Goal: Information Seeking & Learning: Find specific fact

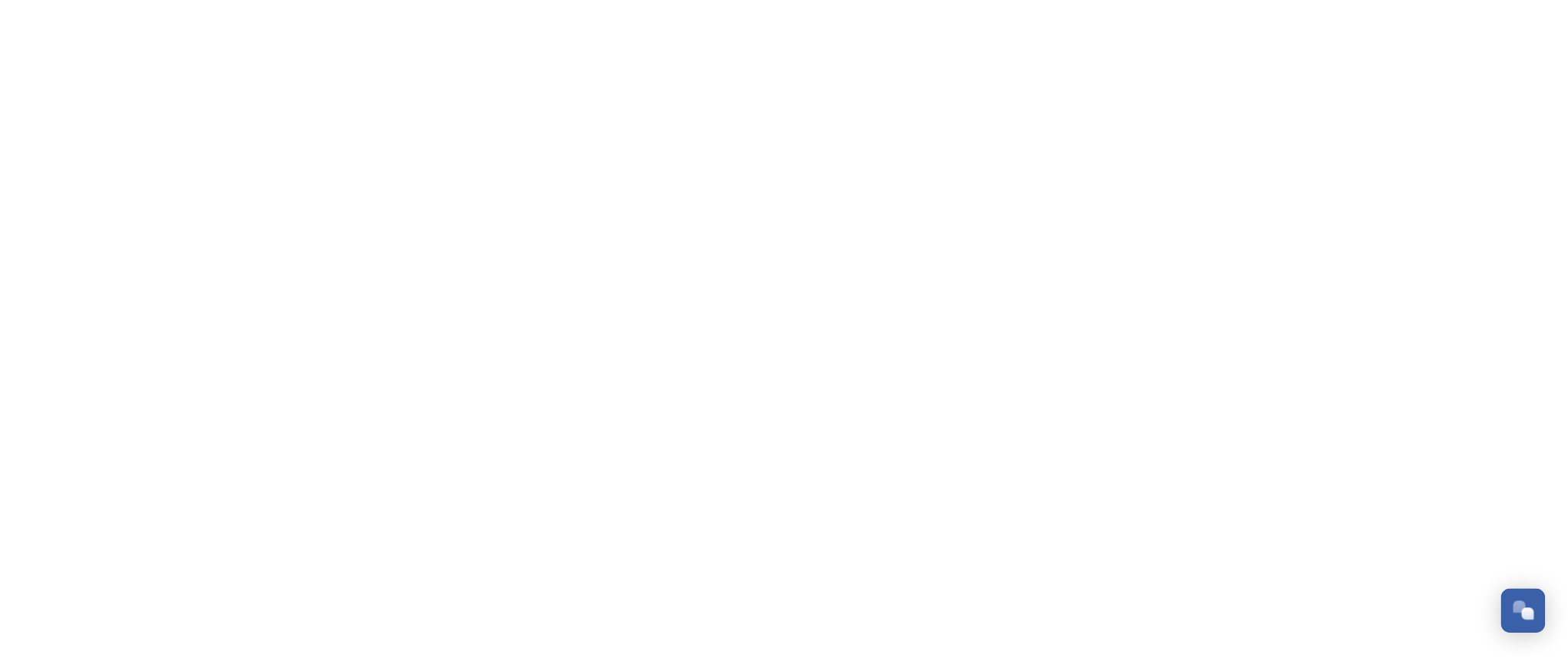
scroll to position [742, 0]
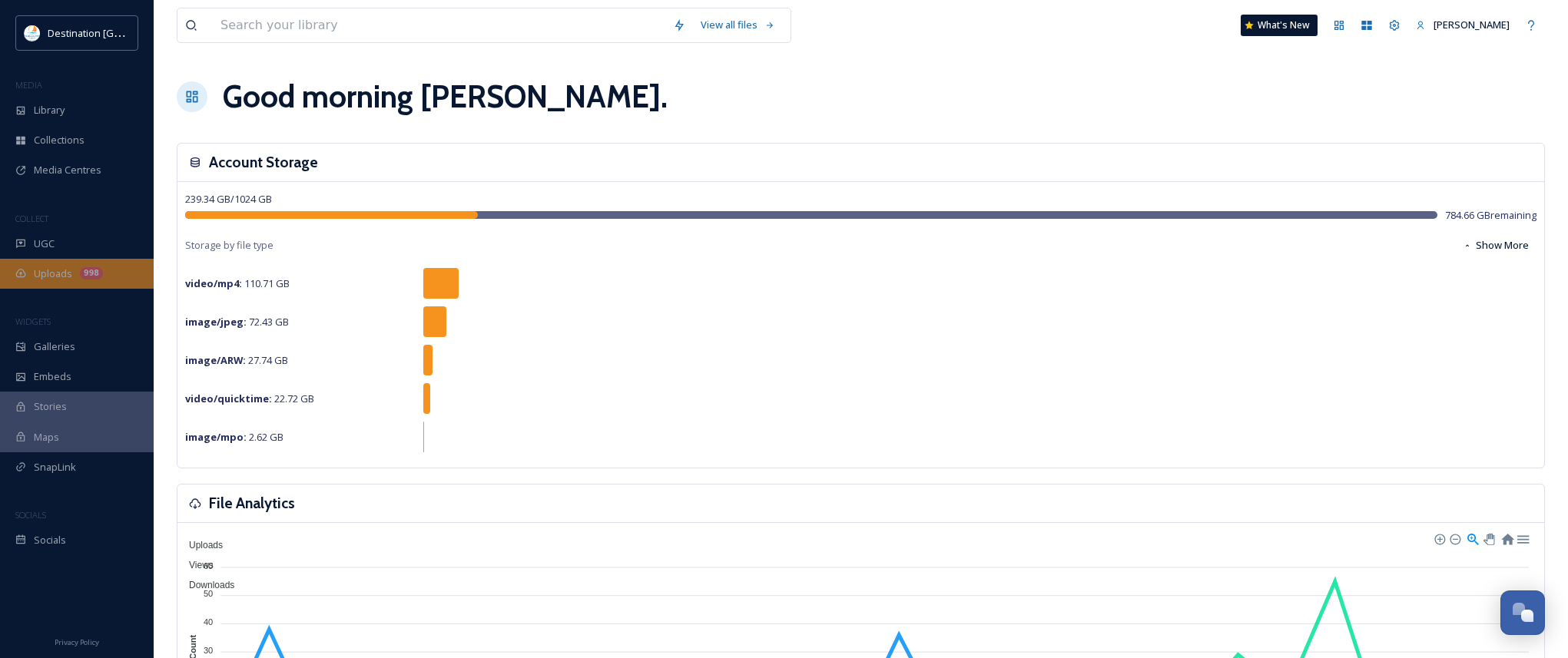
click at [58, 271] on span "Uploads" at bounding box center [54, 274] width 39 height 15
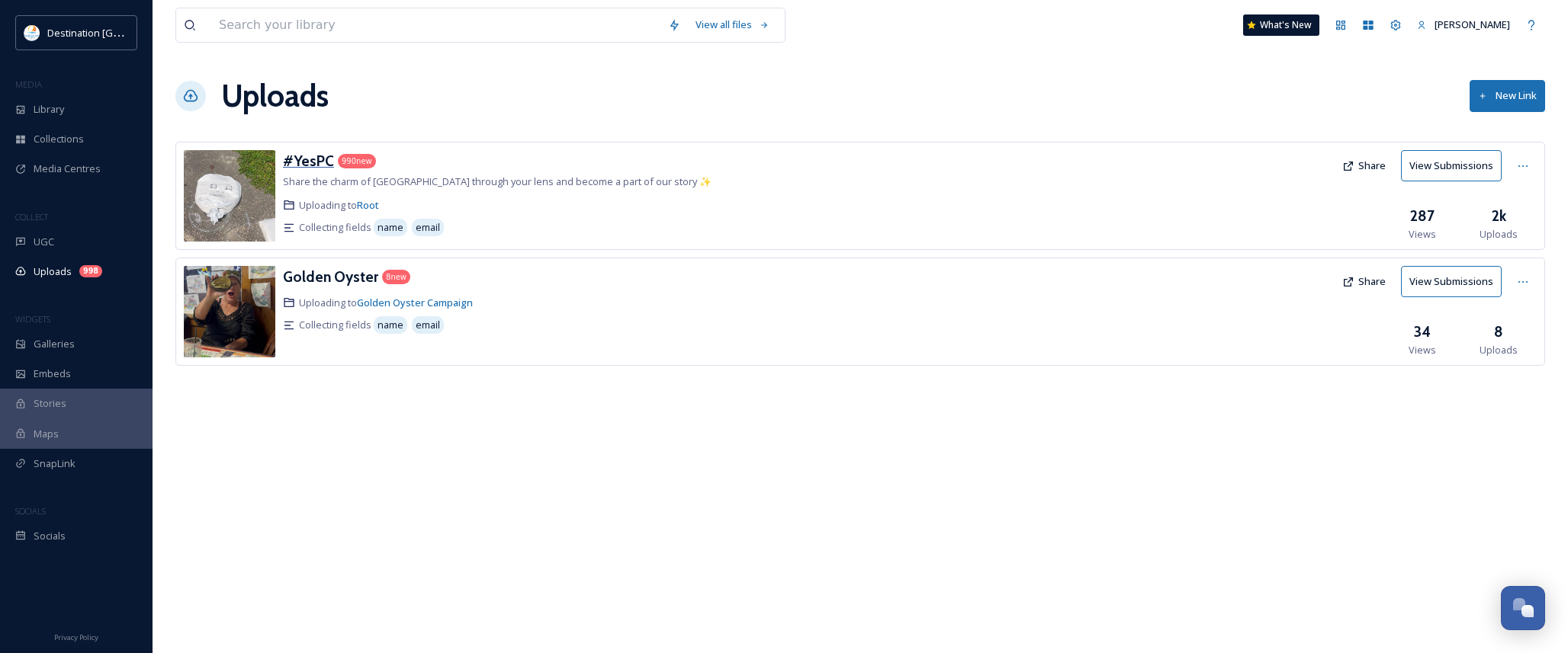
click at [308, 160] on h3 "#YesPC" at bounding box center [308, 160] width 51 height 18
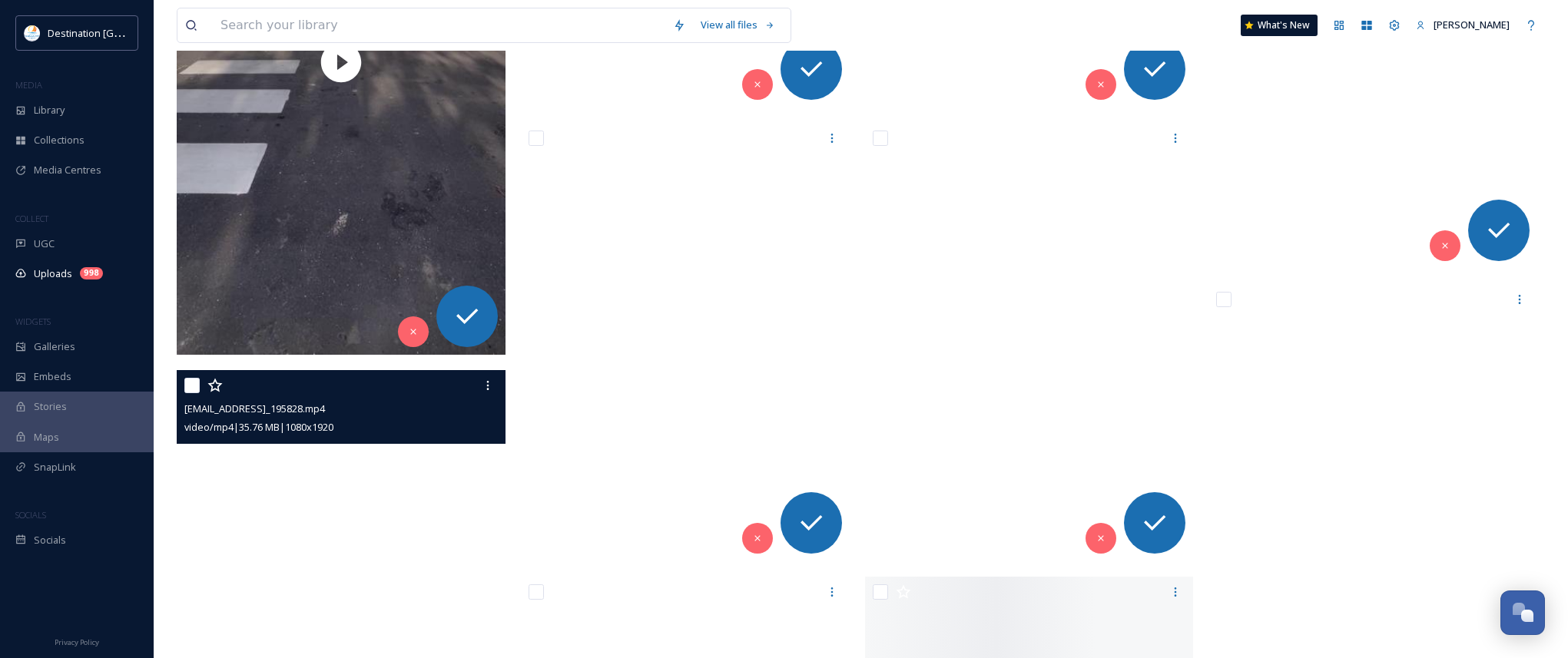
scroll to position [15136, 0]
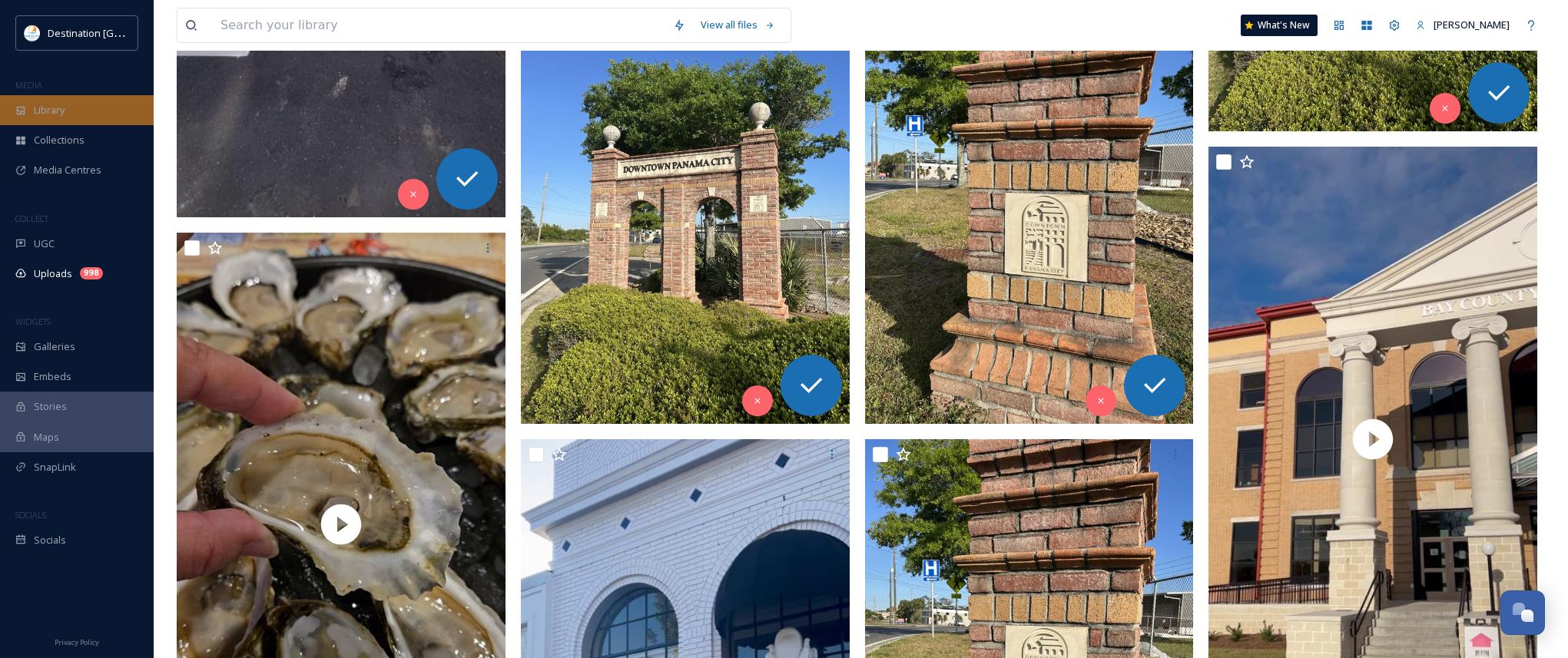
click at [18, 105] on icon at bounding box center [21, 111] width 11 height 11
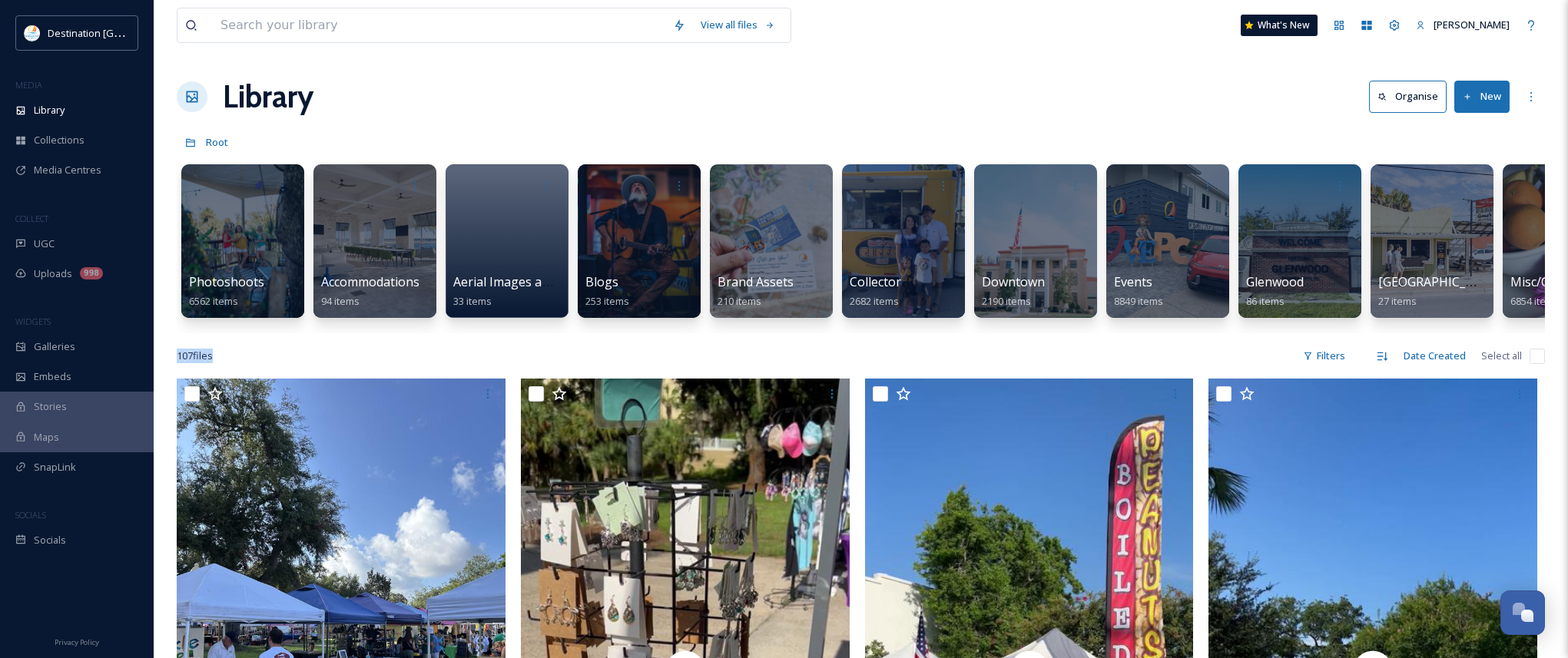
drag, startPoint x: 820, startPoint y: 330, endPoint x: 1220, endPoint y: 378, distance: 402.9
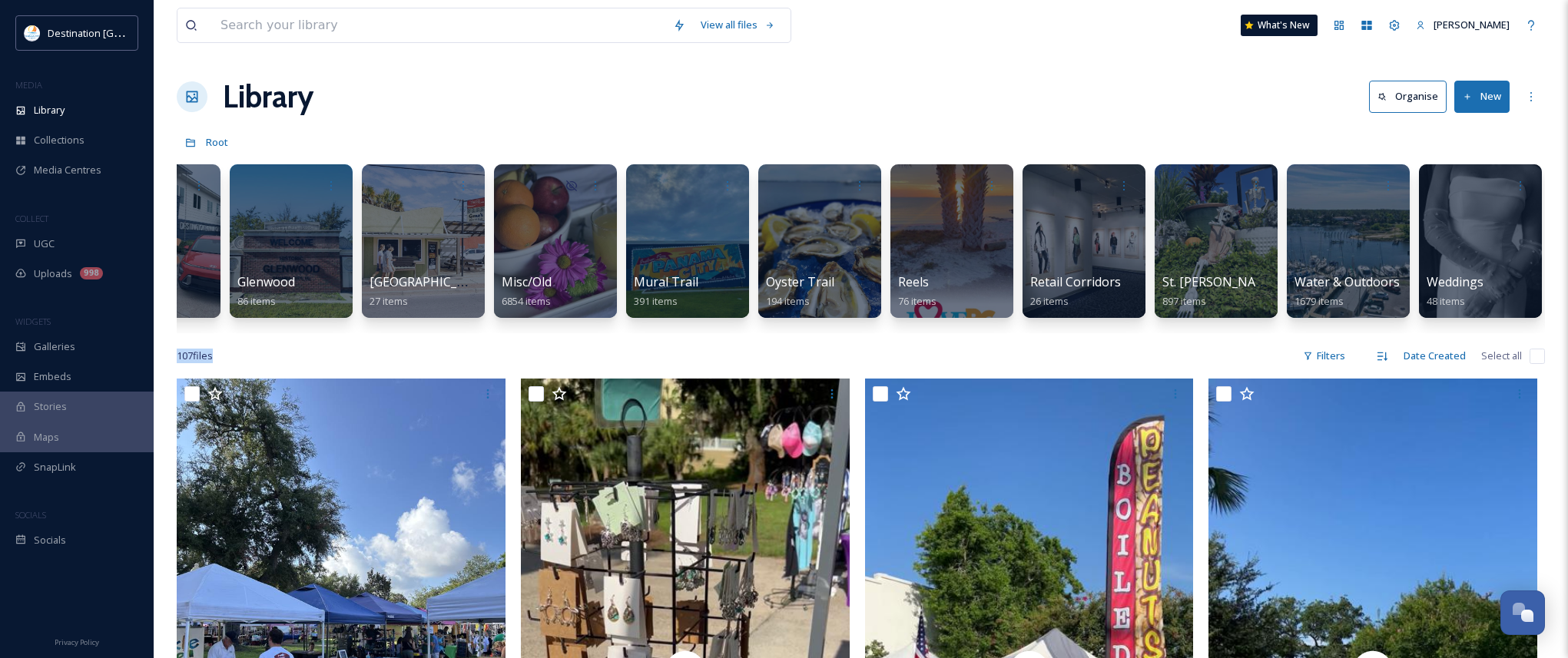
scroll to position [0, 969]
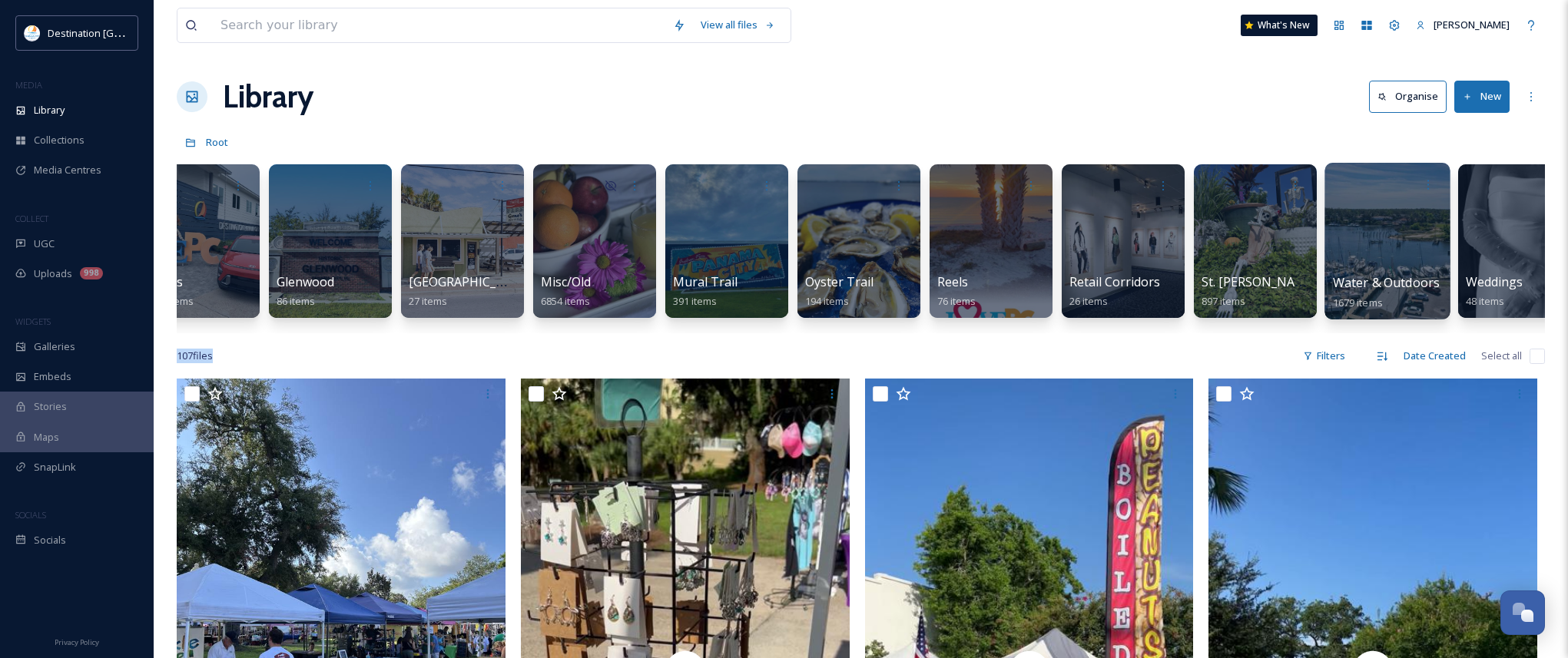
click at [1381, 311] on div "Water & Outdoors 1679 items" at bounding box center [1387, 293] width 110 height 39
click at [1389, 250] on div at bounding box center [1387, 241] width 126 height 157
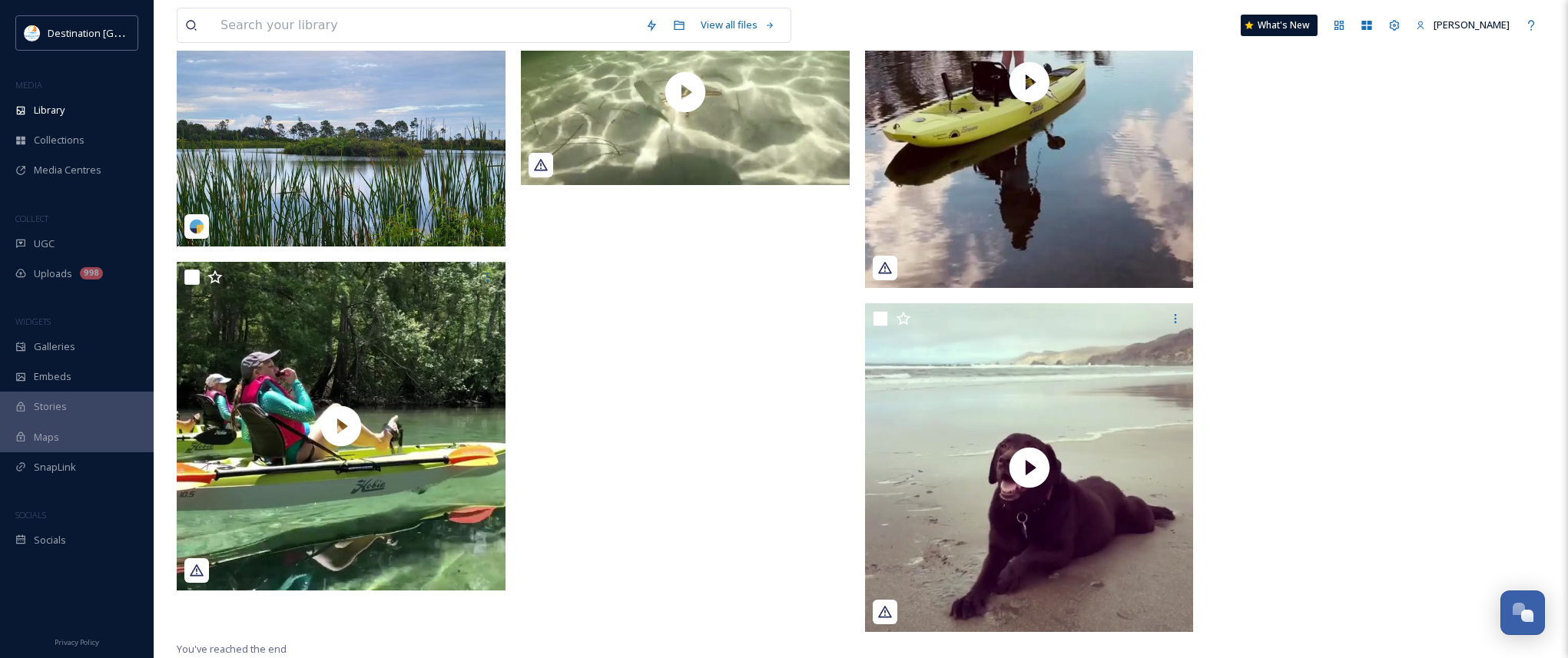
scroll to position [10582, 0]
click at [38, 99] on div "Library" at bounding box center [77, 110] width 153 height 30
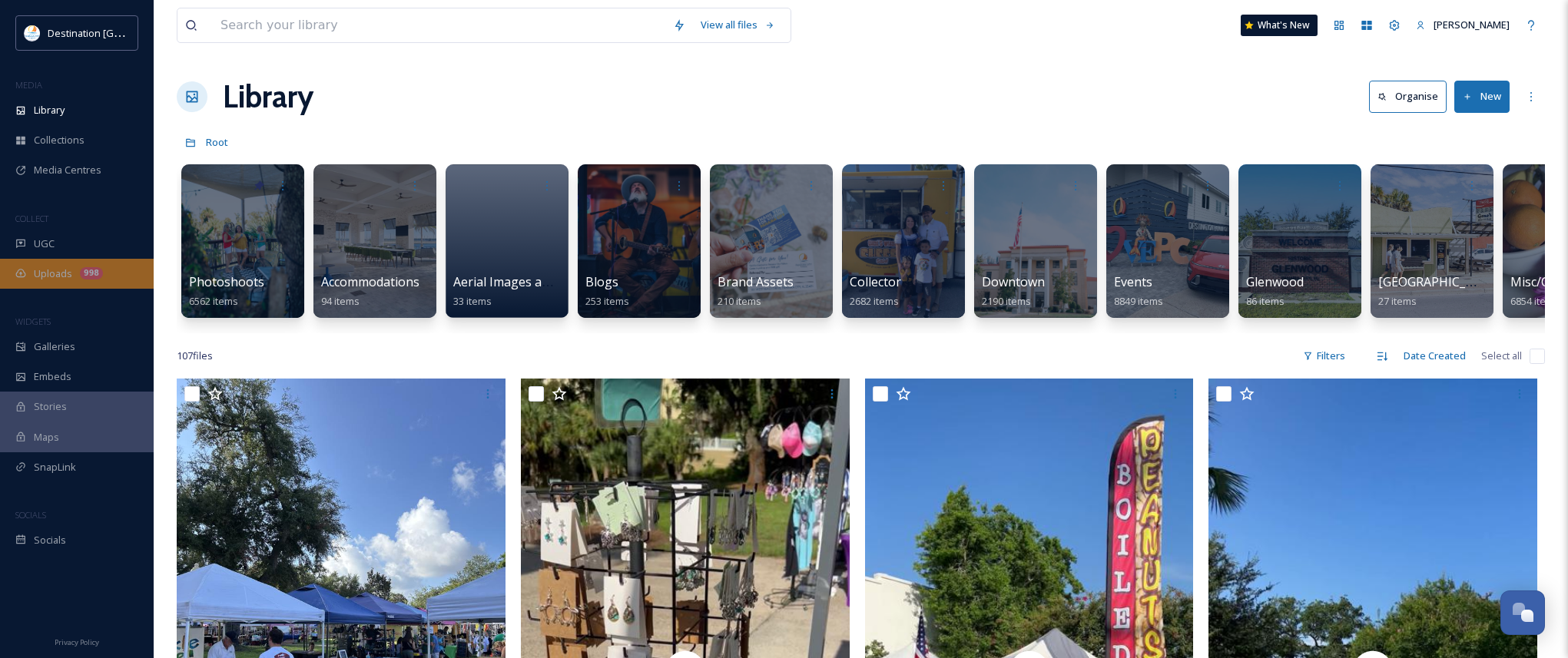
click at [66, 280] on span "Uploads" at bounding box center [54, 274] width 39 height 15
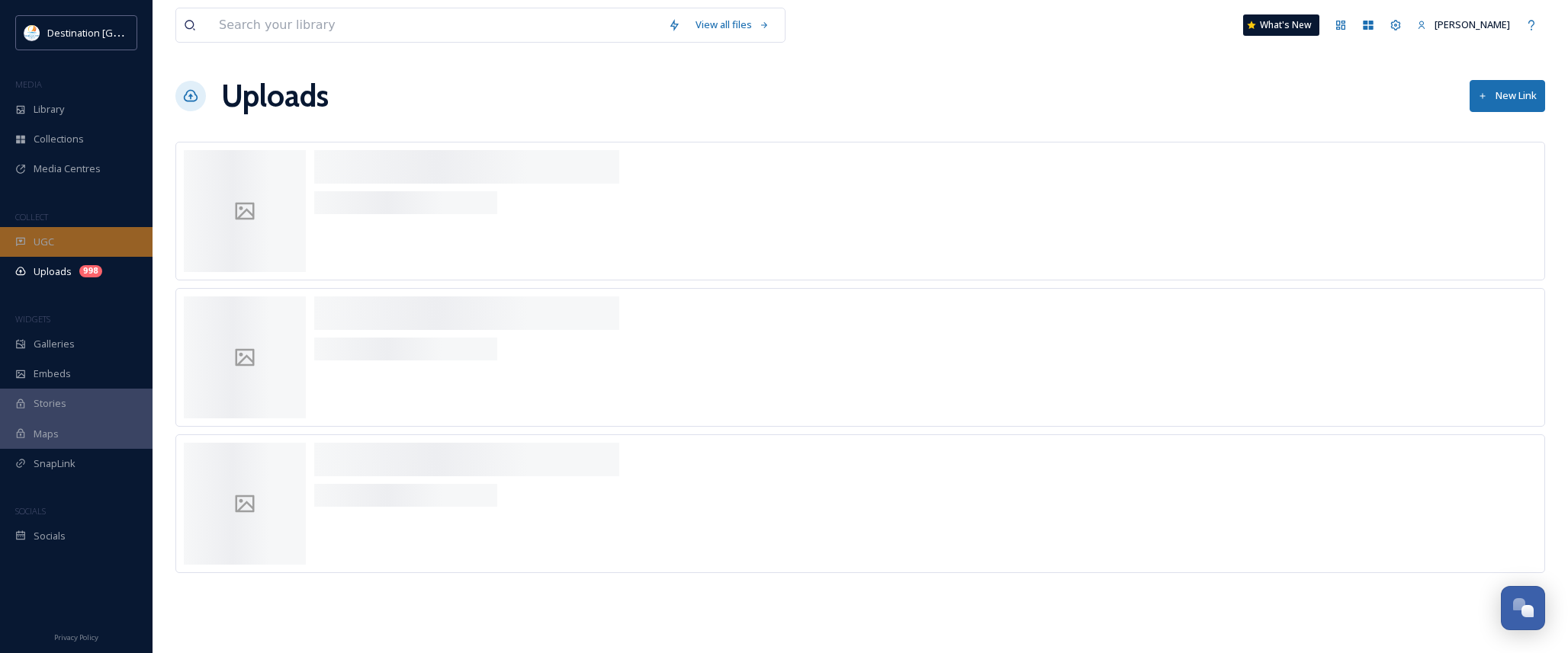
click at [67, 254] on div "UGC" at bounding box center [76, 242] width 152 height 29
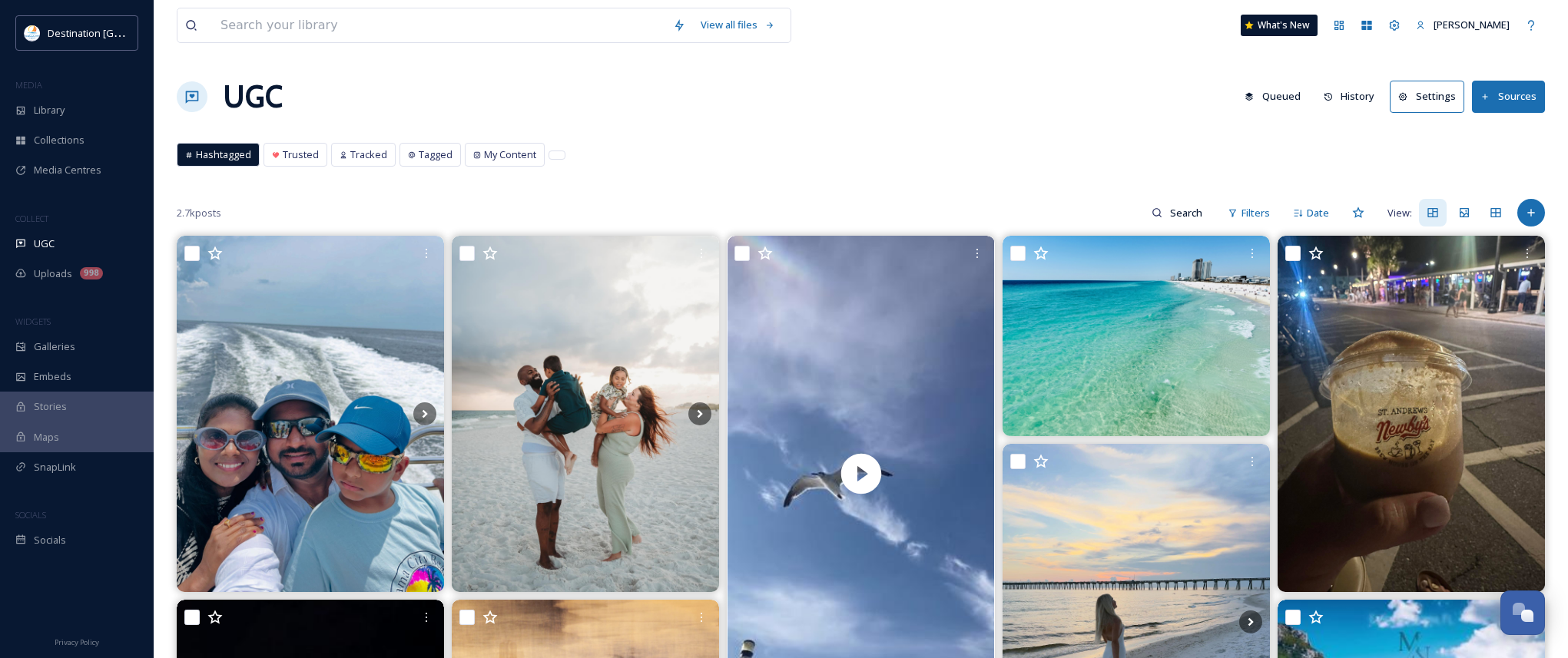
click at [1365, 99] on button "History" at bounding box center [1349, 96] width 67 height 30
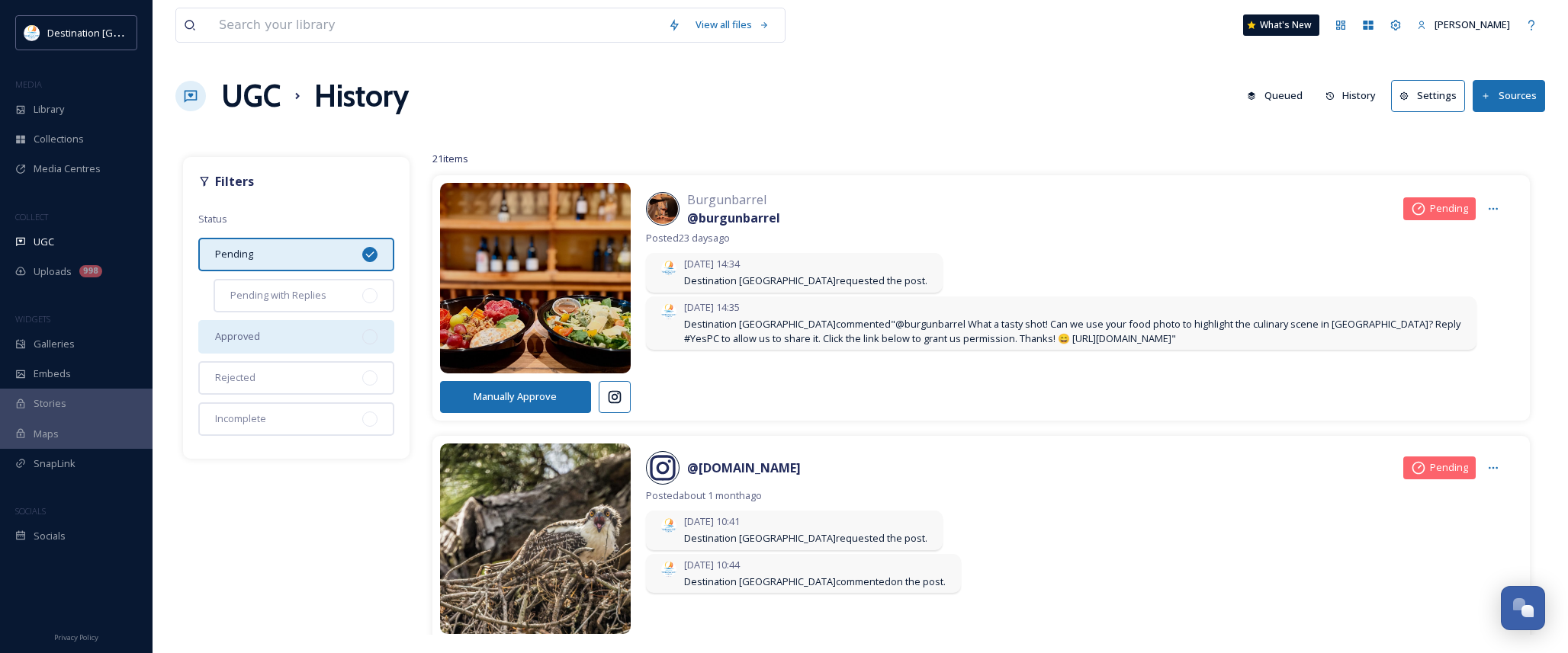
click at [271, 343] on div "Approved" at bounding box center [296, 337] width 196 height 34
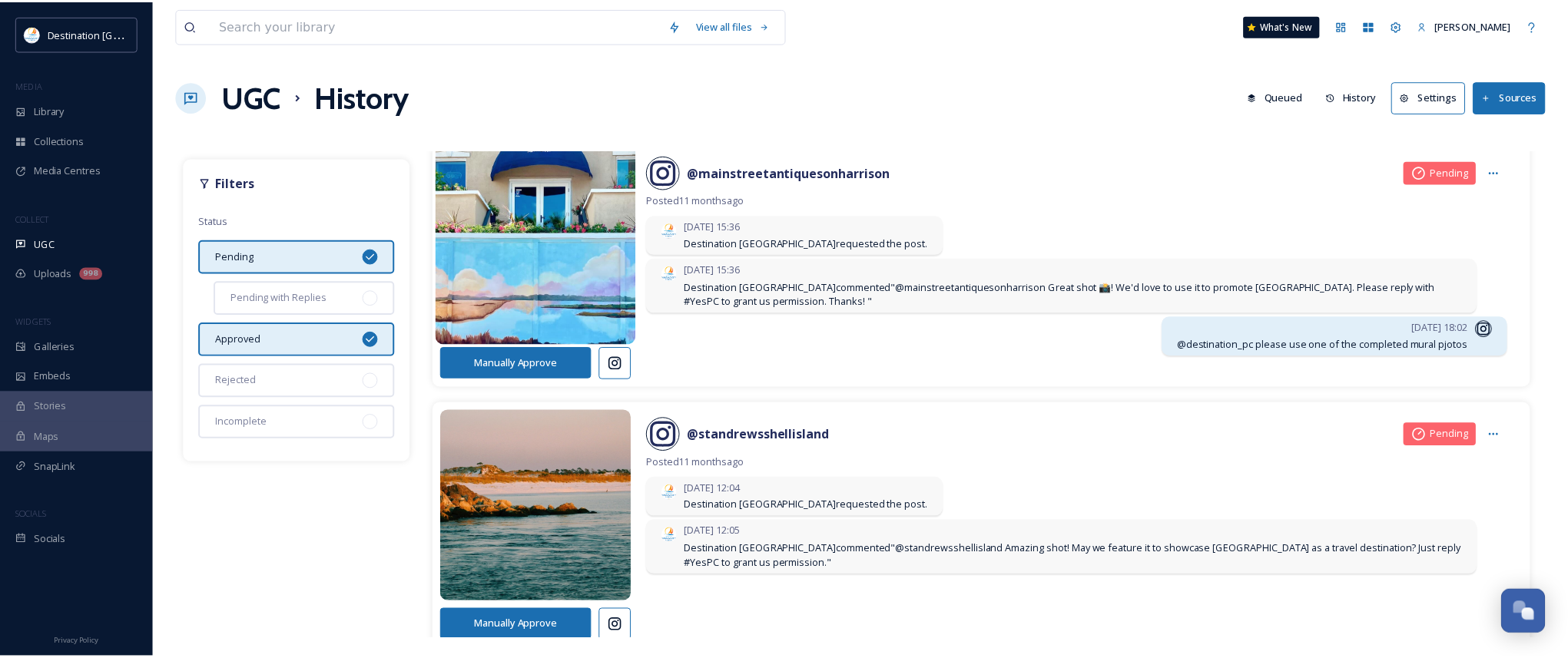
scroll to position [5224, 0]
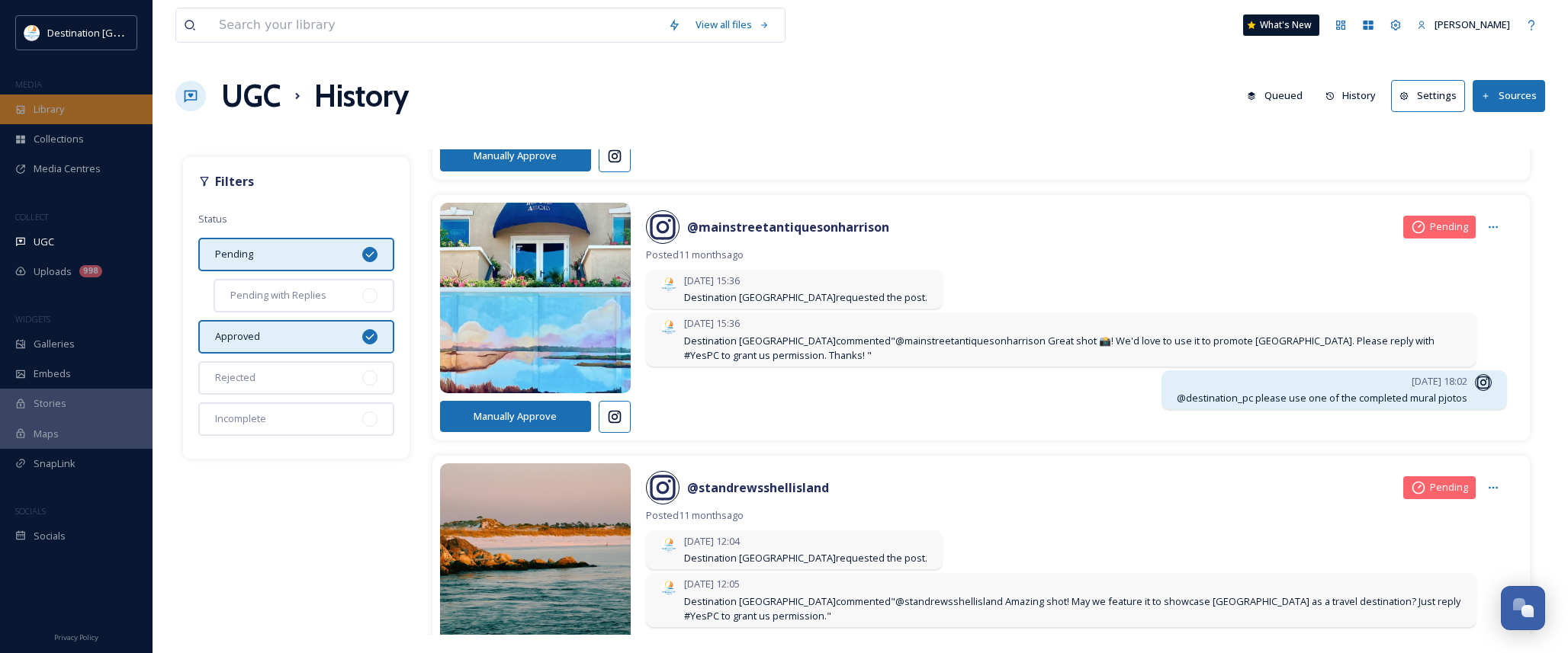
click at [70, 107] on div "Library" at bounding box center [76, 109] width 152 height 29
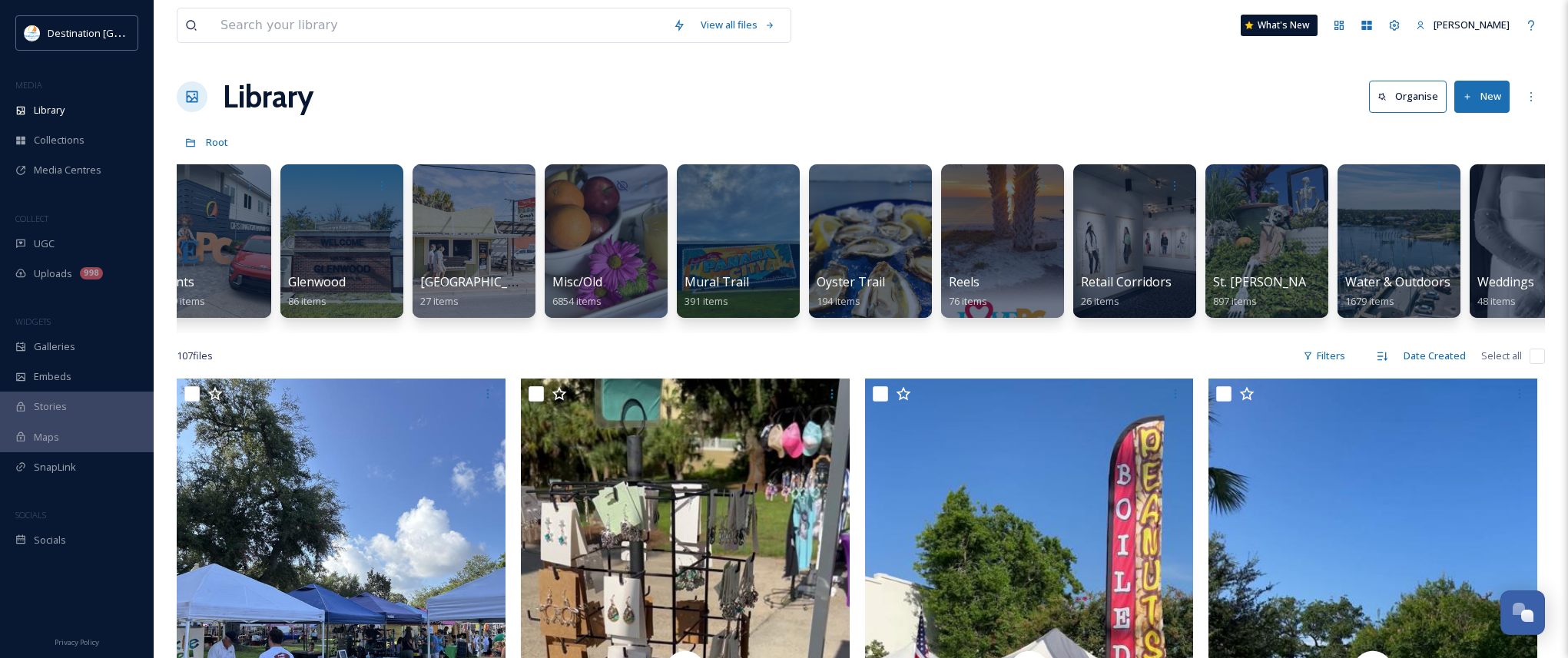
scroll to position [0, 1004]
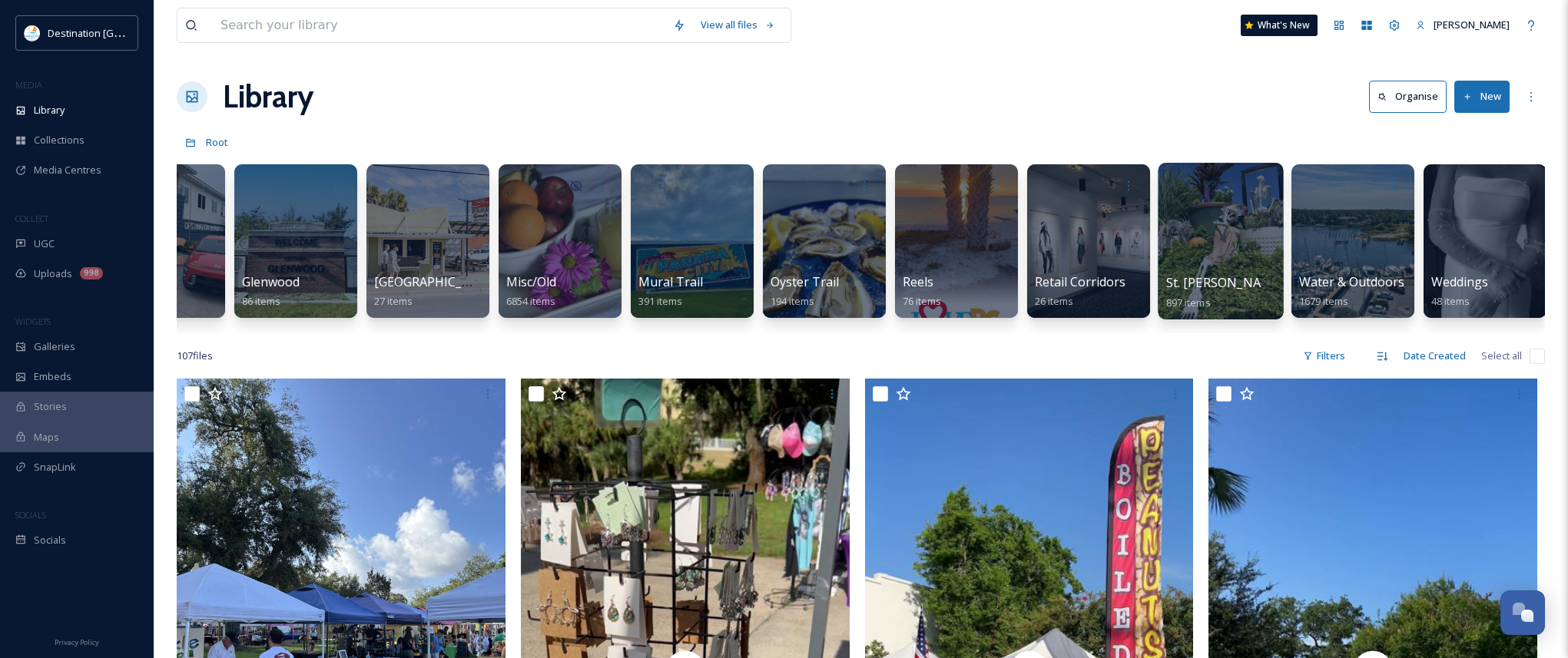
click at [1233, 285] on span "St. [PERSON_NAME]" at bounding box center [1224, 283] width 117 height 17
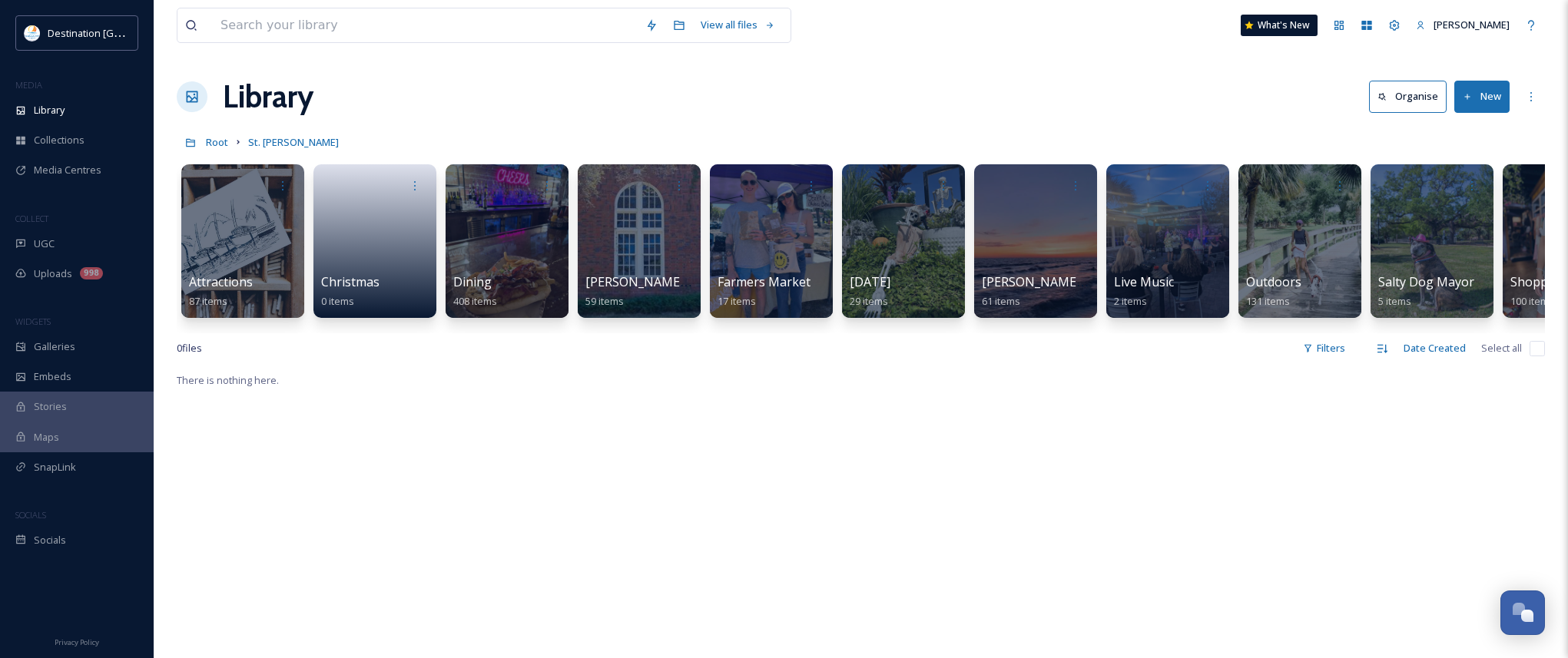
scroll to position [0, 85]
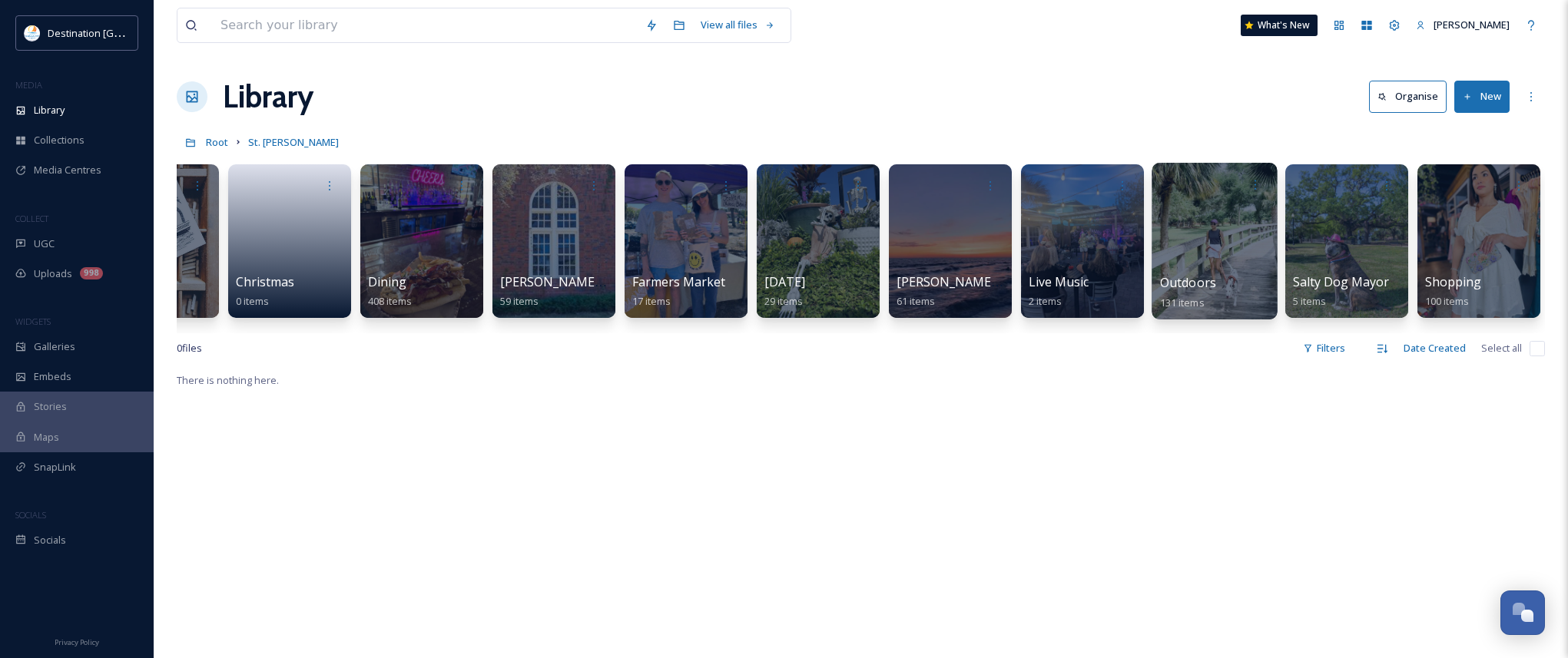
click at [1257, 267] on div at bounding box center [1214, 241] width 126 height 157
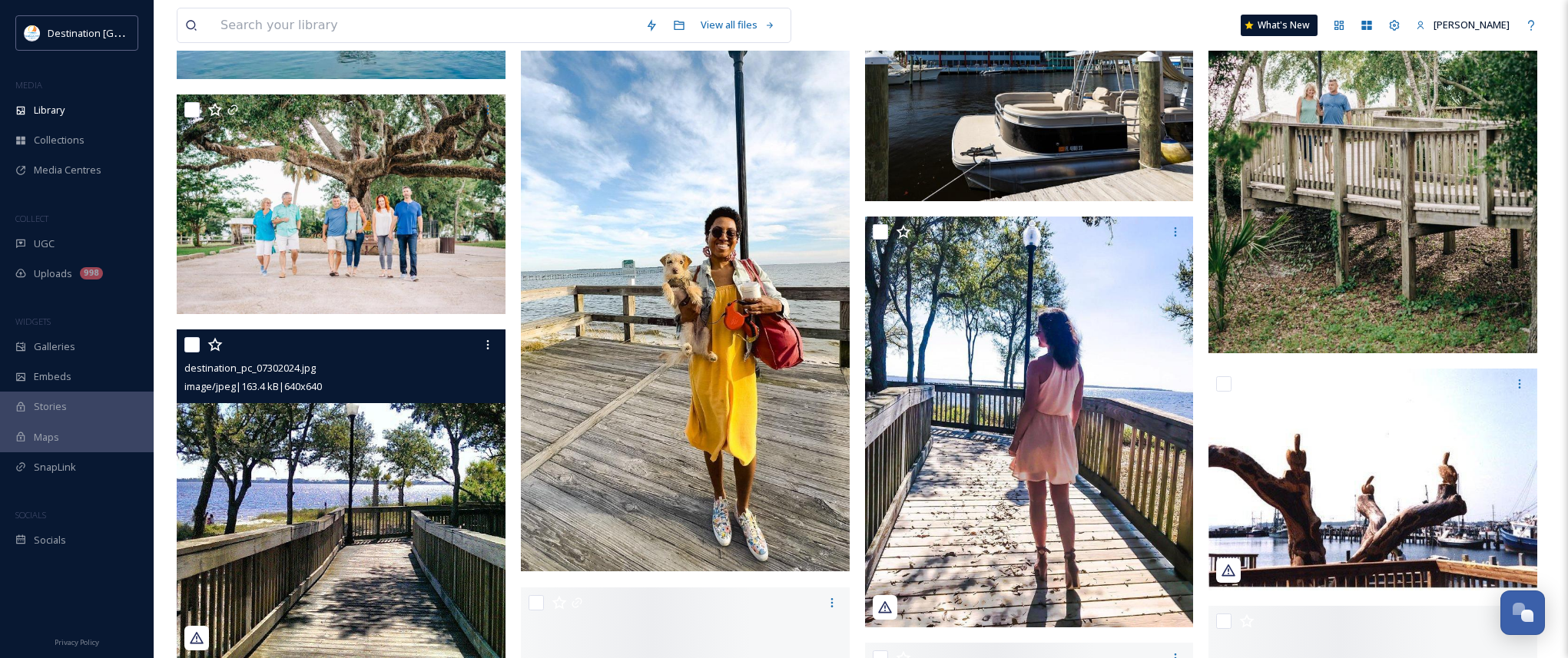
scroll to position [2689, 0]
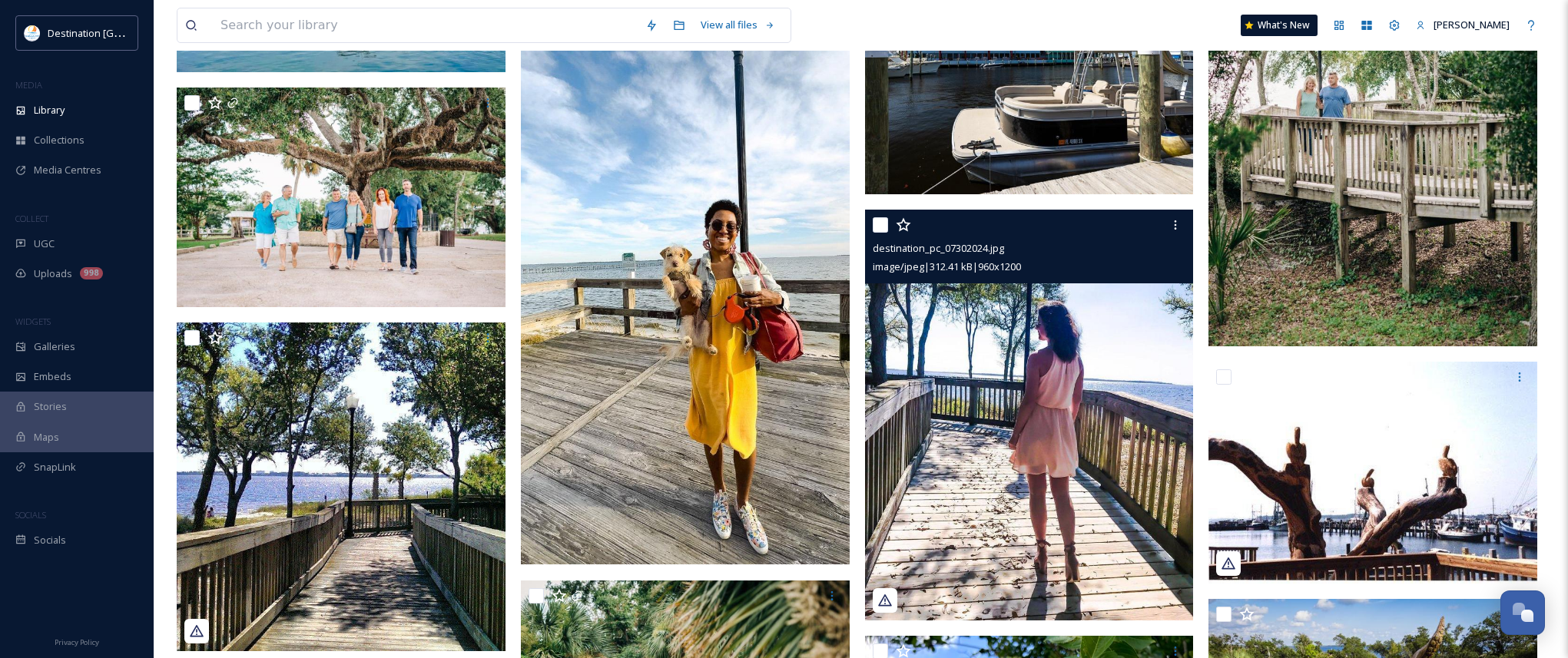
click at [1088, 507] on img at bounding box center [1029, 415] width 329 height 411
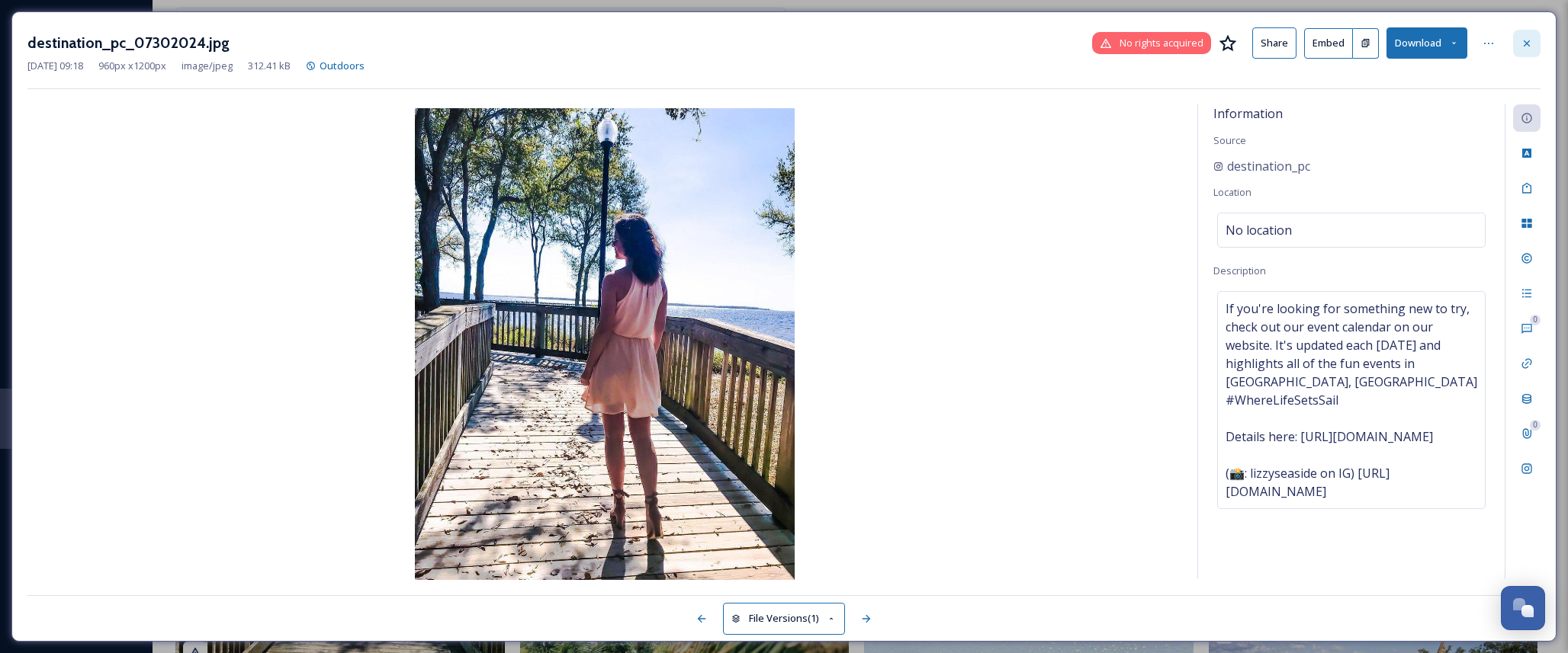
click at [1523, 44] on icon at bounding box center [1527, 43] width 12 height 12
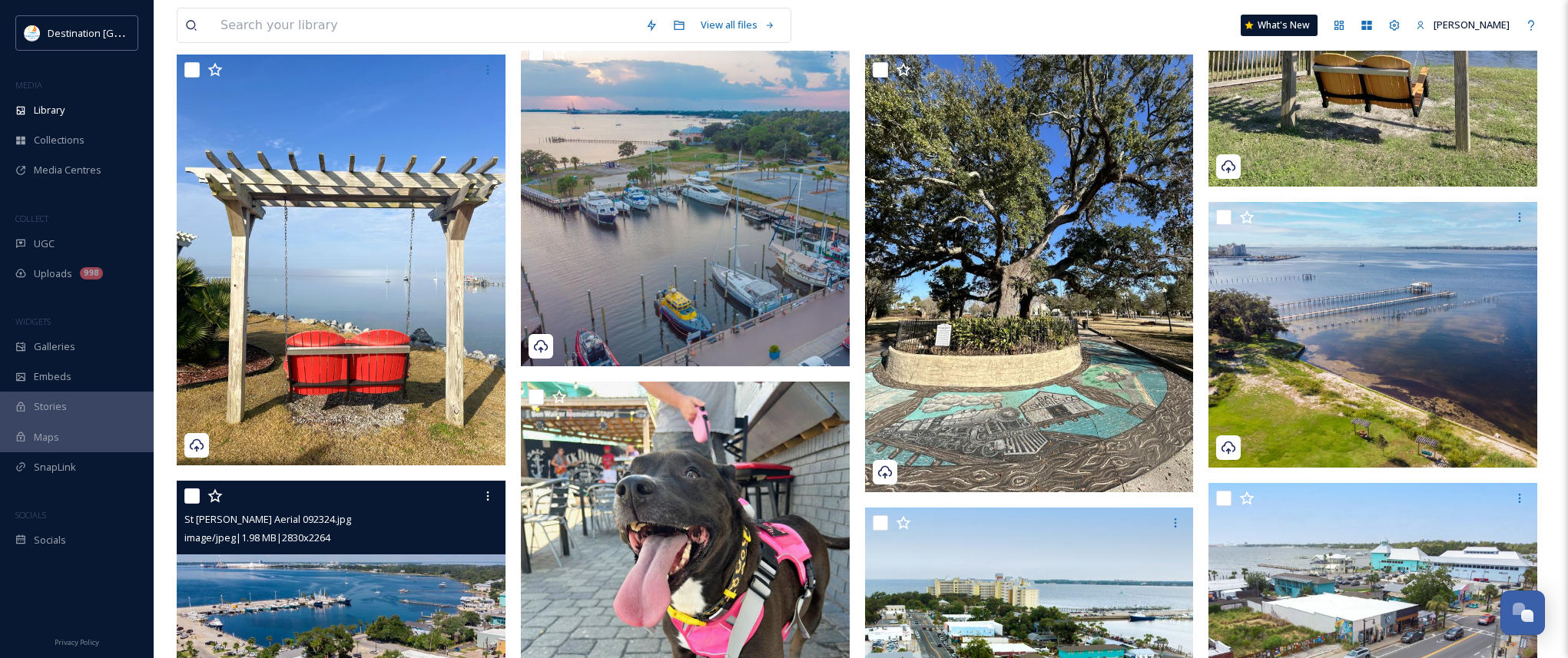
scroll to position [461, 0]
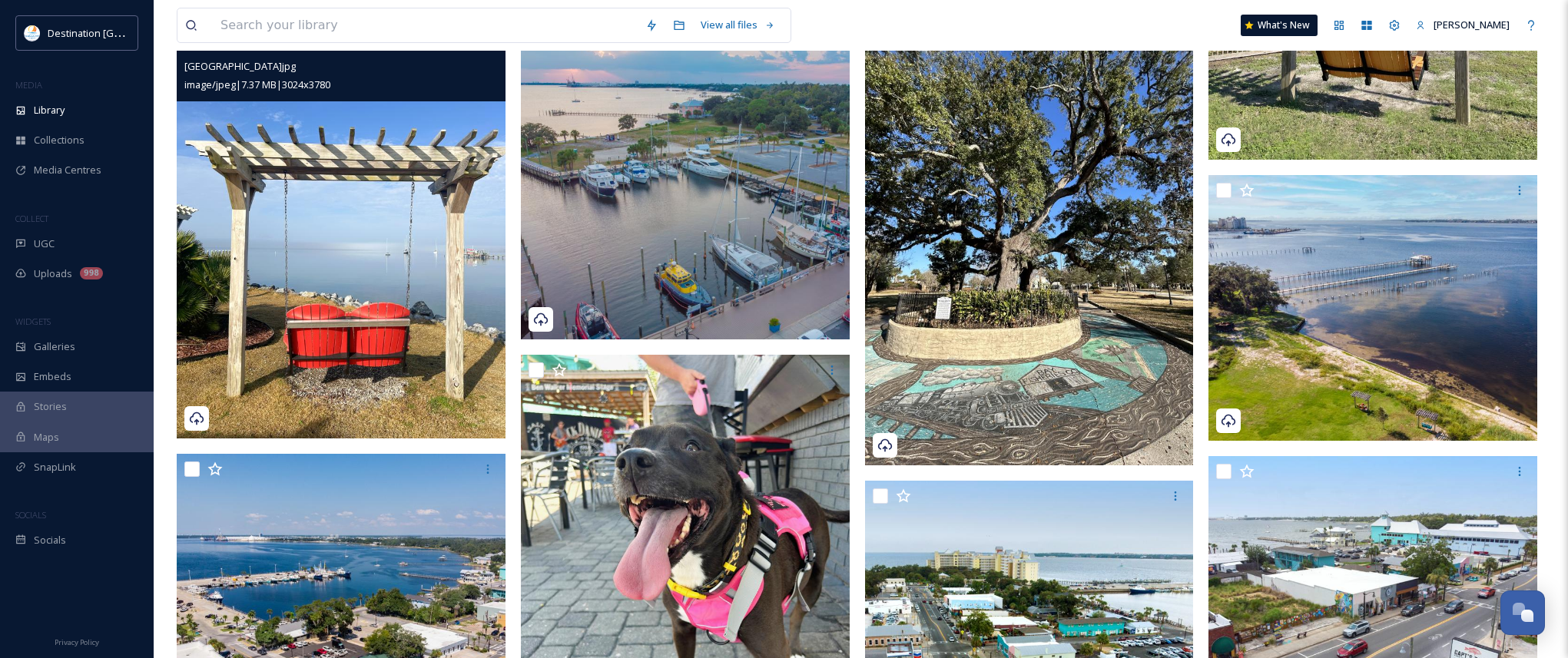
click at [316, 365] on img at bounding box center [341, 233] width 329 height 411
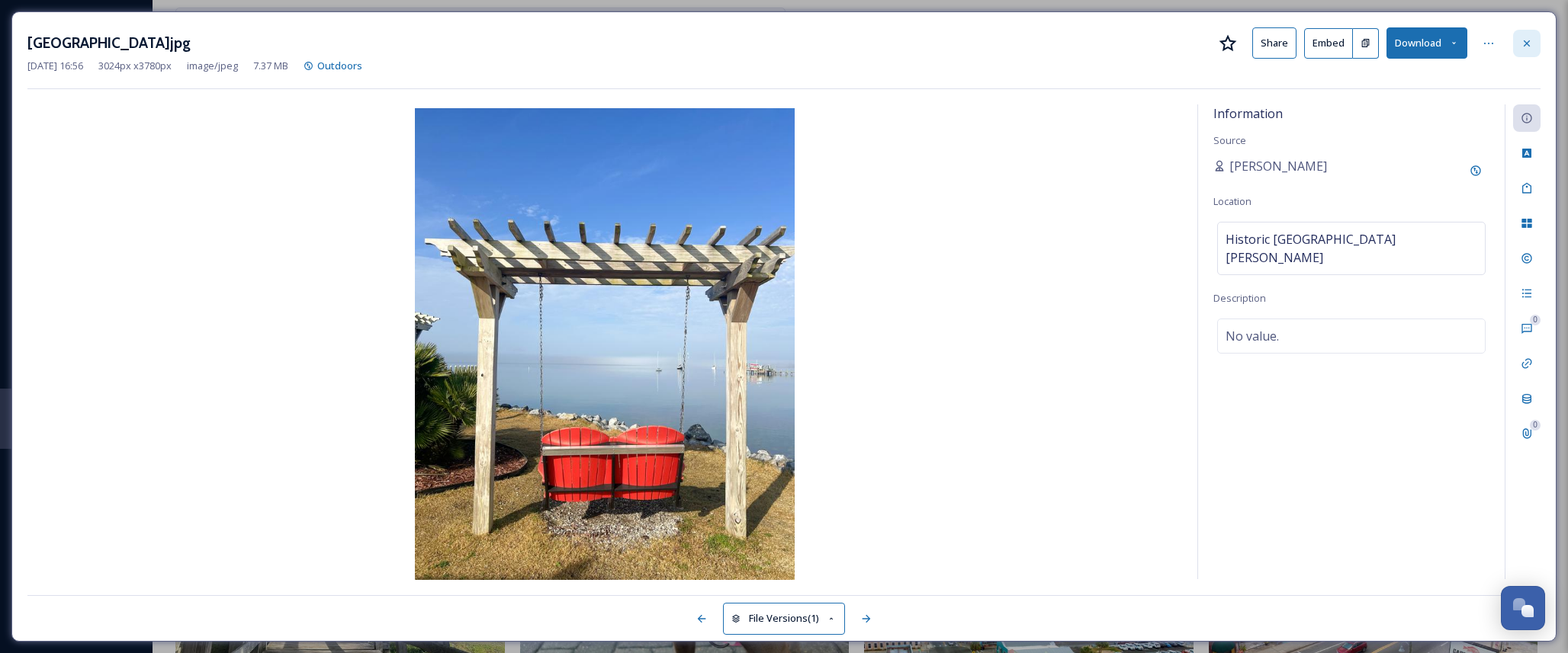
click at [1523, 43] on icon at bounding box center [1527, 43] width 12 height 12
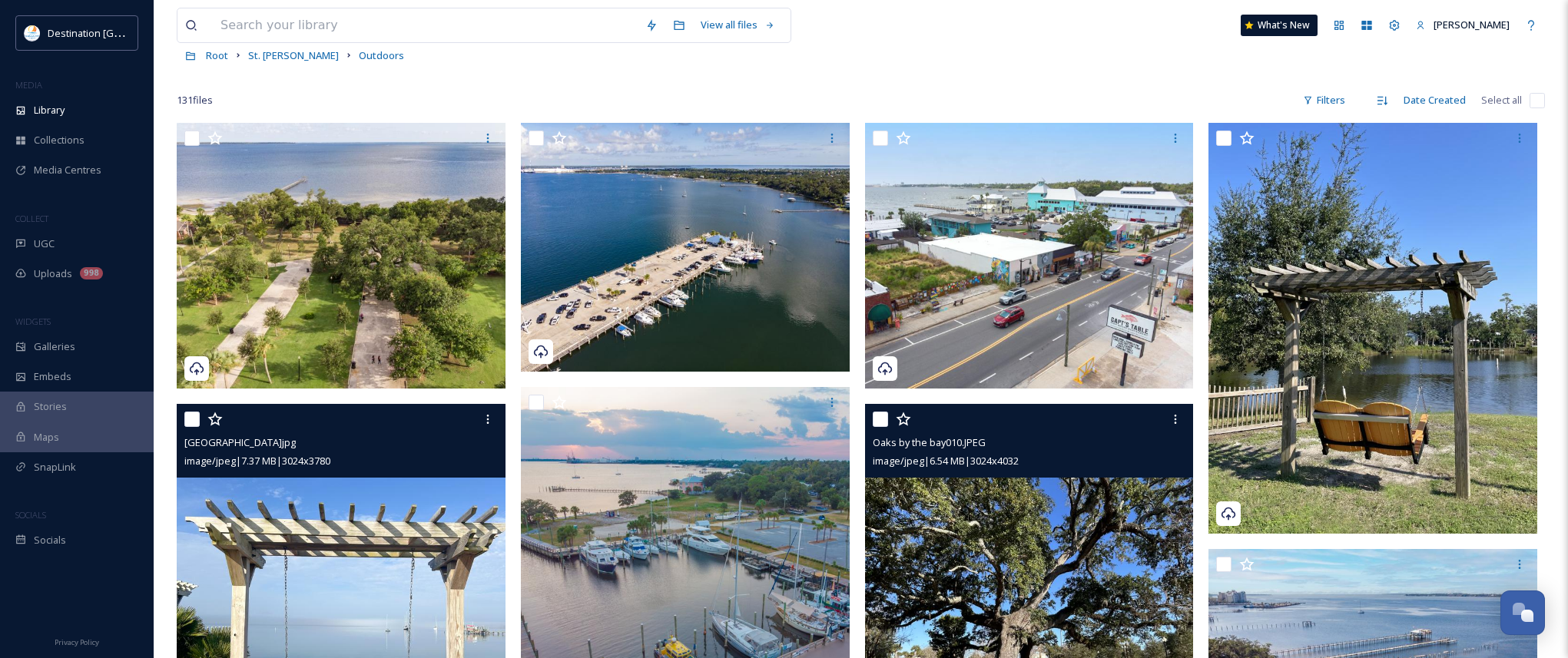
scroll to position [77, 0]
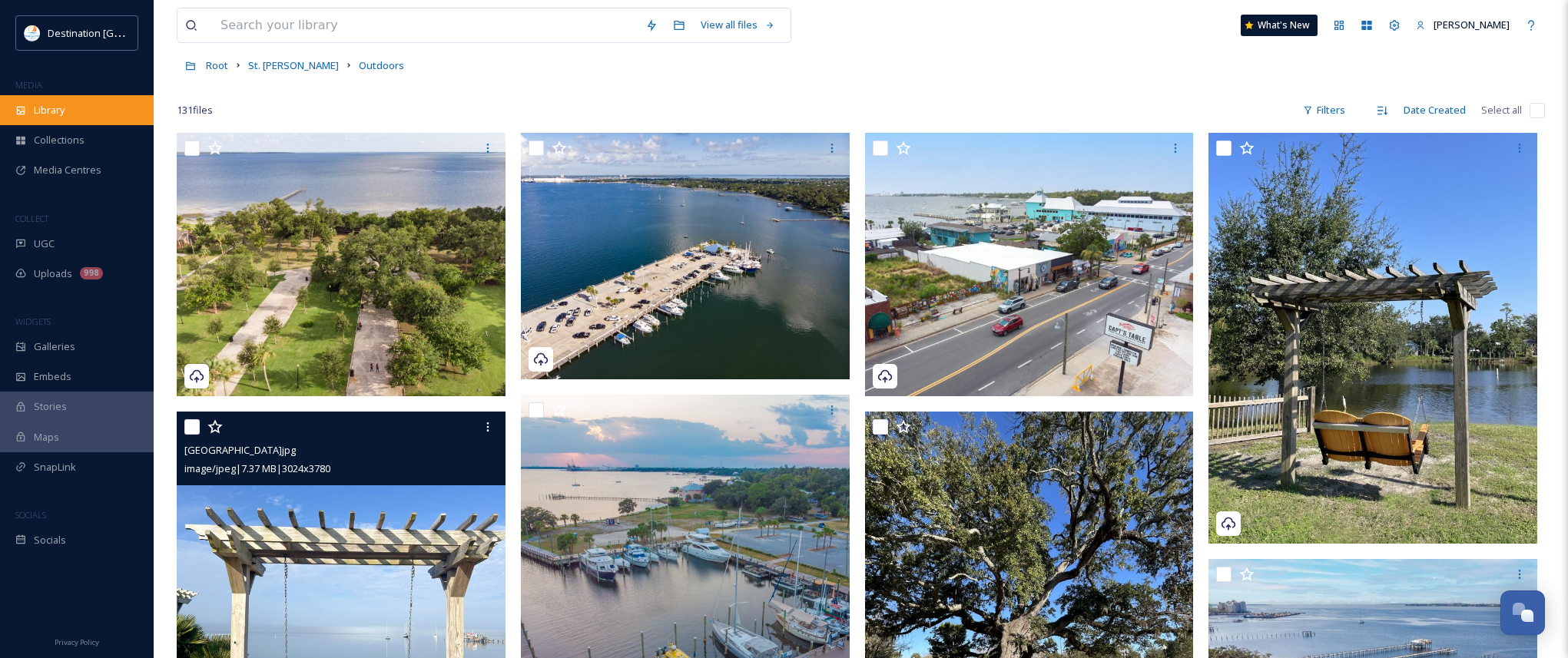
click at [107, 121] on div "Library" at bounding box center [77, 110] width 153 height 30
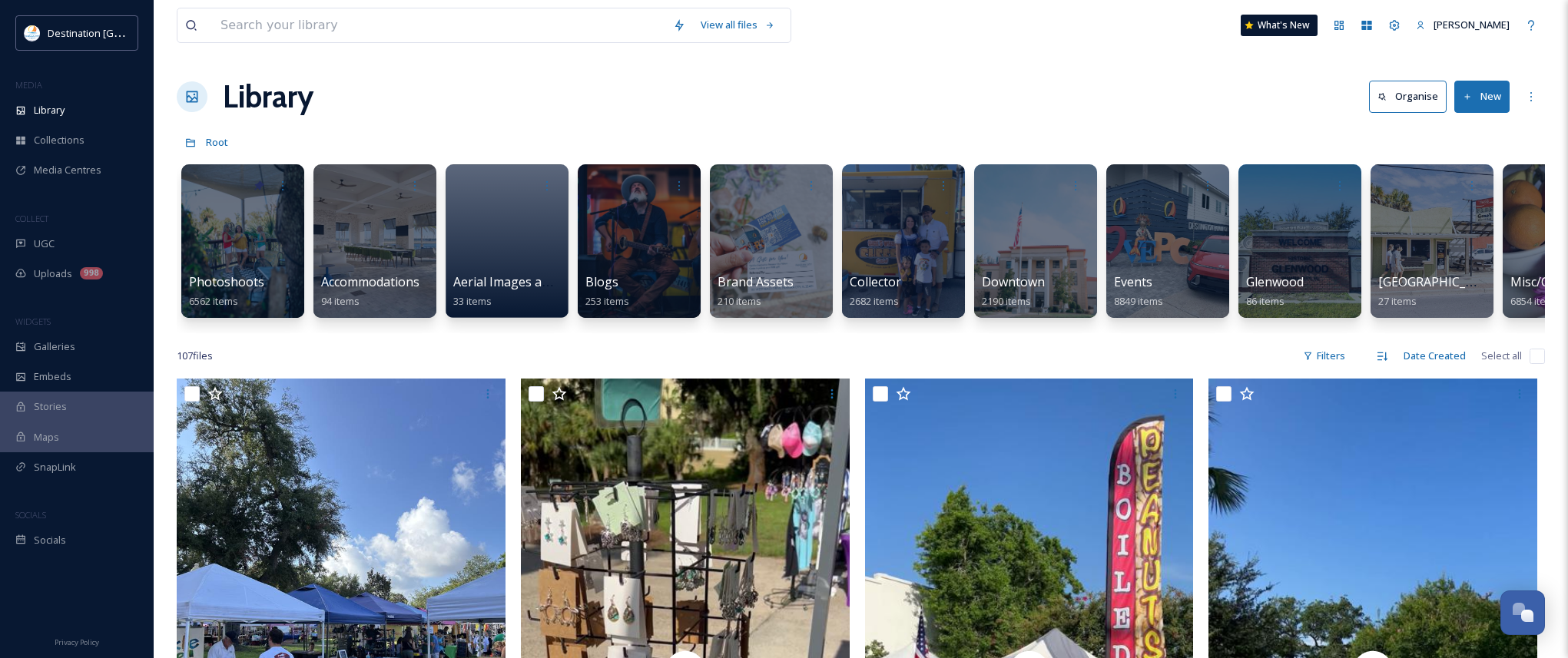
scroll to position [0, 1142]
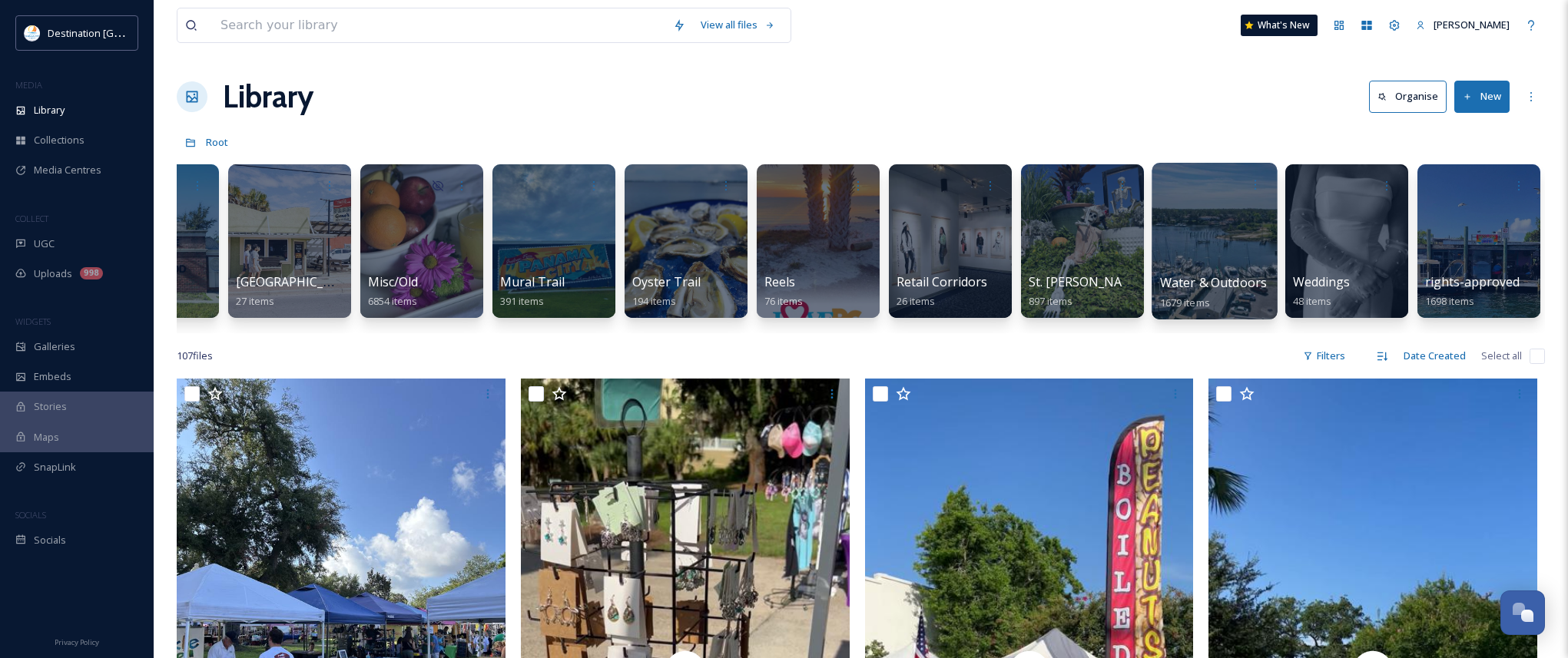
click at [1222, 236] on div at bounding box center [1214, 241] width 126 height 157
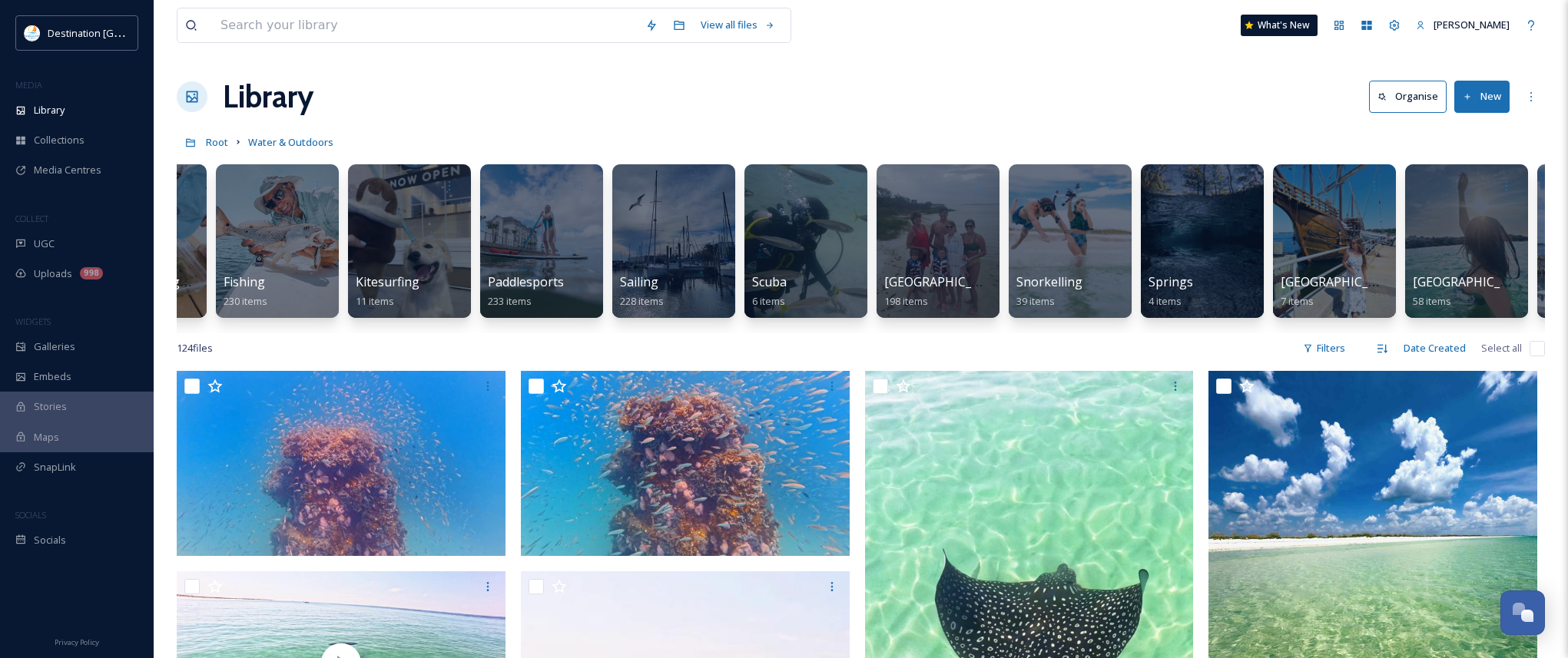
scroll to position [0, 614]
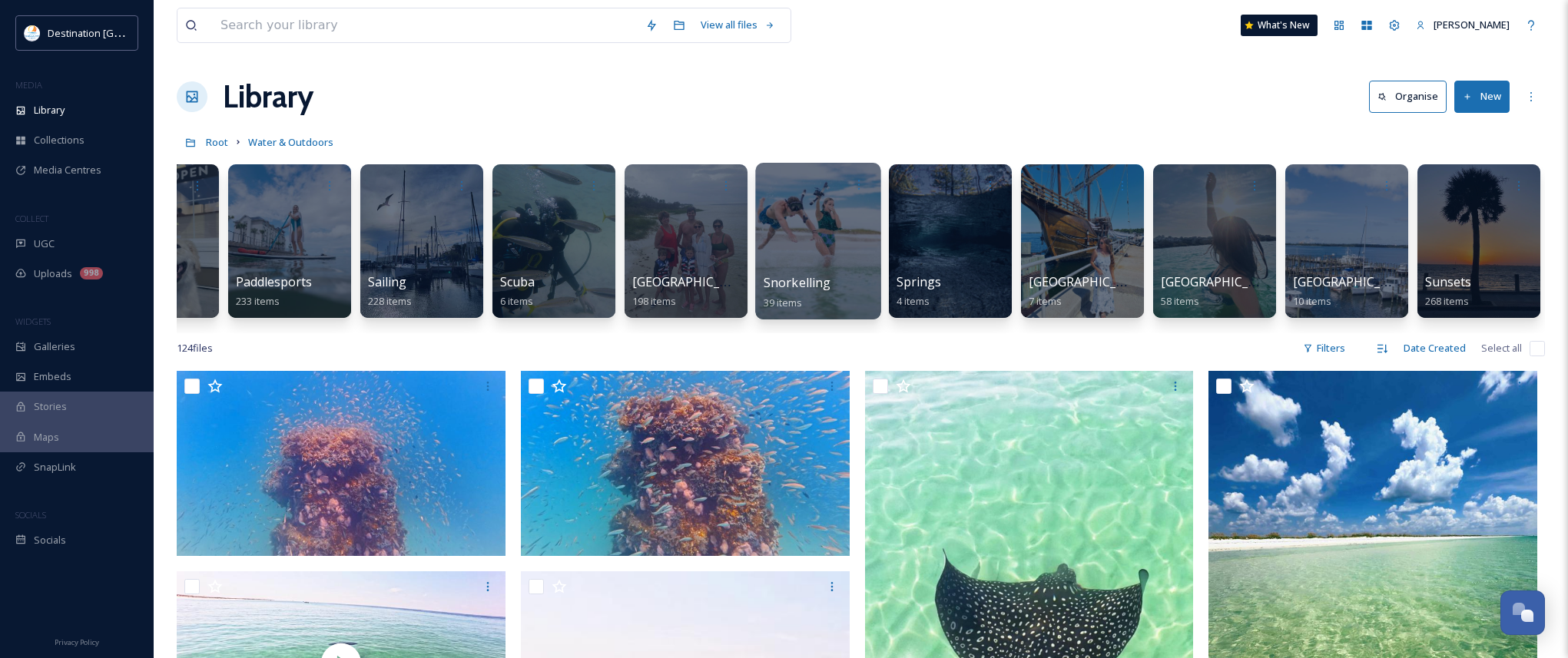
click at [816, 251] on div at bounding box center [818, 241] width 126 height 157
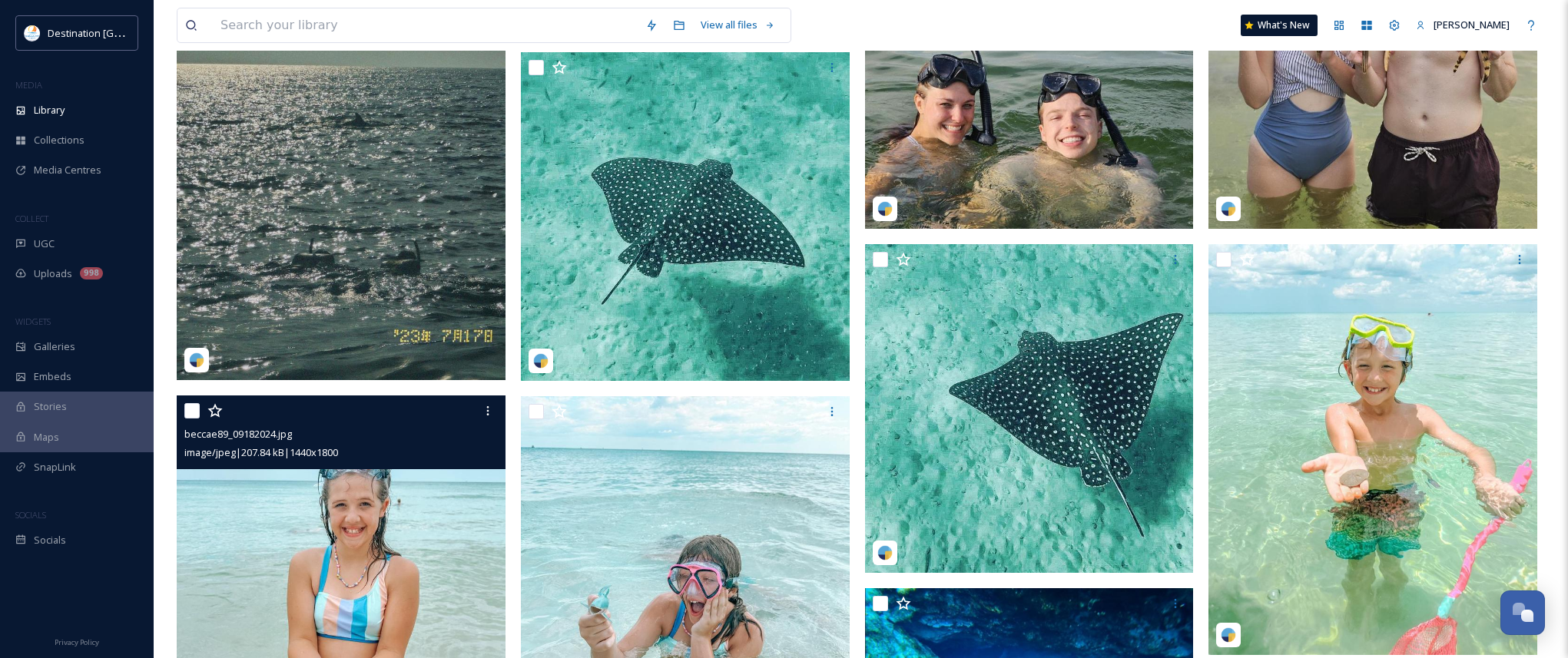
scroll to position [2613, 0]
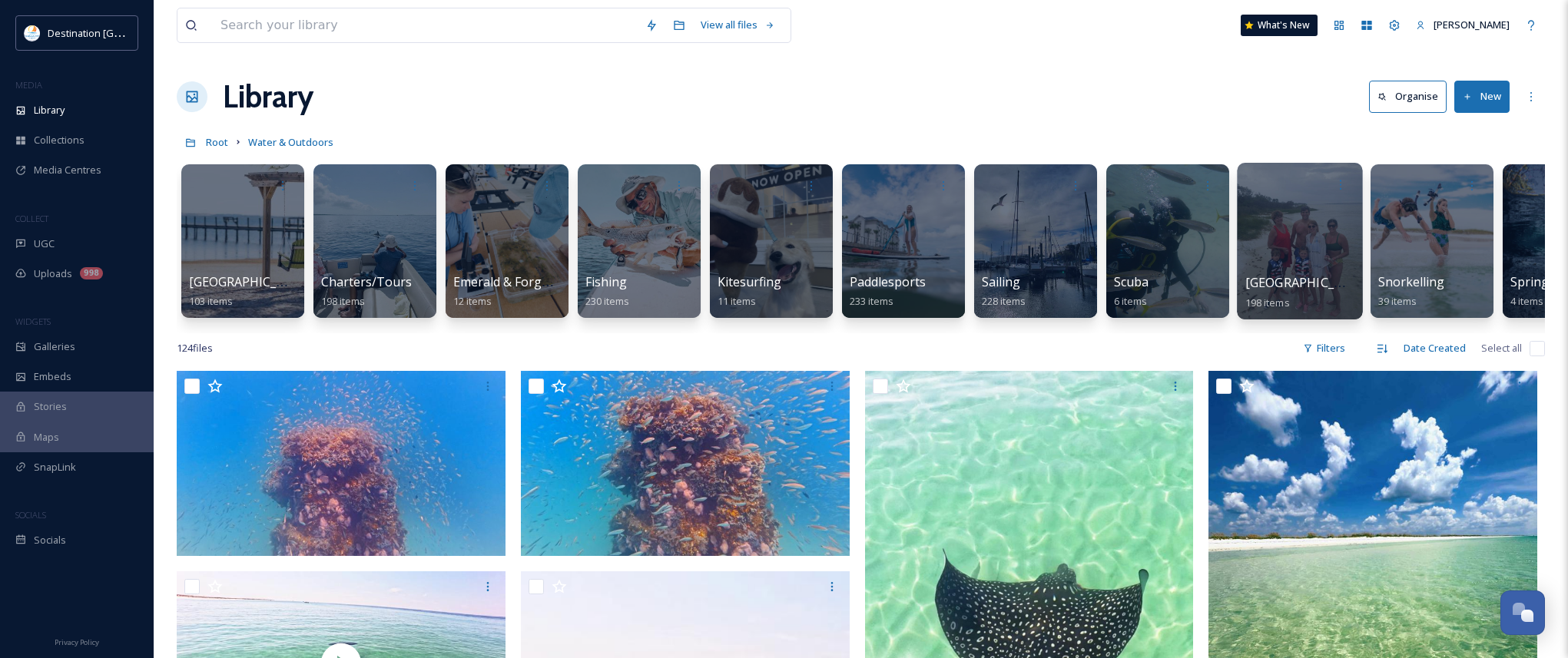
click at [1304, 273] on div at bounding box center [1299, 241] width 126 height 157
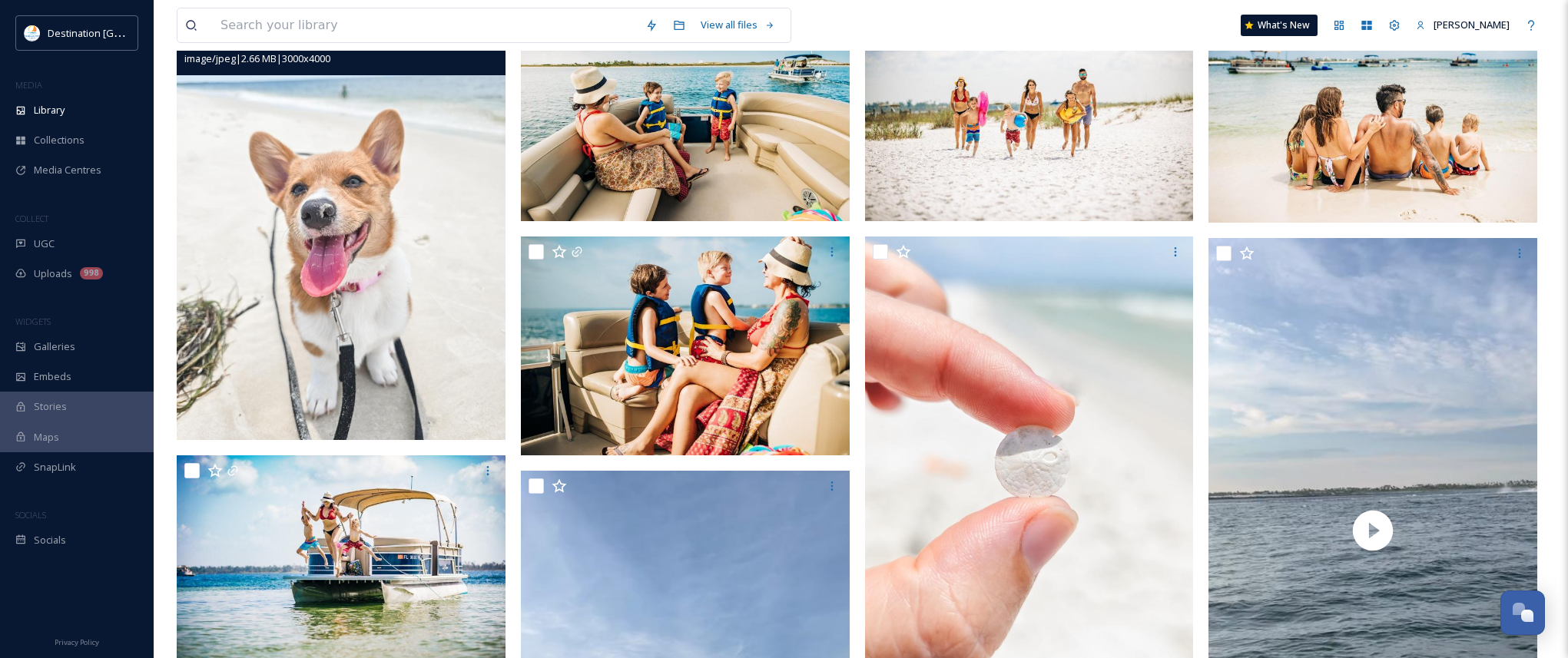
scroll to position [461, 0]
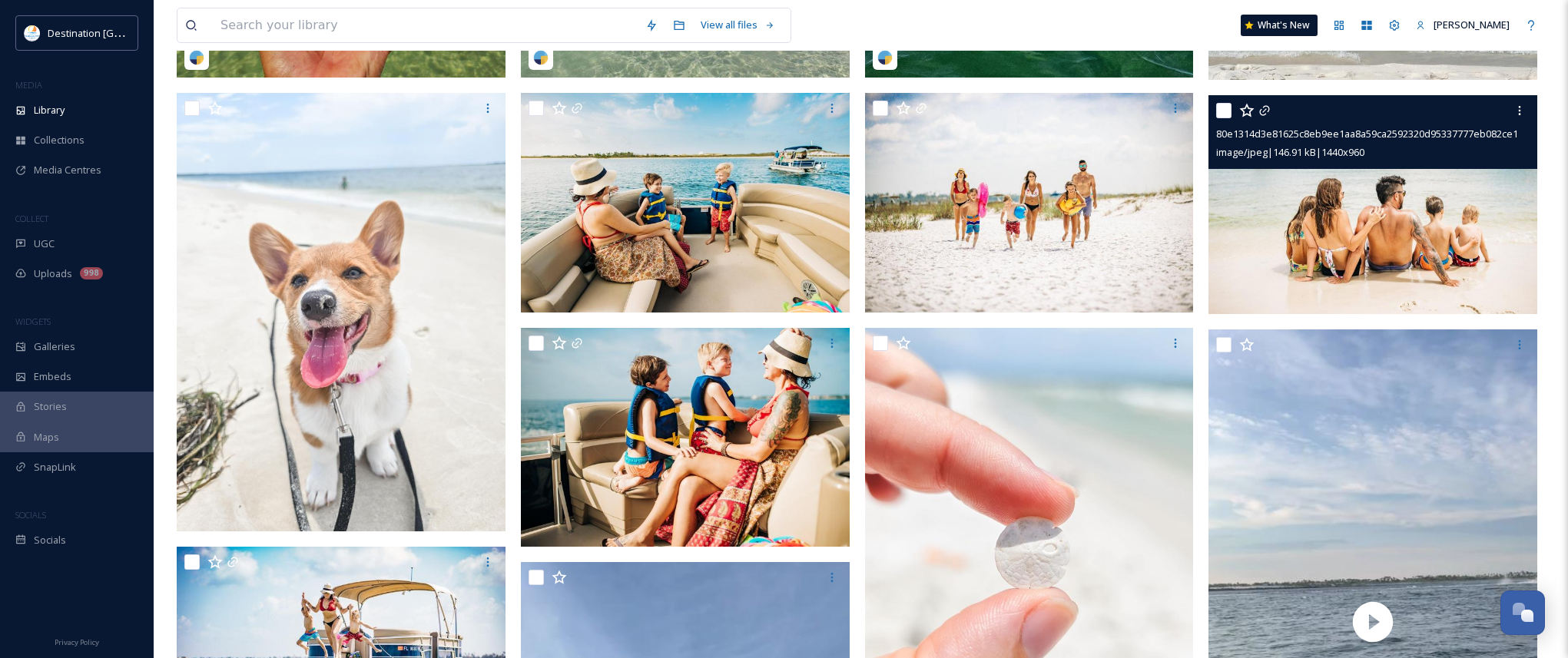
click at [1362, 231] on img at bounding box center [1373, 205] width 329 height 220
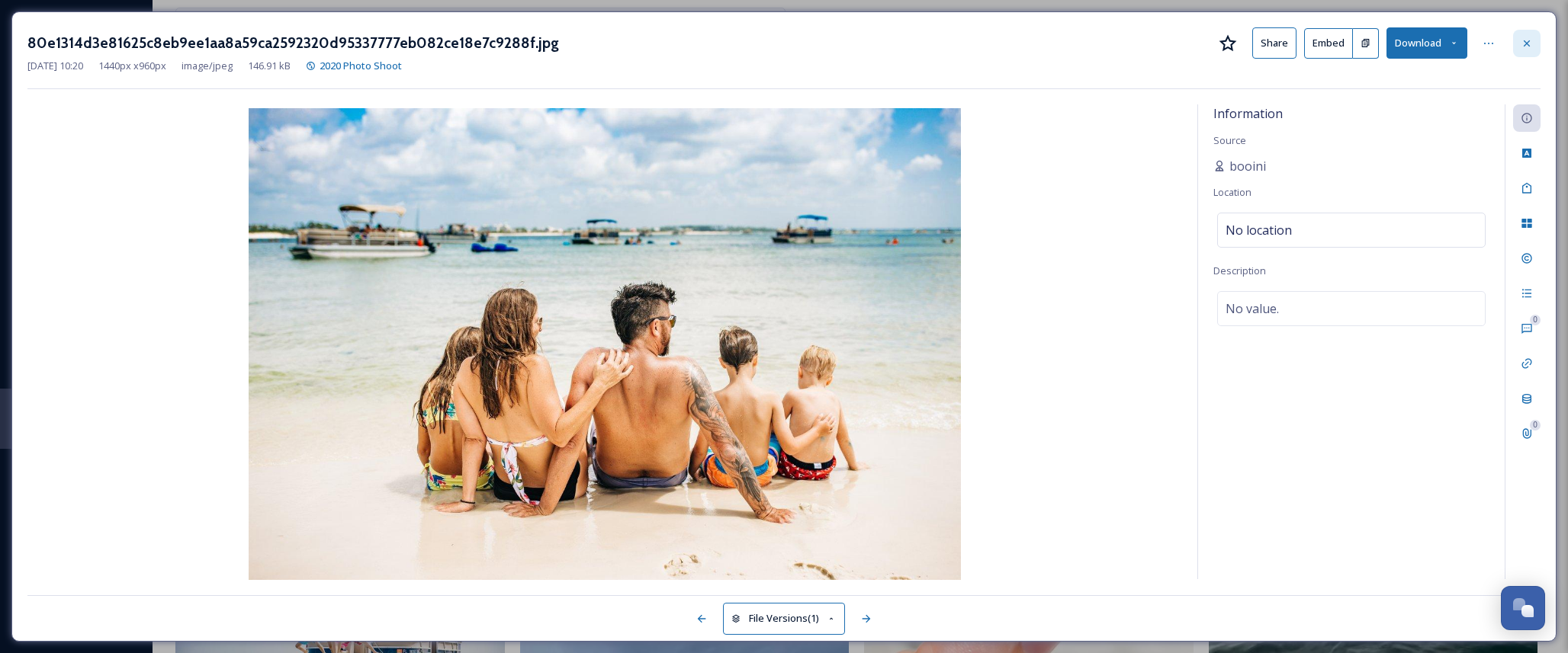
click at [1527, 42] on icon at bounding box center [1527, 42] width 6 height 6
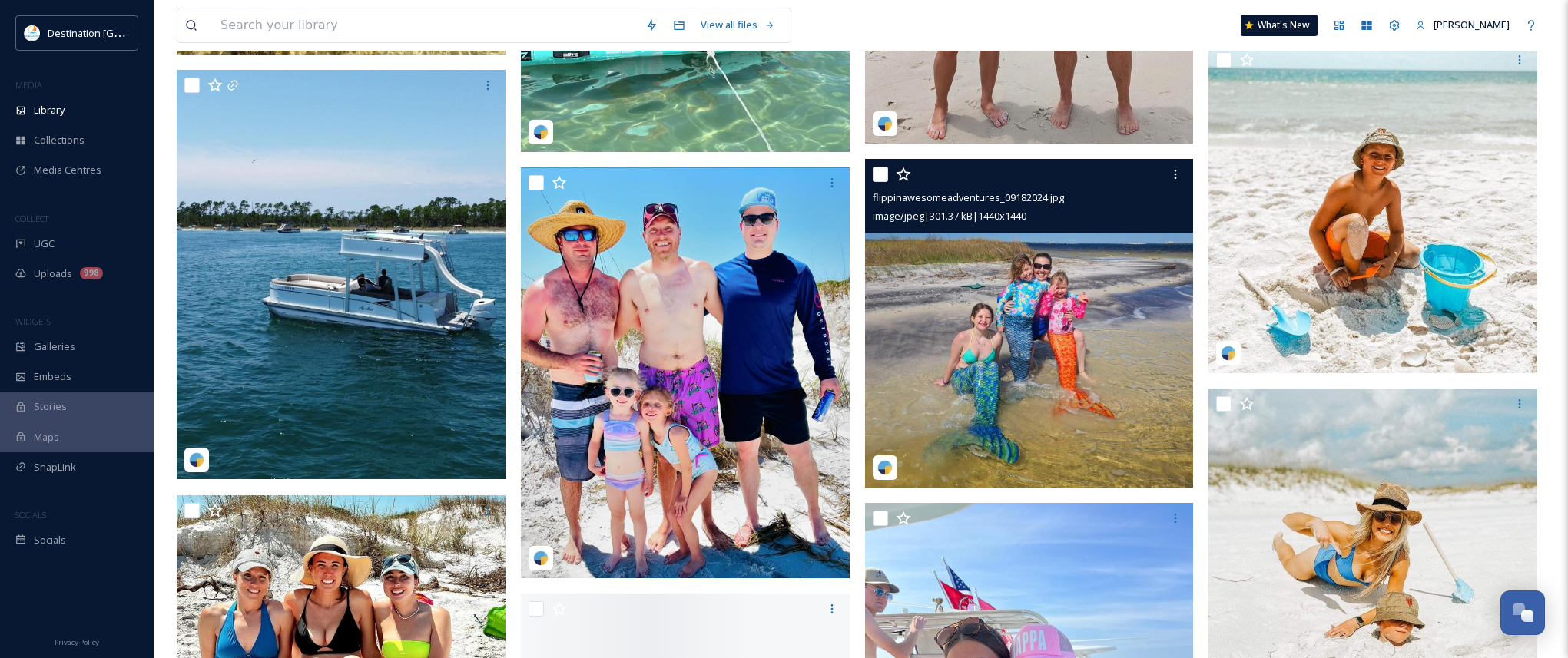
scroll to position [2228, 0]
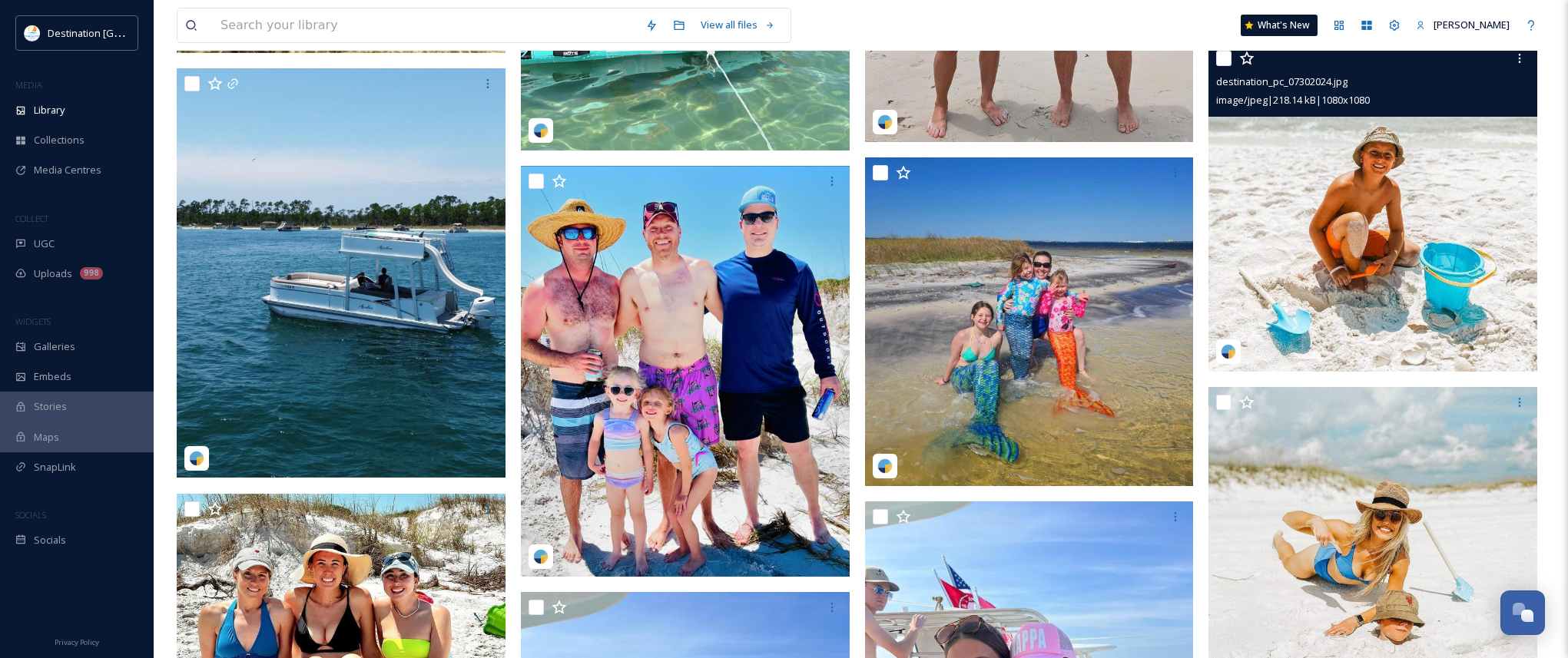
click at [1348, 262] on img at bounding box center [1373, 208] width 329 height 329
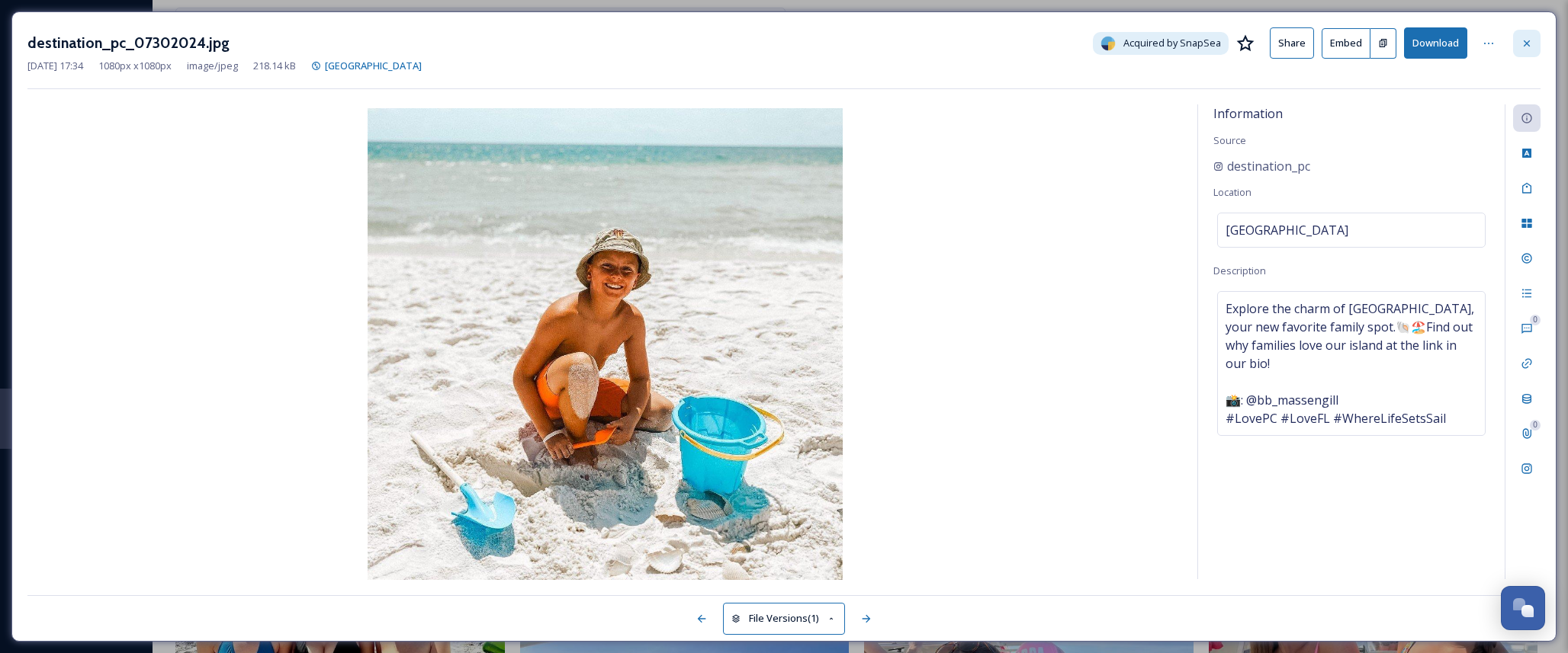
click at [1520, 46] on div at bounding box center [1527, 43] width 28 height 28
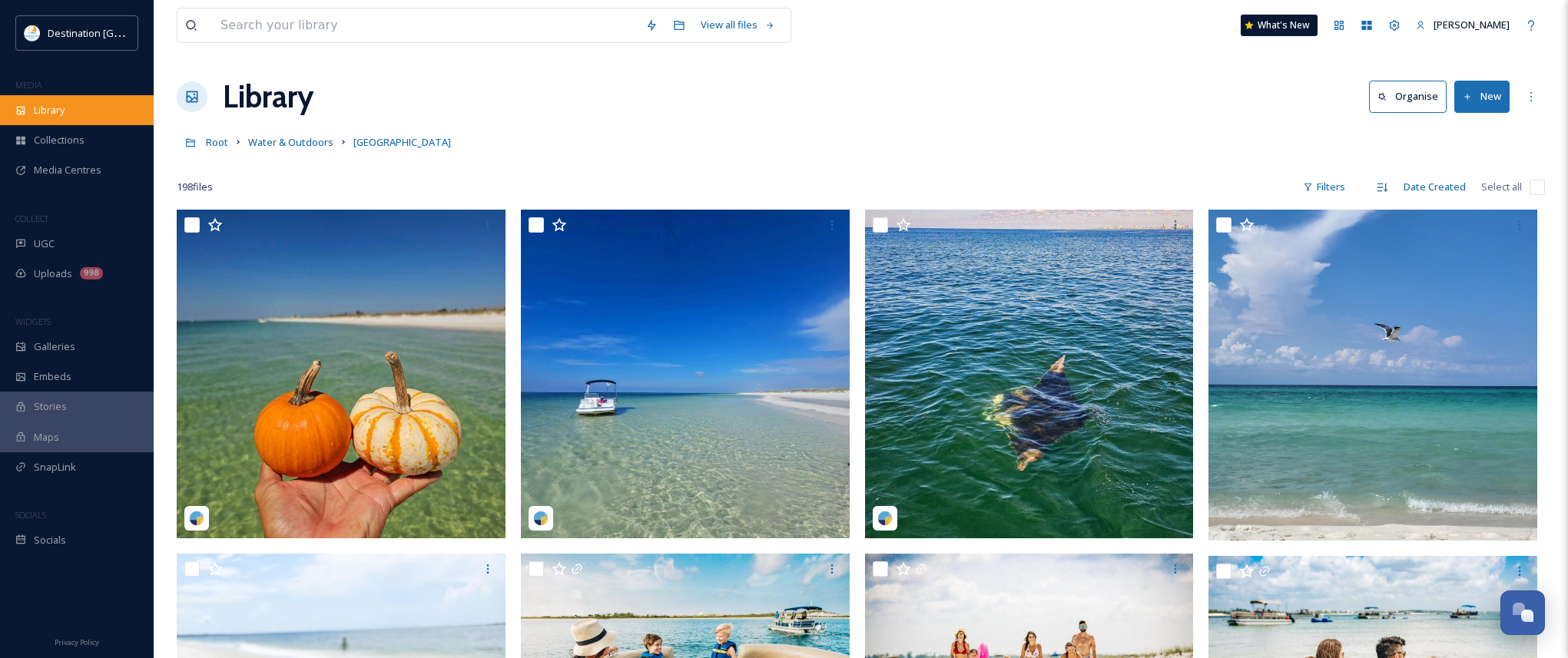
click at [70, 106] on div "Library" at bounding box center [77, 110] width 153 height 30
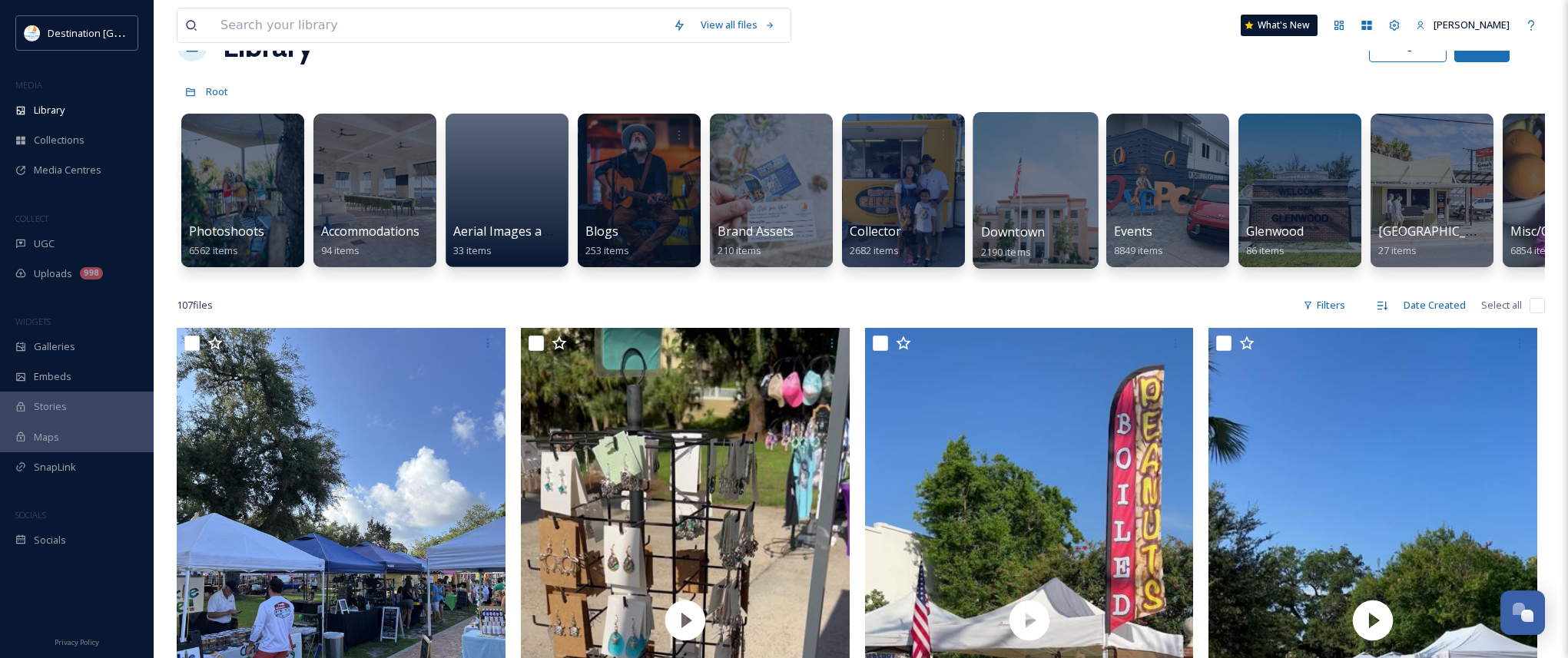
scroll to position [77, 0]
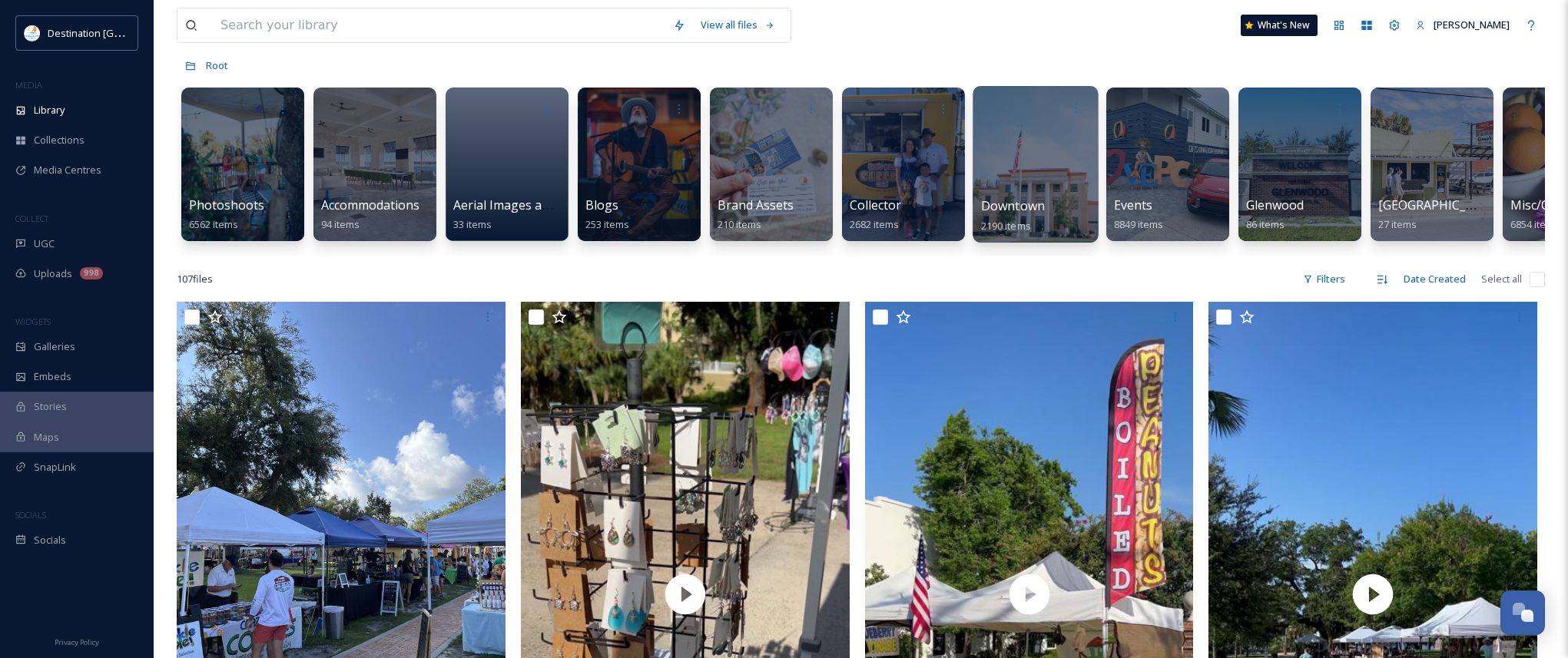
click at [1015, 152] on div at bounding box center [1035, 164] width 126 height 157
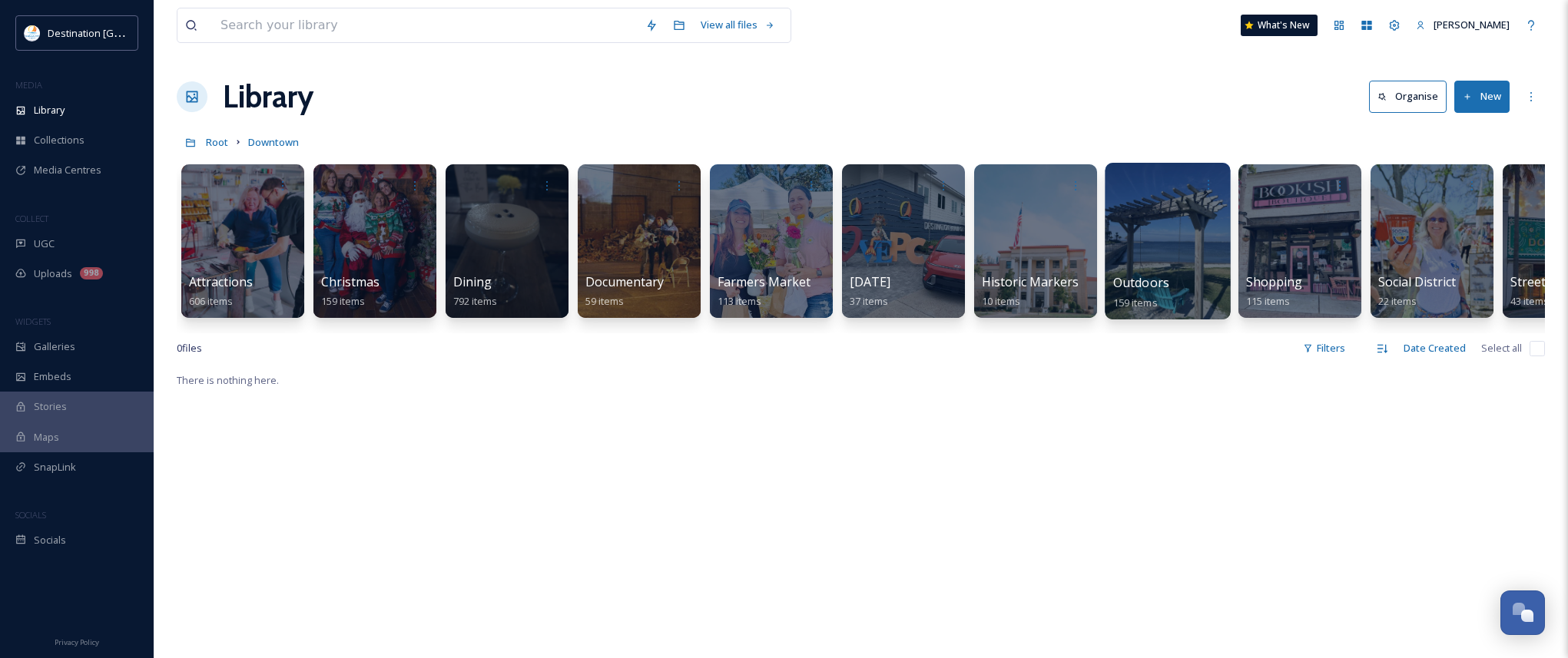
click at [1162, 253] on div at bounding box center [1167, 241] width 126 height 157
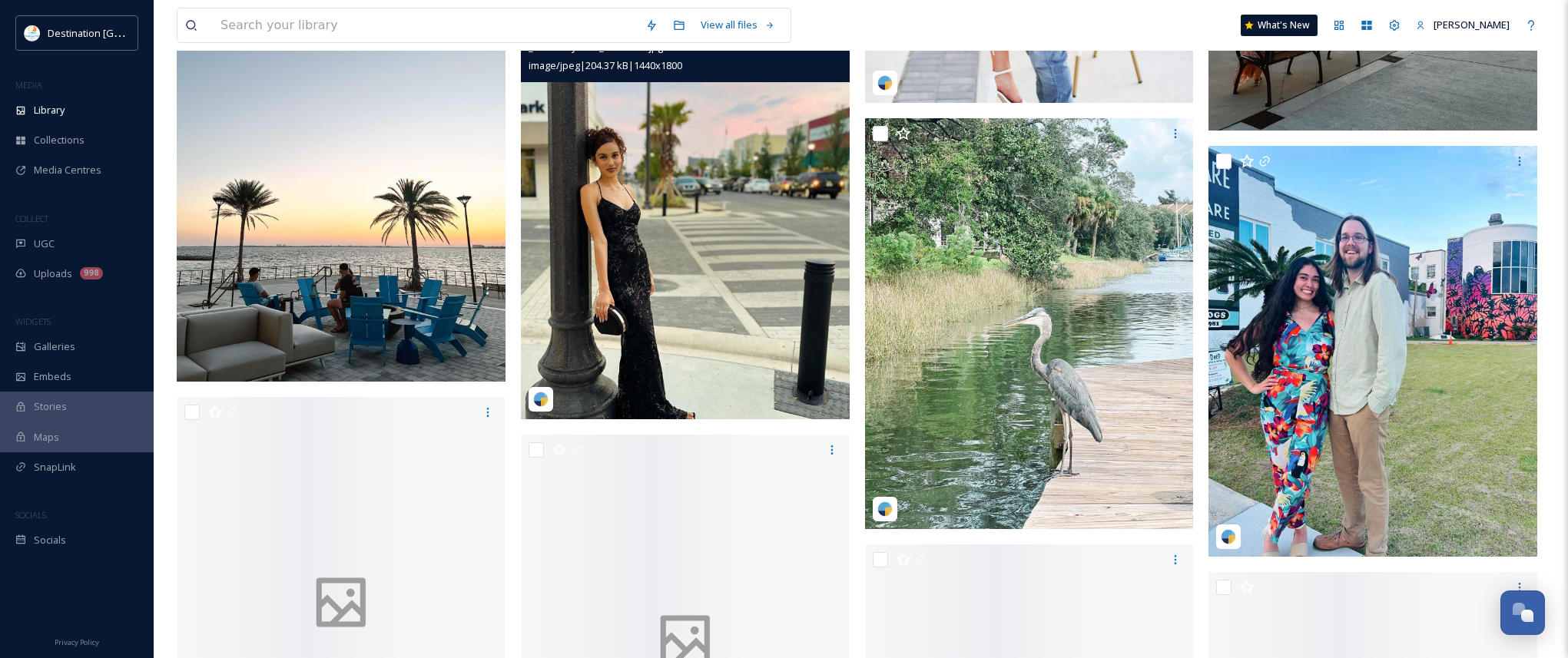
scroll to position [3765, 0]
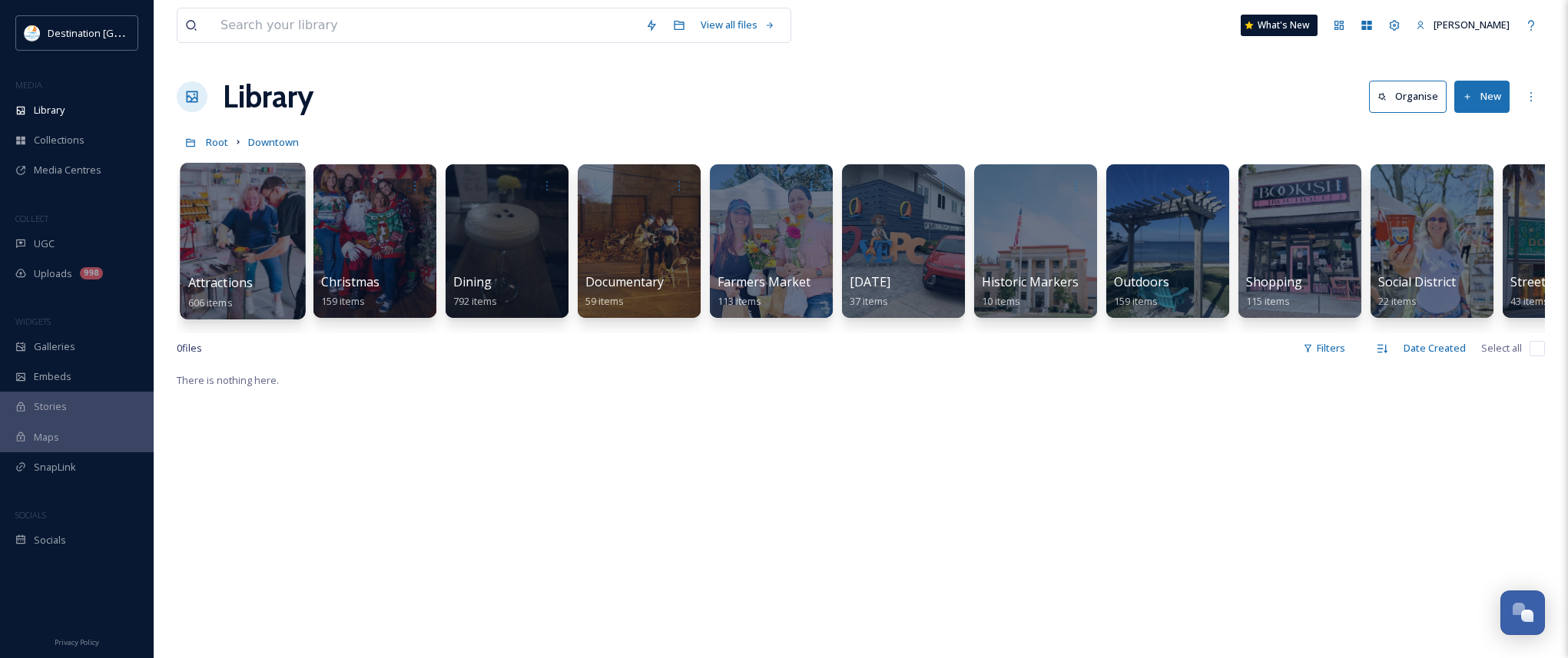
click at [242, 265] on div at bounding box center [243, 241] width 126 height 157
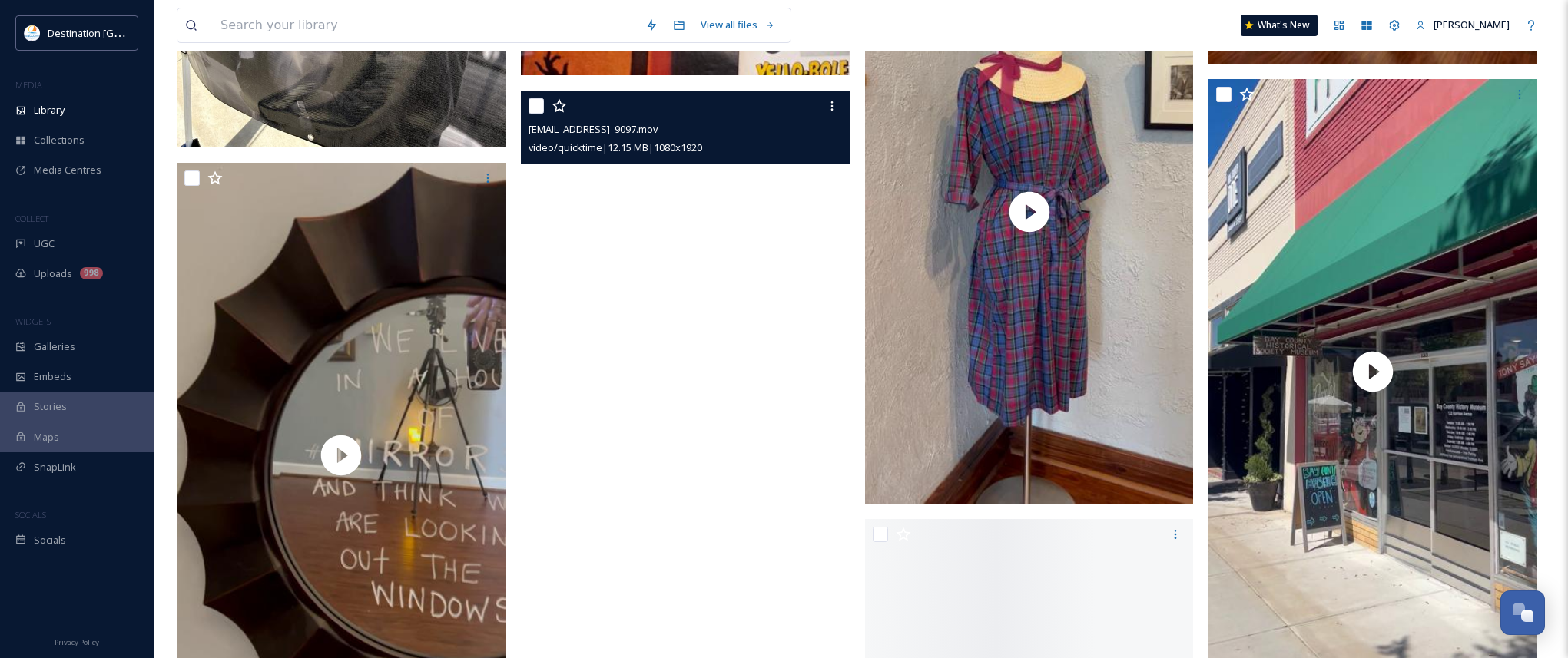
scroll to position [3842, 0]
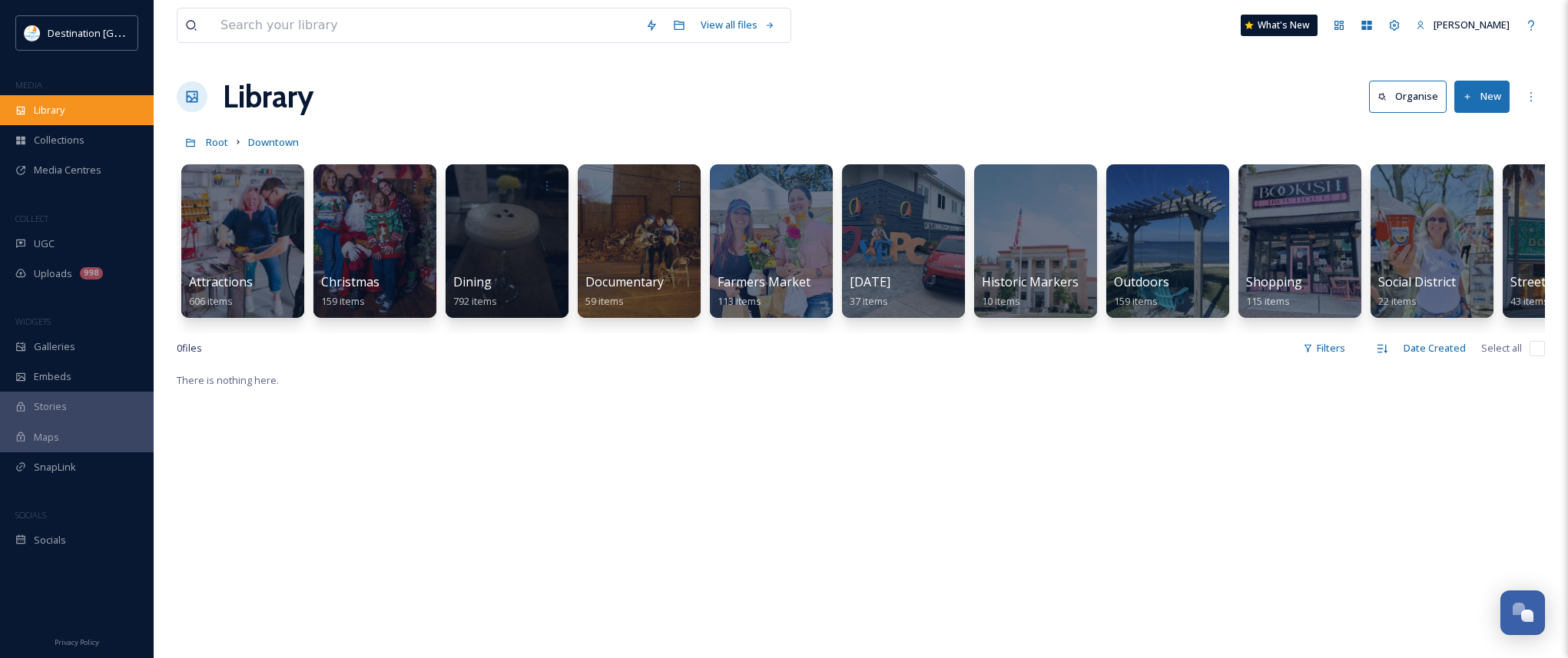
click at [59, 113] on span "Library" at bounding box center [49, 110] width 30 height 15
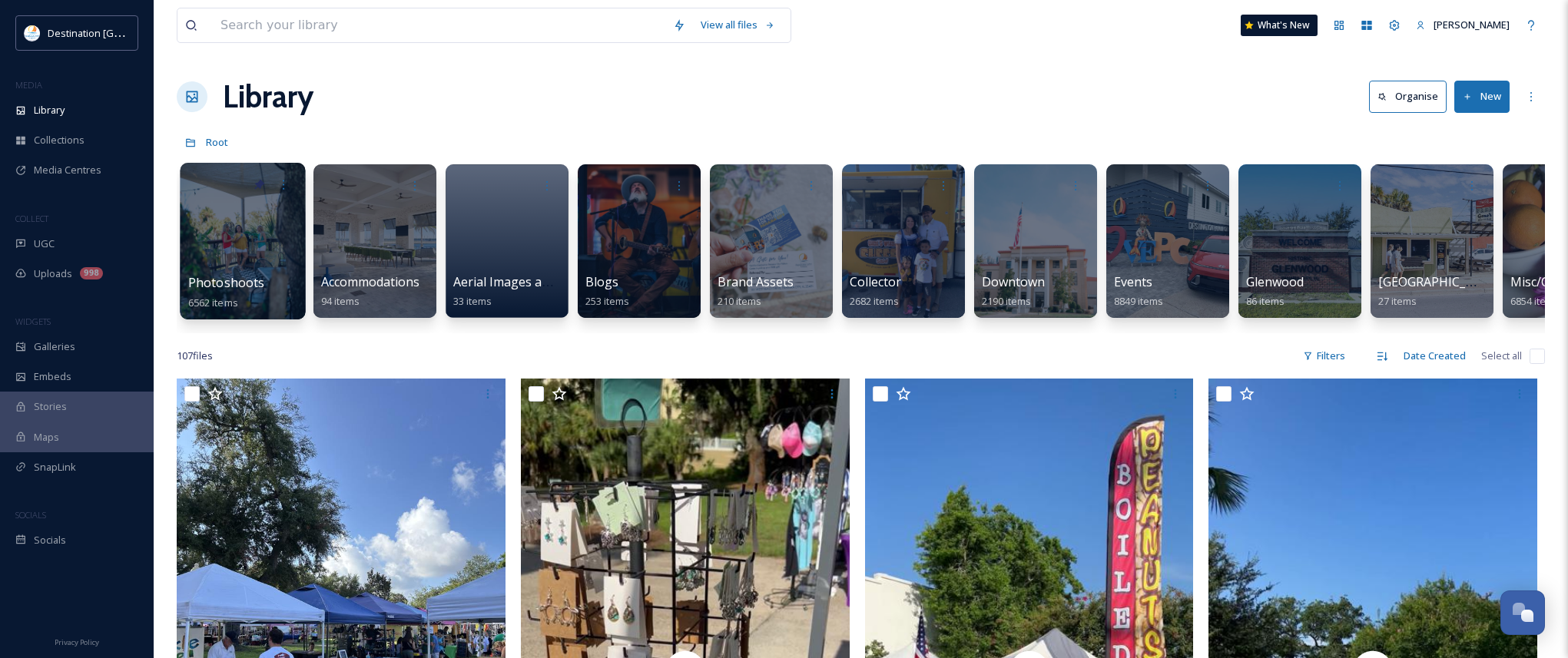
click at [227, 249] on div at bounding box center [243, 241] width 126 height 157
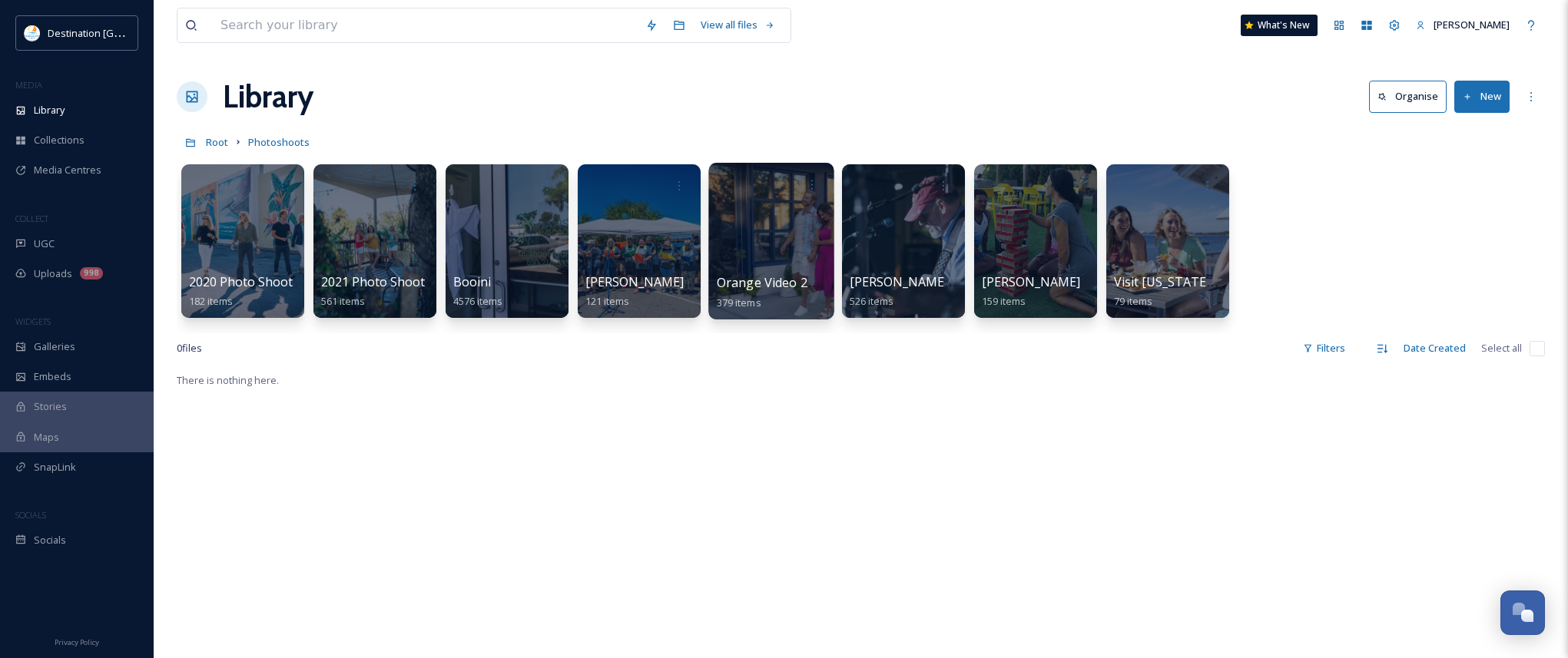
click at [767, 255] on div at bounding box center [772, 241] width 126 height 157
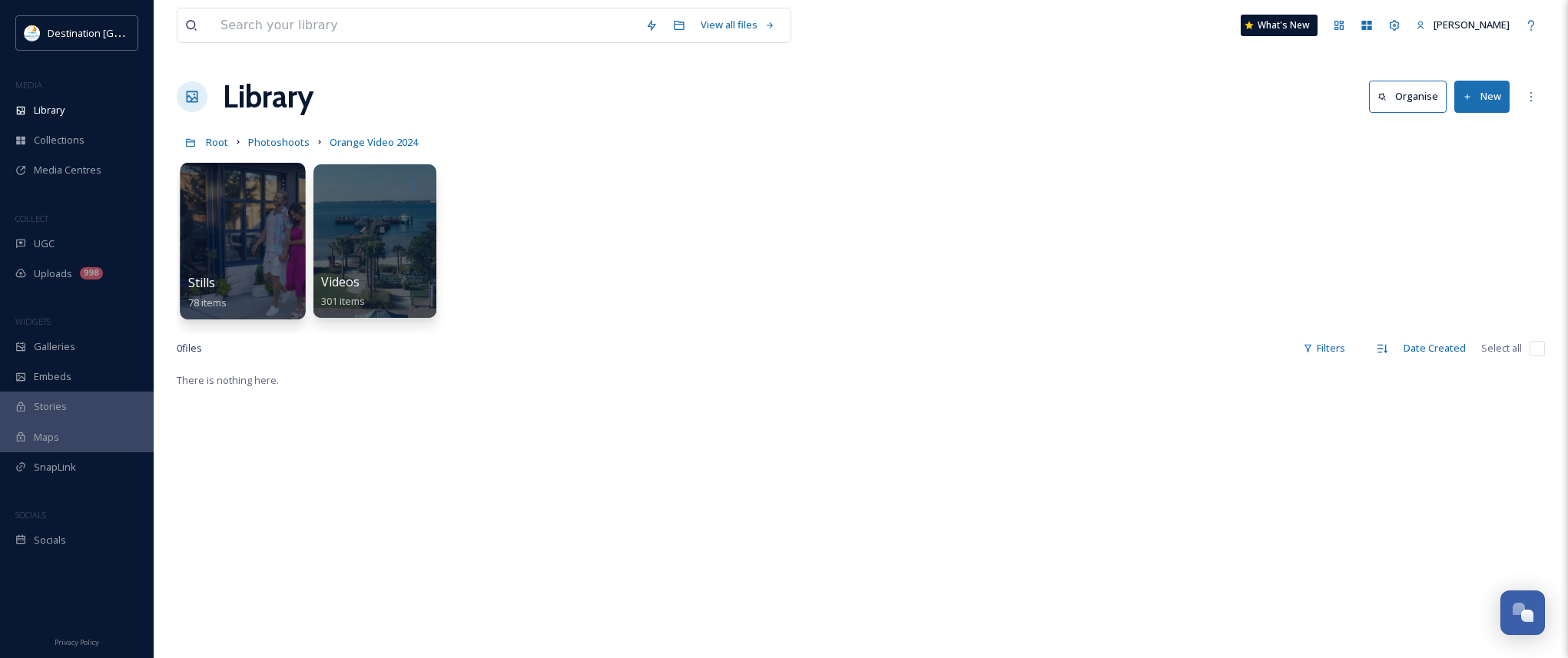
click at [225, 249] on div at bounding box center [243, 241] width 126 height 157
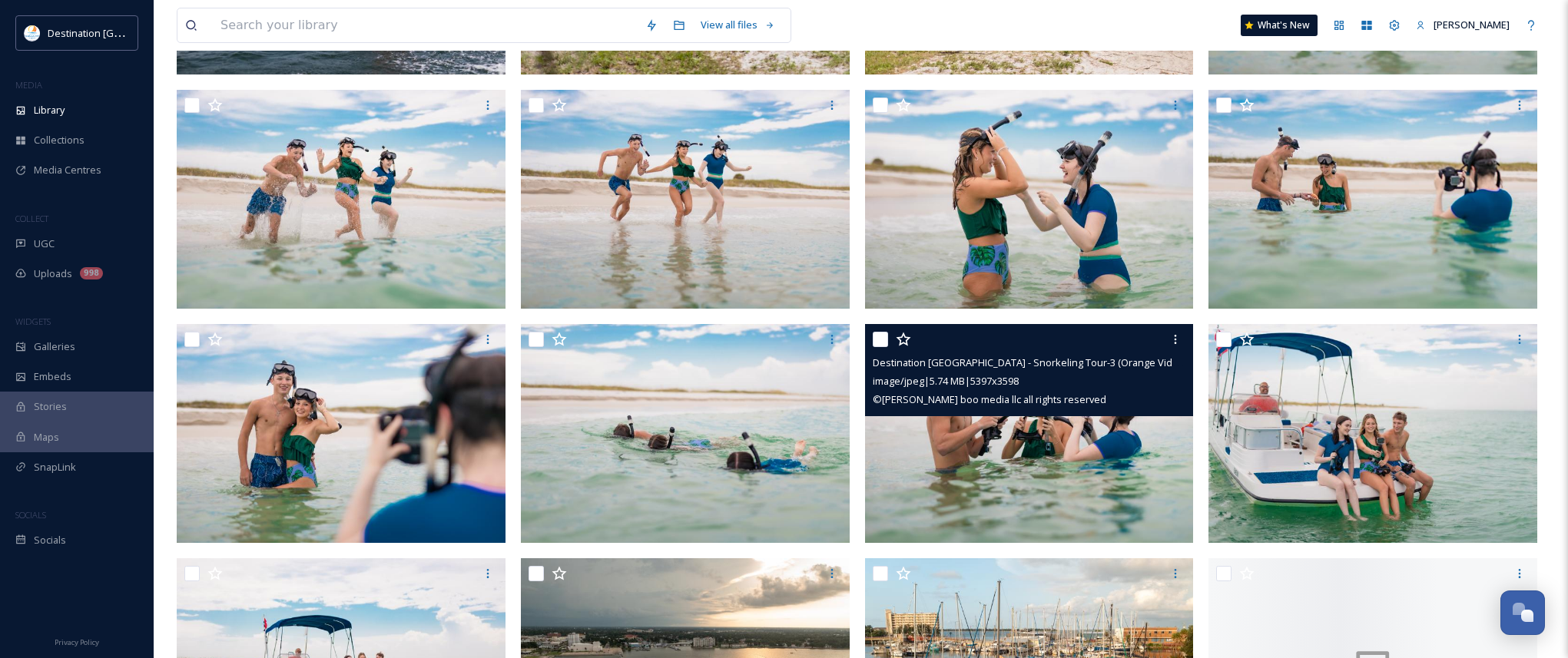
scroll to position [1998, 0]
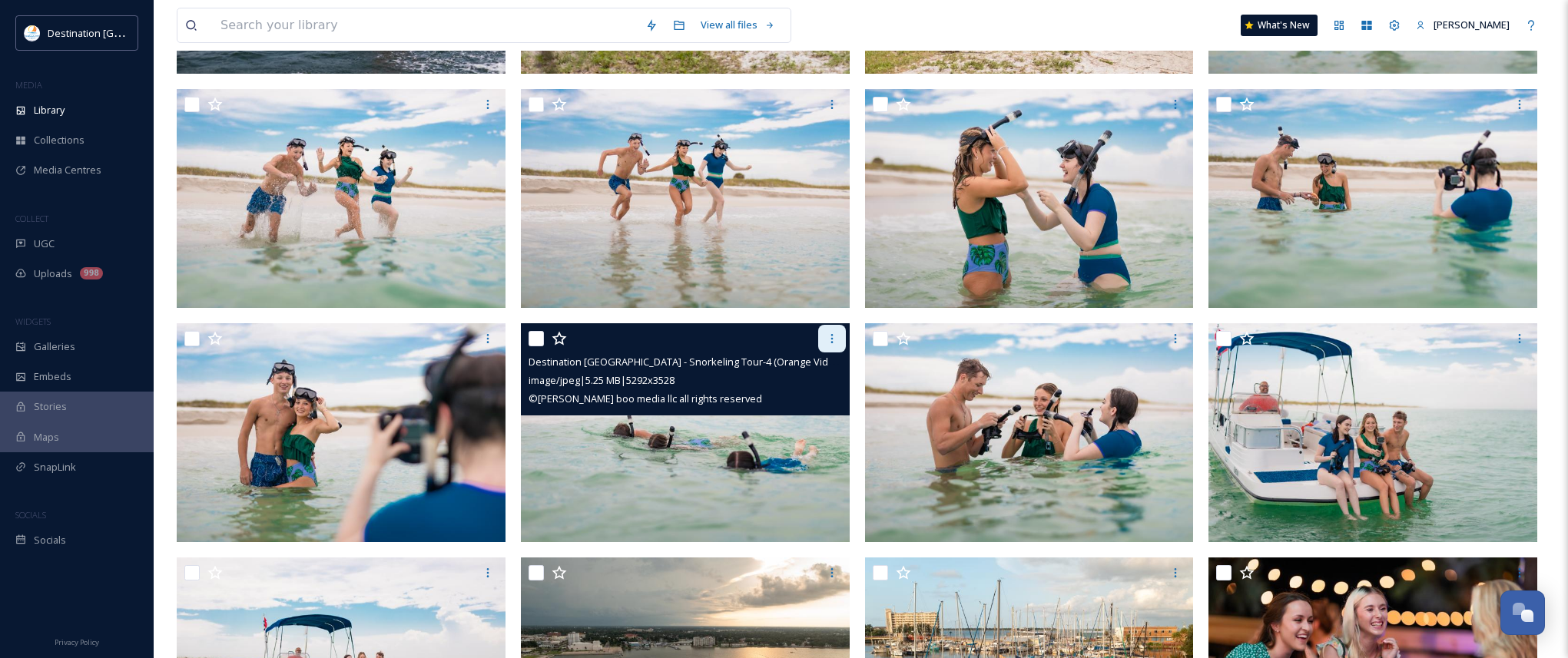
click at [822, 335] on div at bounding box center [832, 339] width 28 height 28
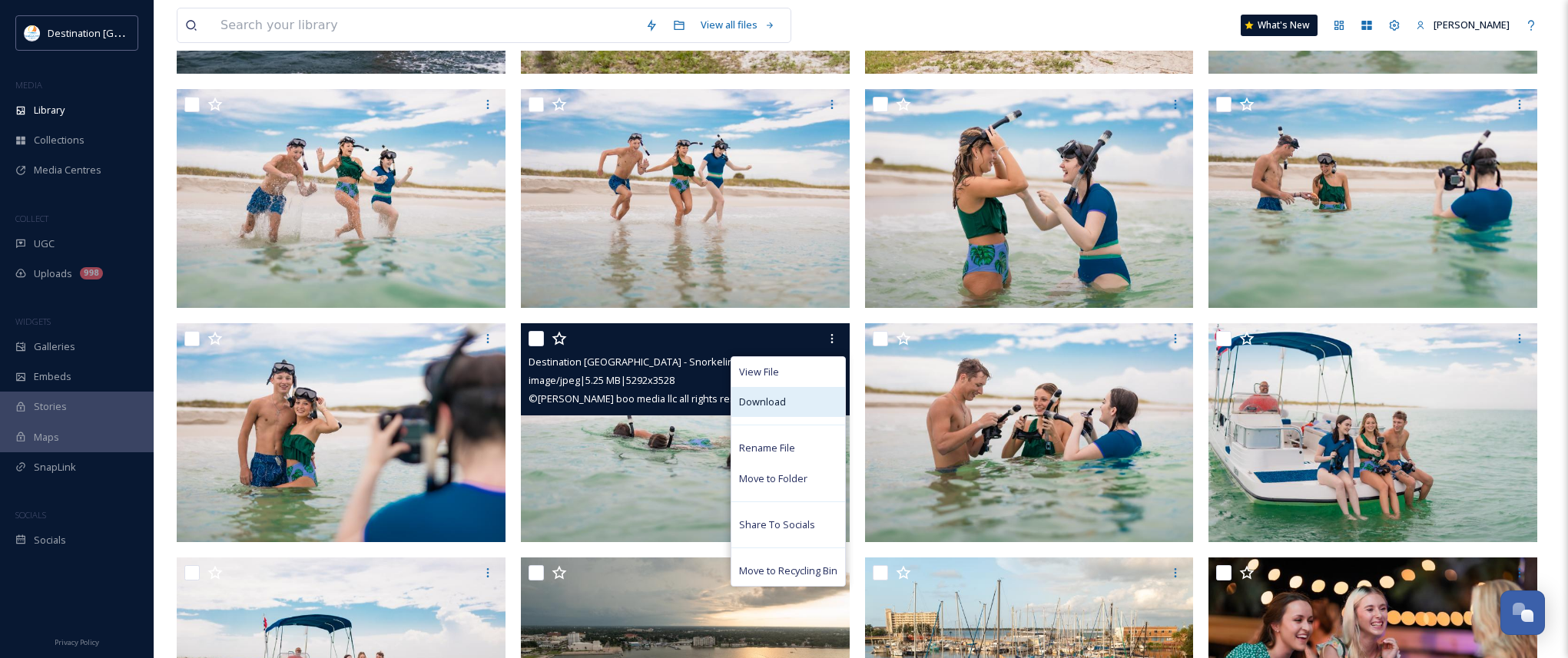
click at [790, 397] on div "Download" at bounding box center [787, 402] width 114 height 30
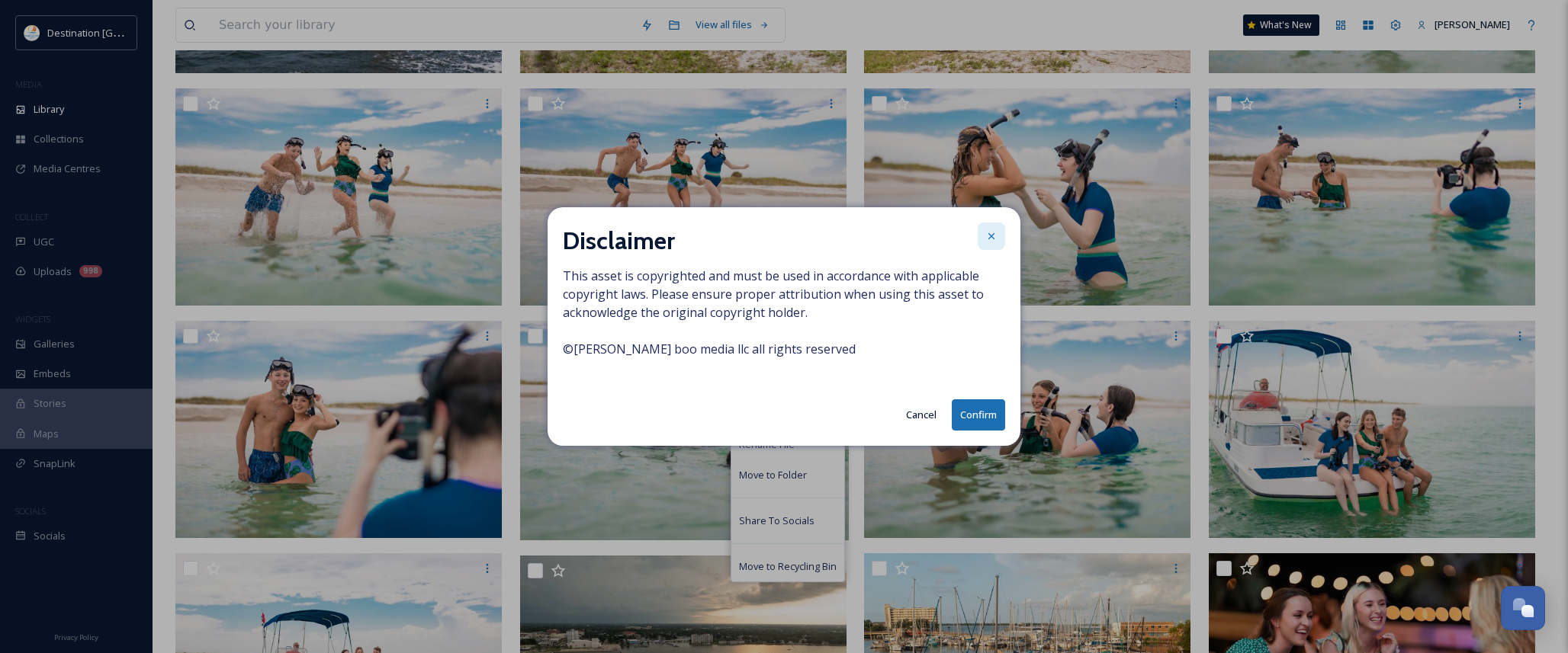
click at [983, 236] on div at bounding box center [992, 237] width 28 height 28
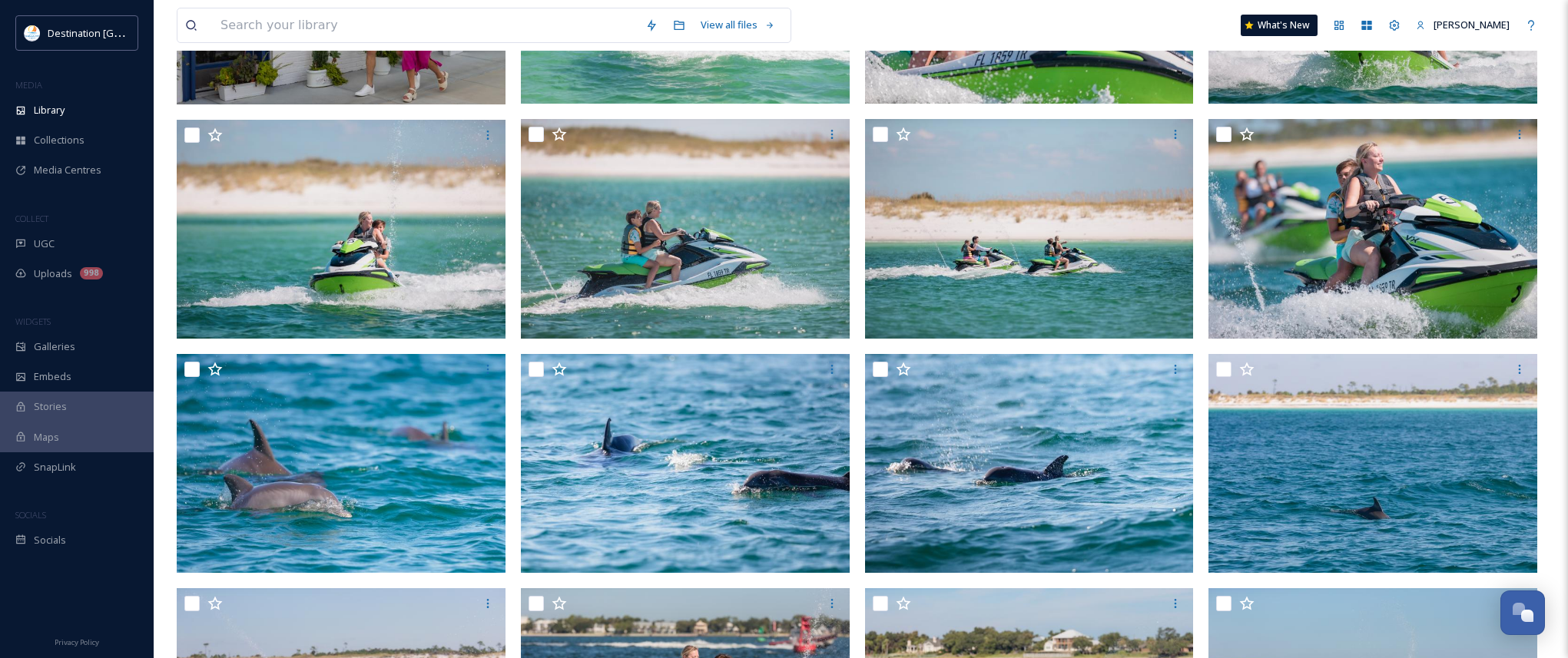
scroll to position [384, 0]
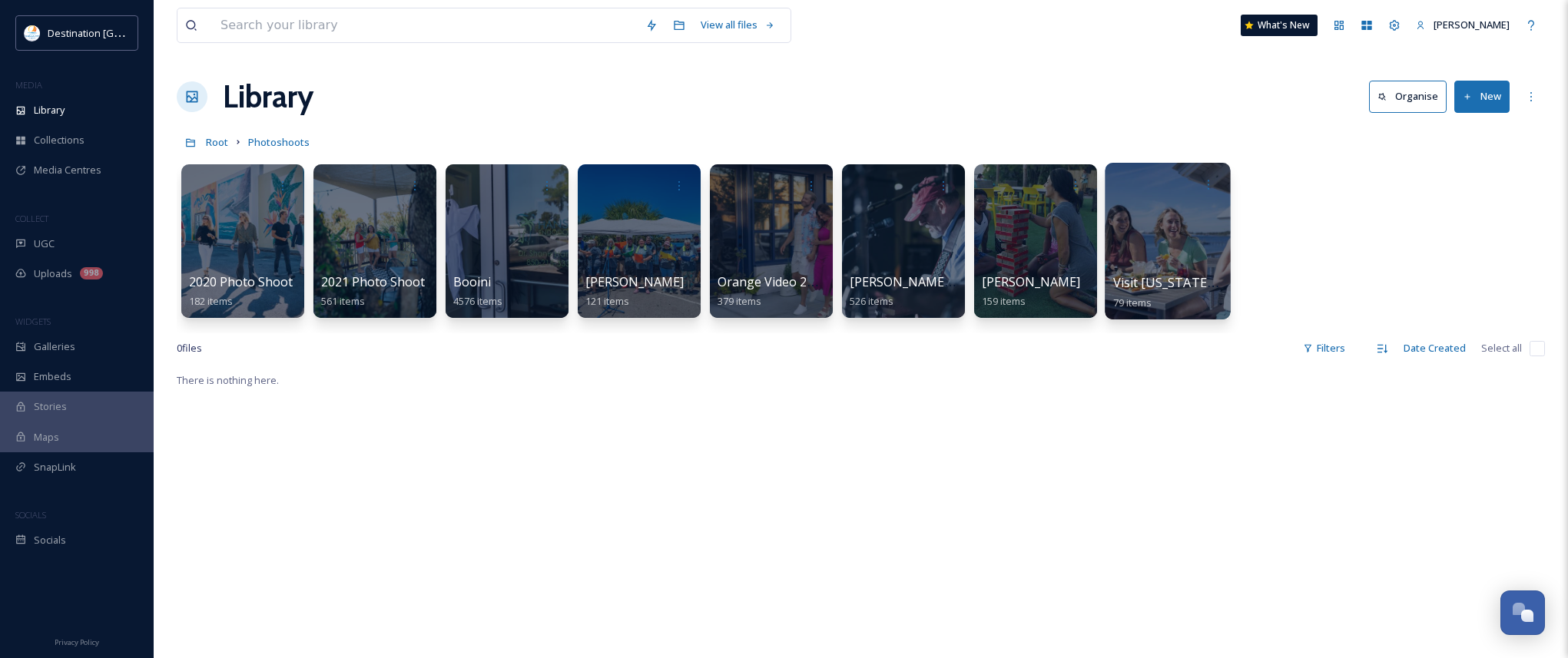
click at [1181, 263] on div at bounding box center [1167, 241] width 126 height 157
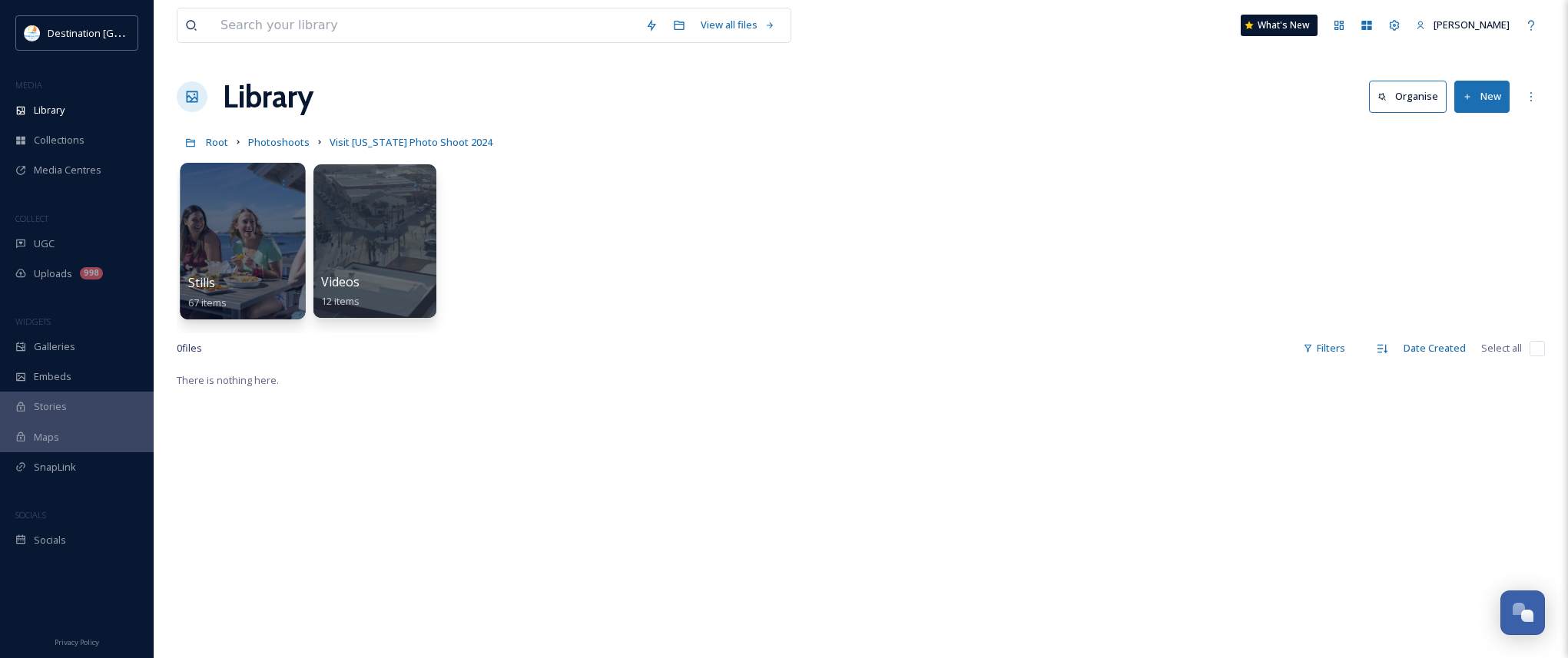
click at [198, 266] on div at bounding box center [243, 241] width 126 height 157
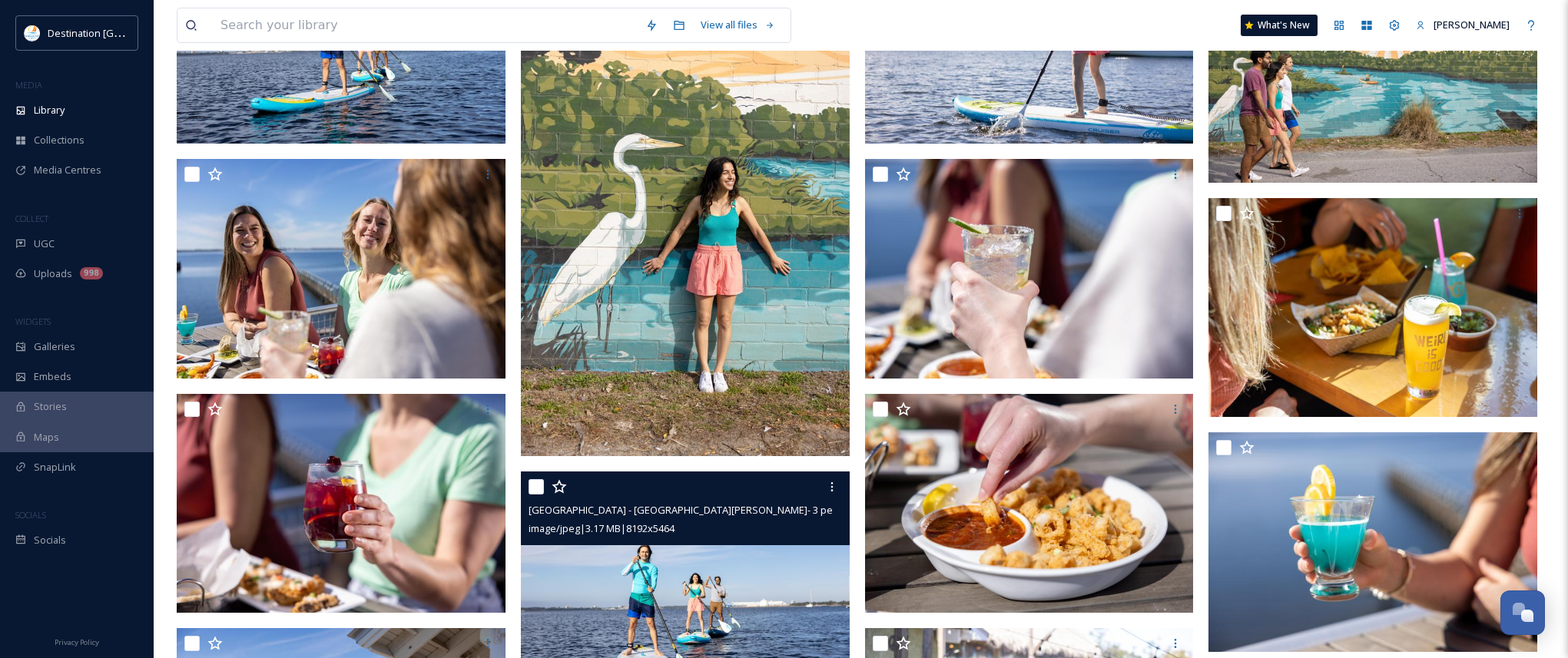
scroll to position [1998, 0]
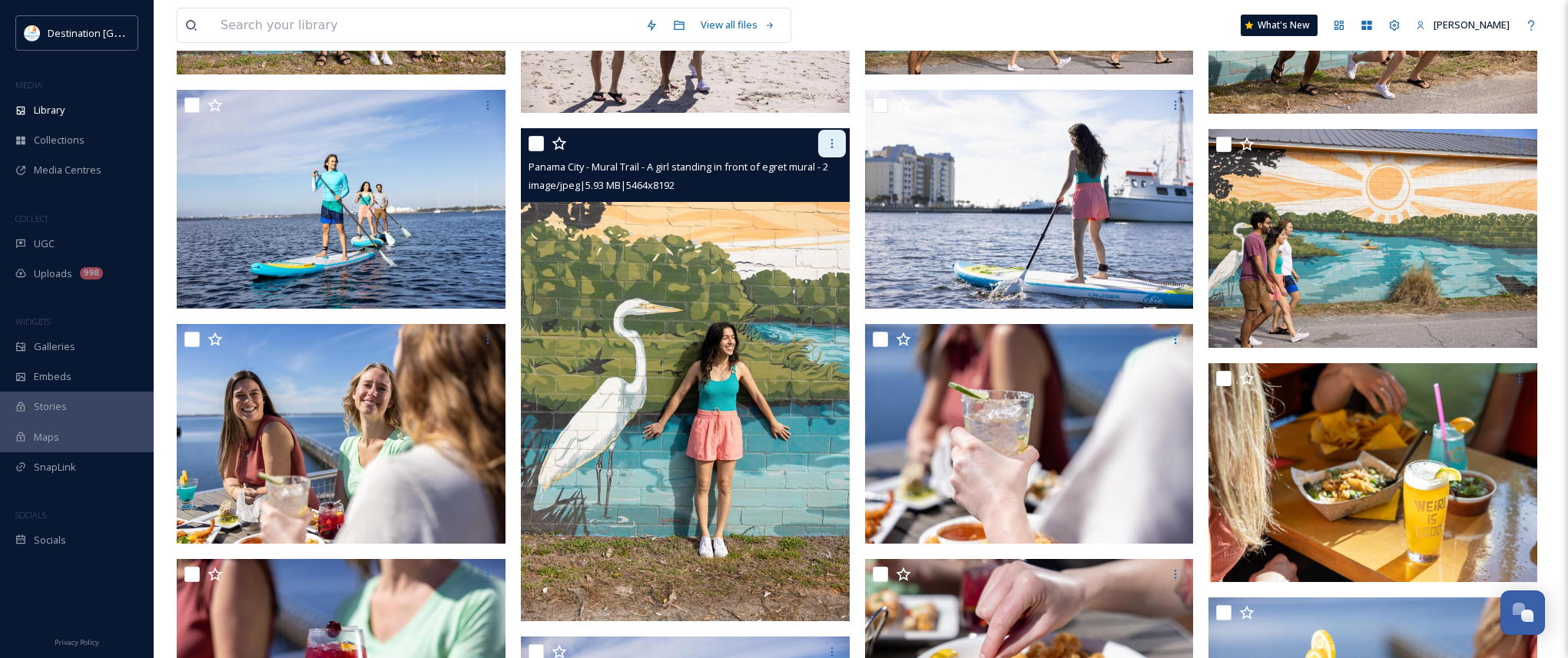
click at [831, 151] on div at bounding box center [832, 143] width 28 height 28
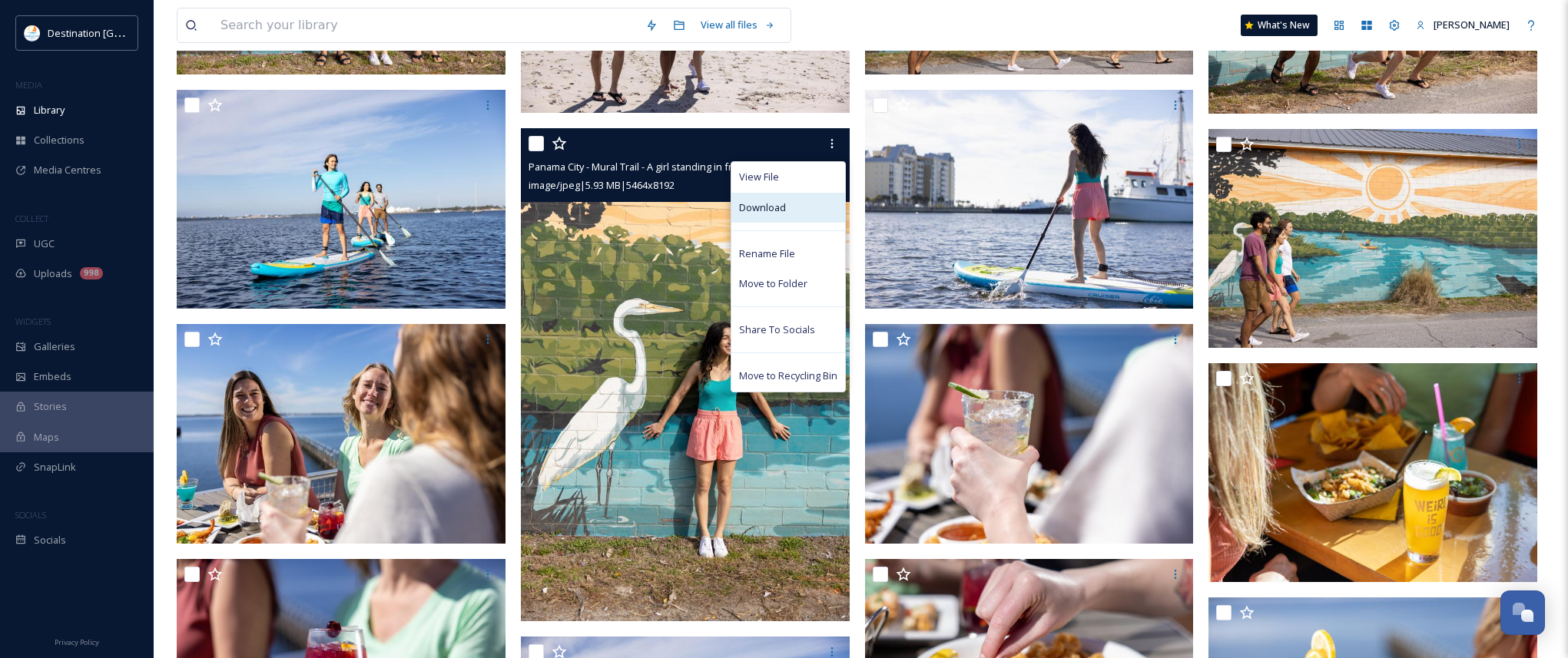
click at [820, 201] on div "Download" at bounding box center [787, 208] width 114 height 30
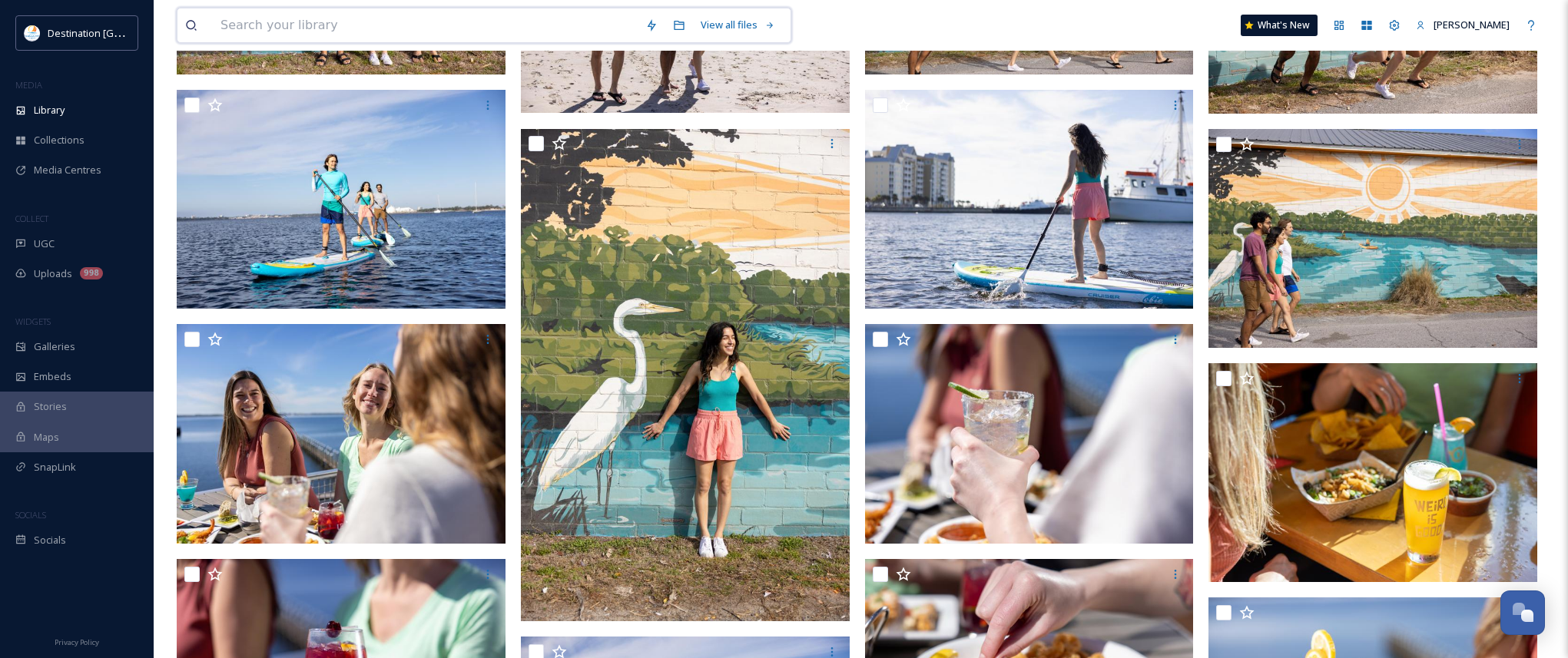
click at [523, 35] on input at bounding box center [425, 25] width 425 height 34
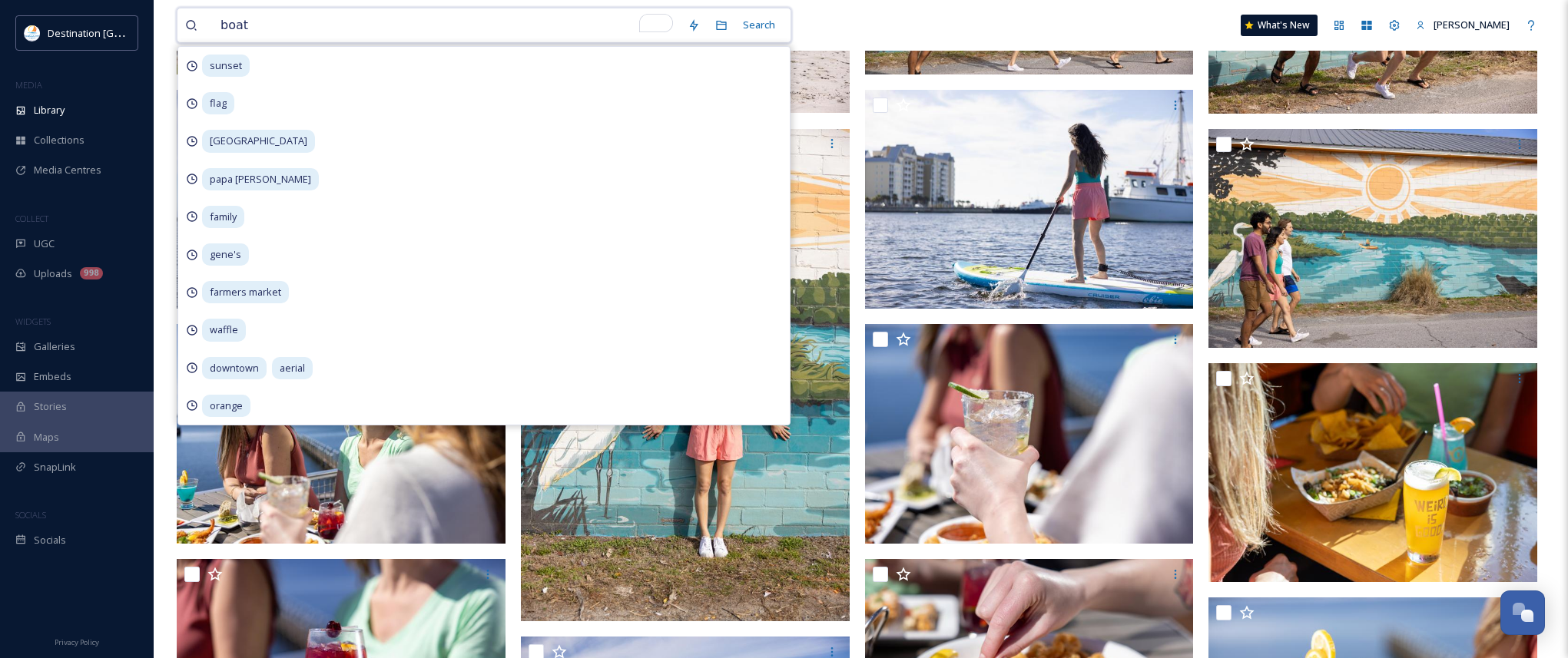
type input "boat"
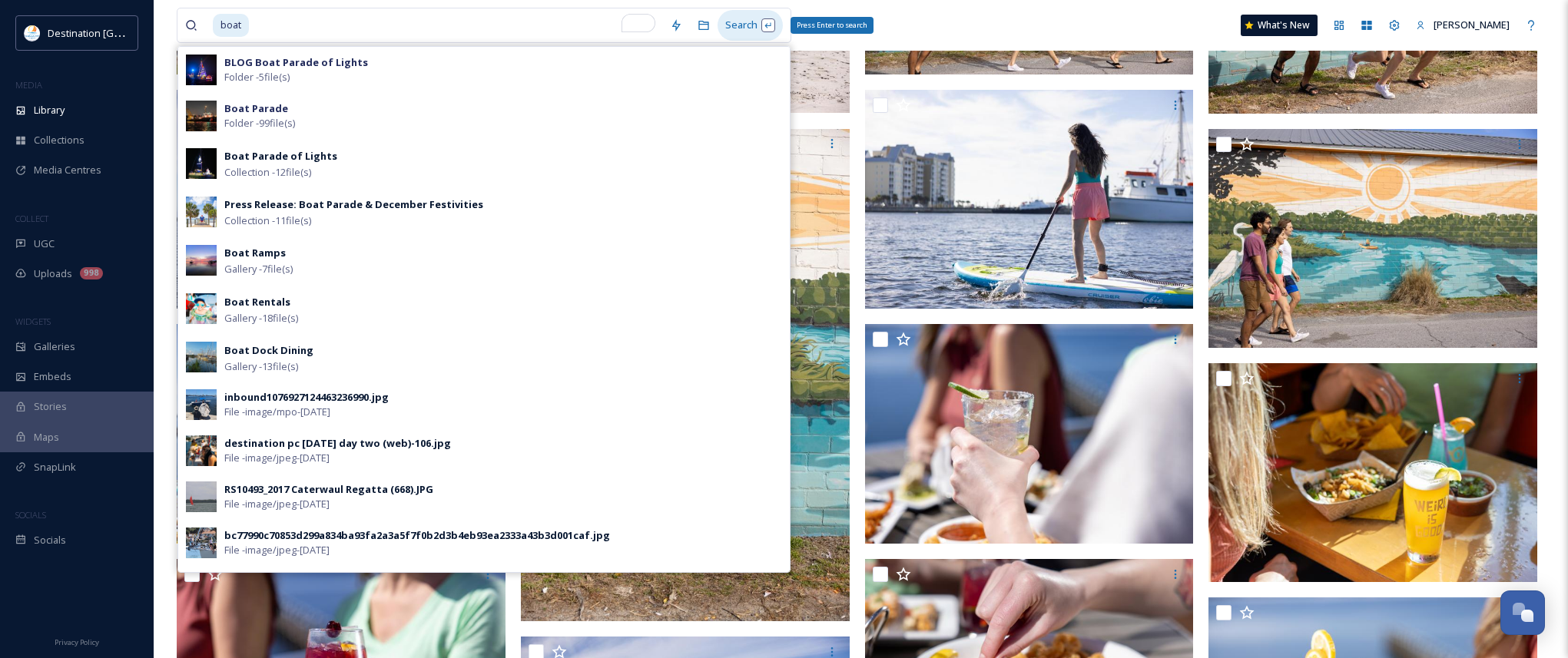
click at [729, 18] on div "Search Press Enter to search" at bounding box center [749, 25] width 66 height 30
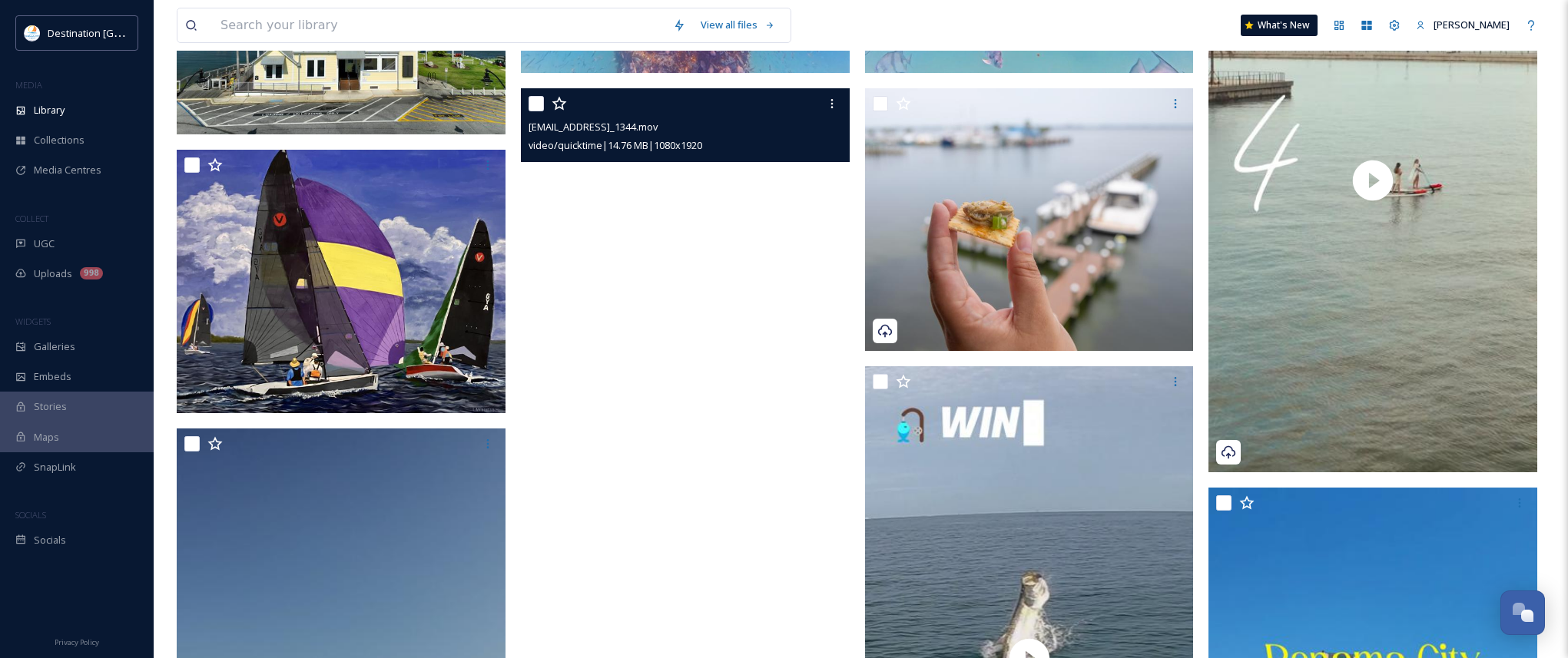
scroll to position [461, 0]
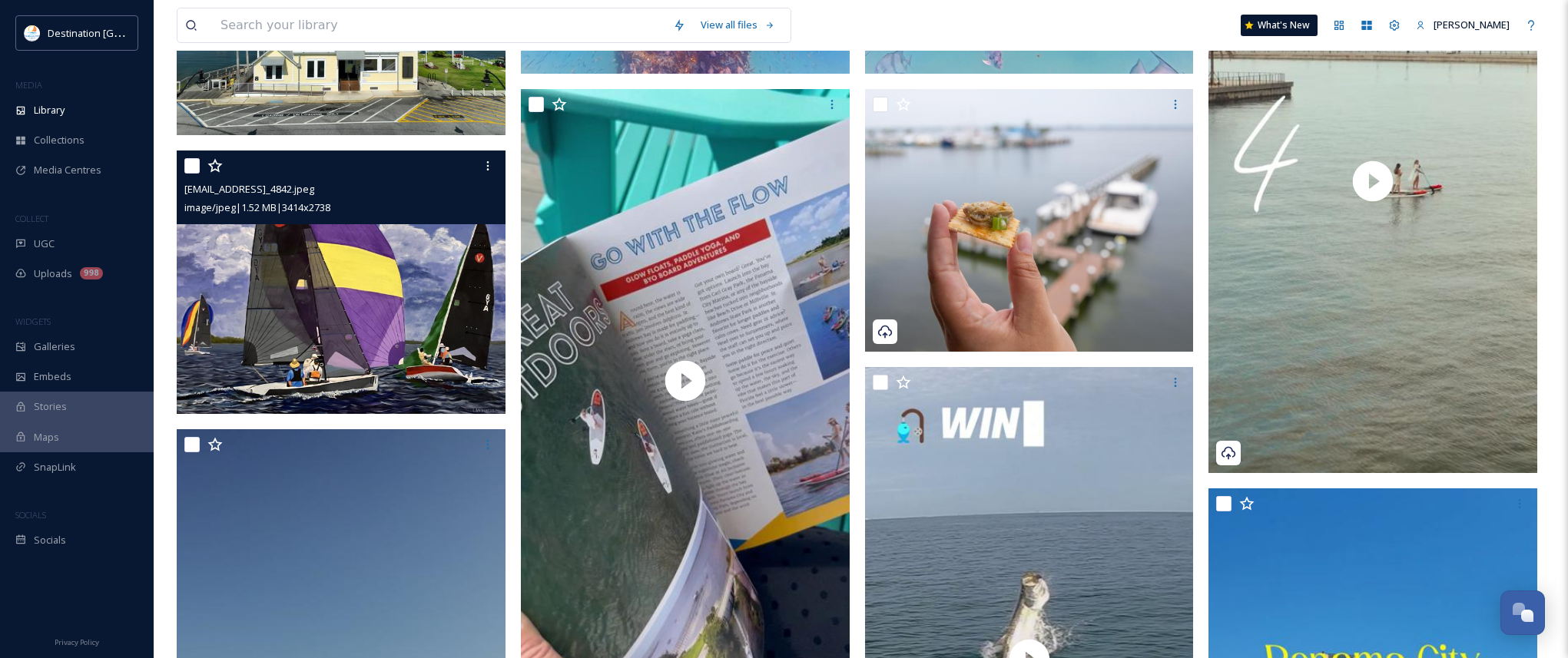
click at [328, 363] on img at bounding box center [341, 282] width 329 height 263
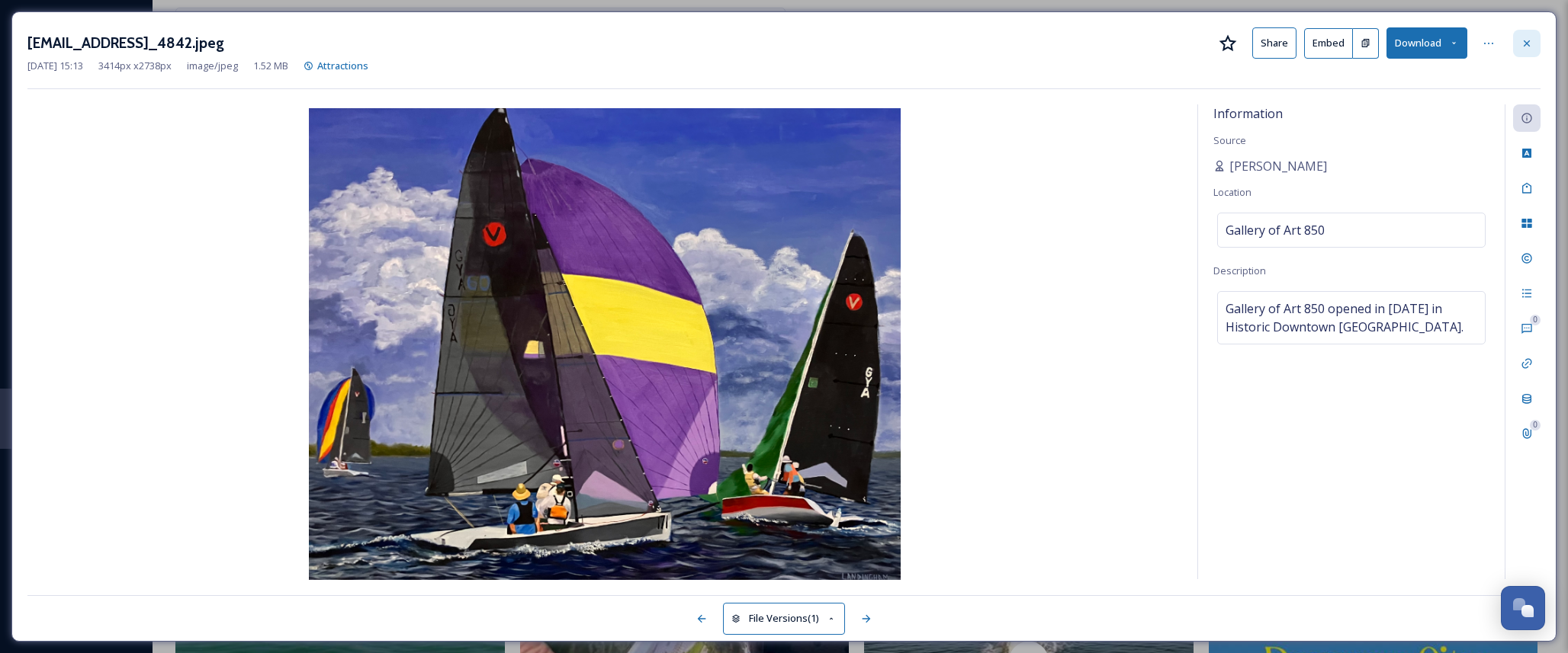
click at [1522, 55] on div at bounding box center [1527, 43] width 28 height 28
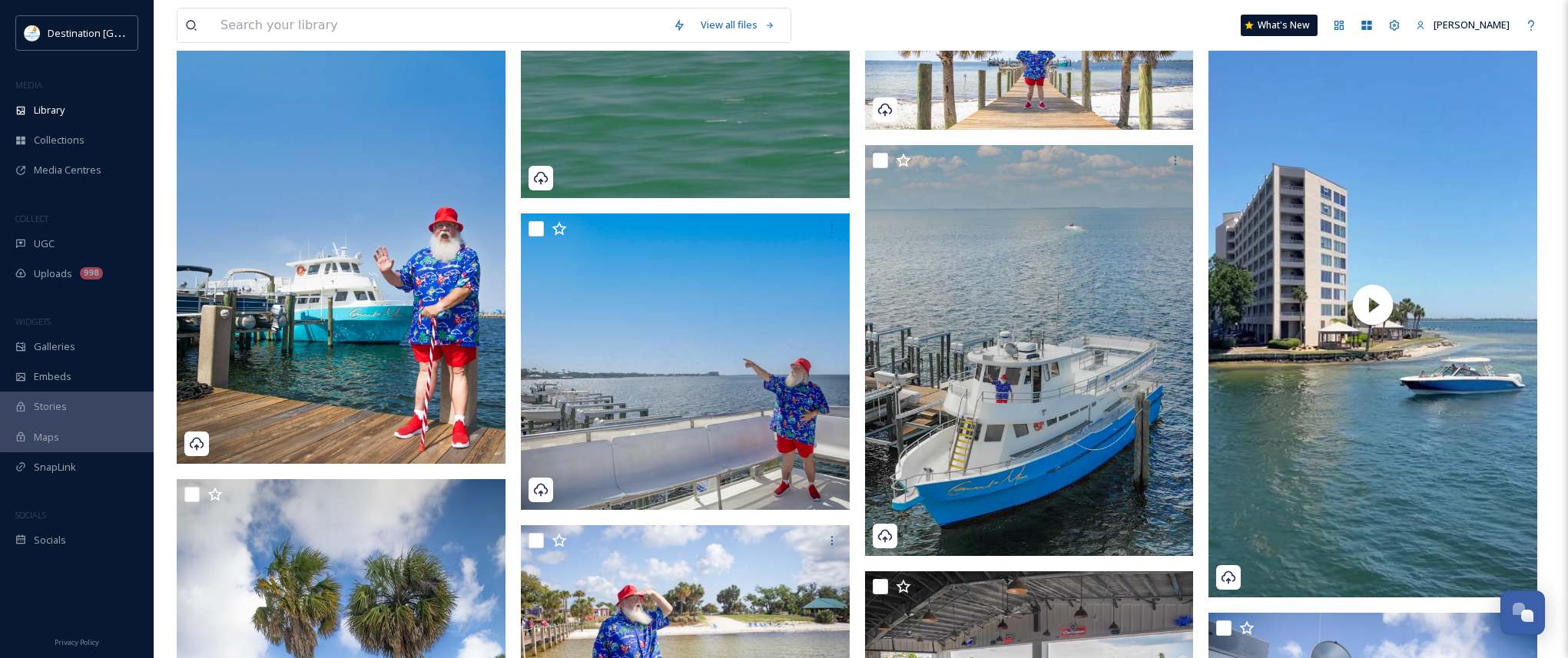
scroll to position [1460, 0]
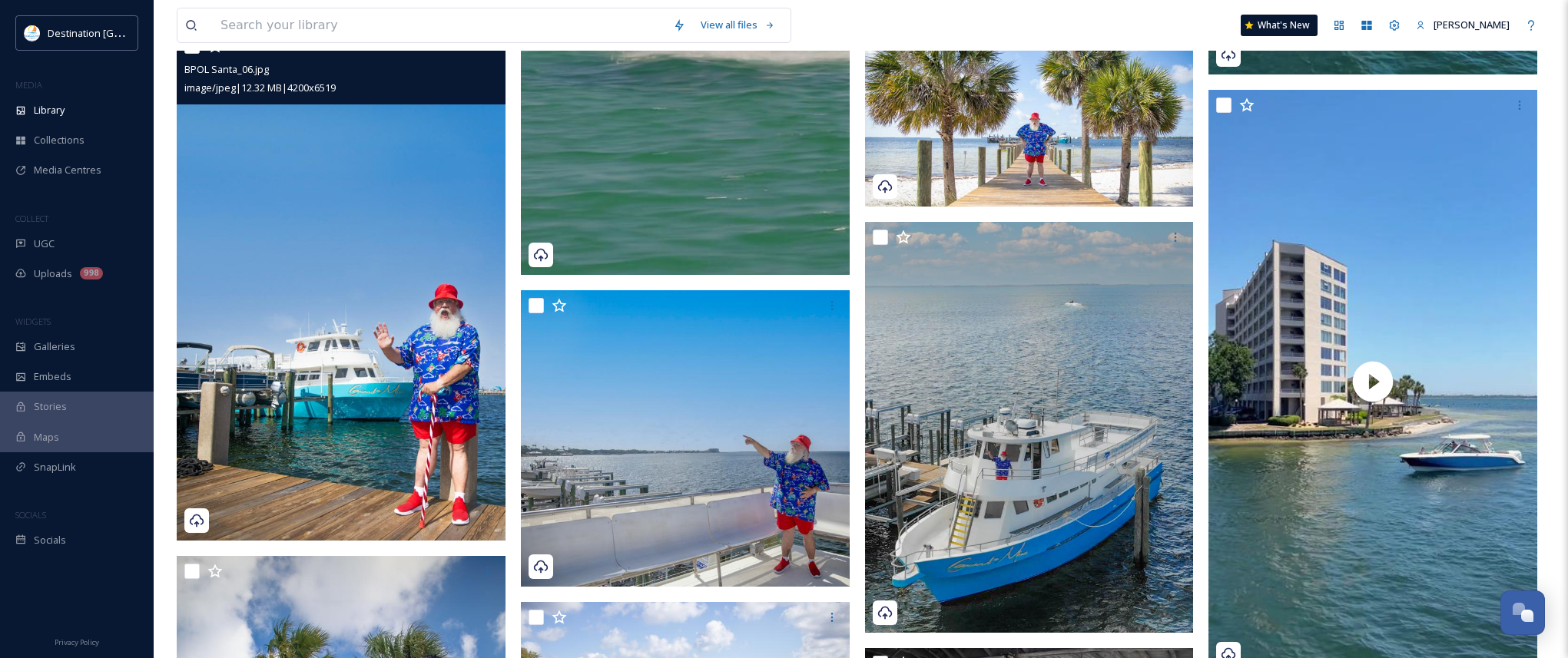
click at [318, 202] on img at bounding box center [341, 286] width 329 height 510
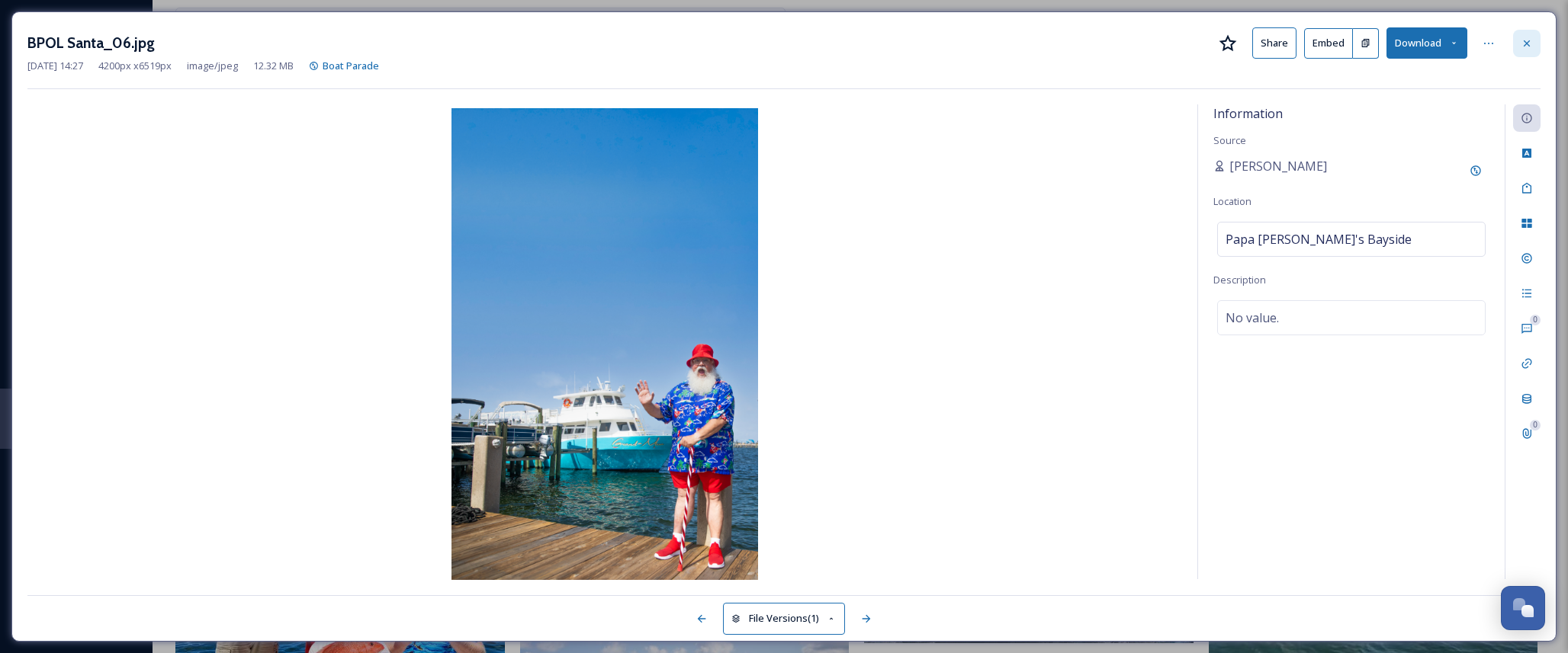
click at [1527, 44] on icon at bounding box center [1527, 42] width 6 height 6
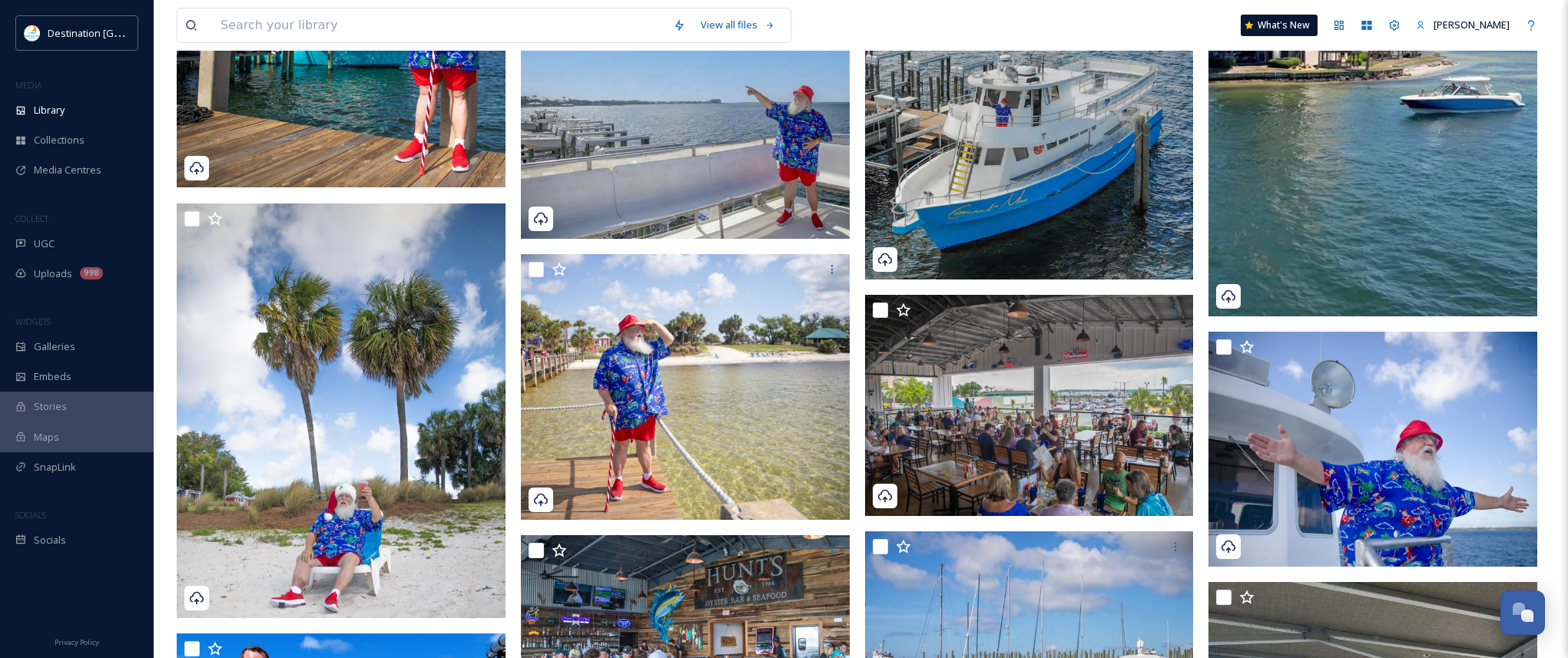
scroll to position [1844, 0]
